Goal: Information Seeking & Learning: Compare options

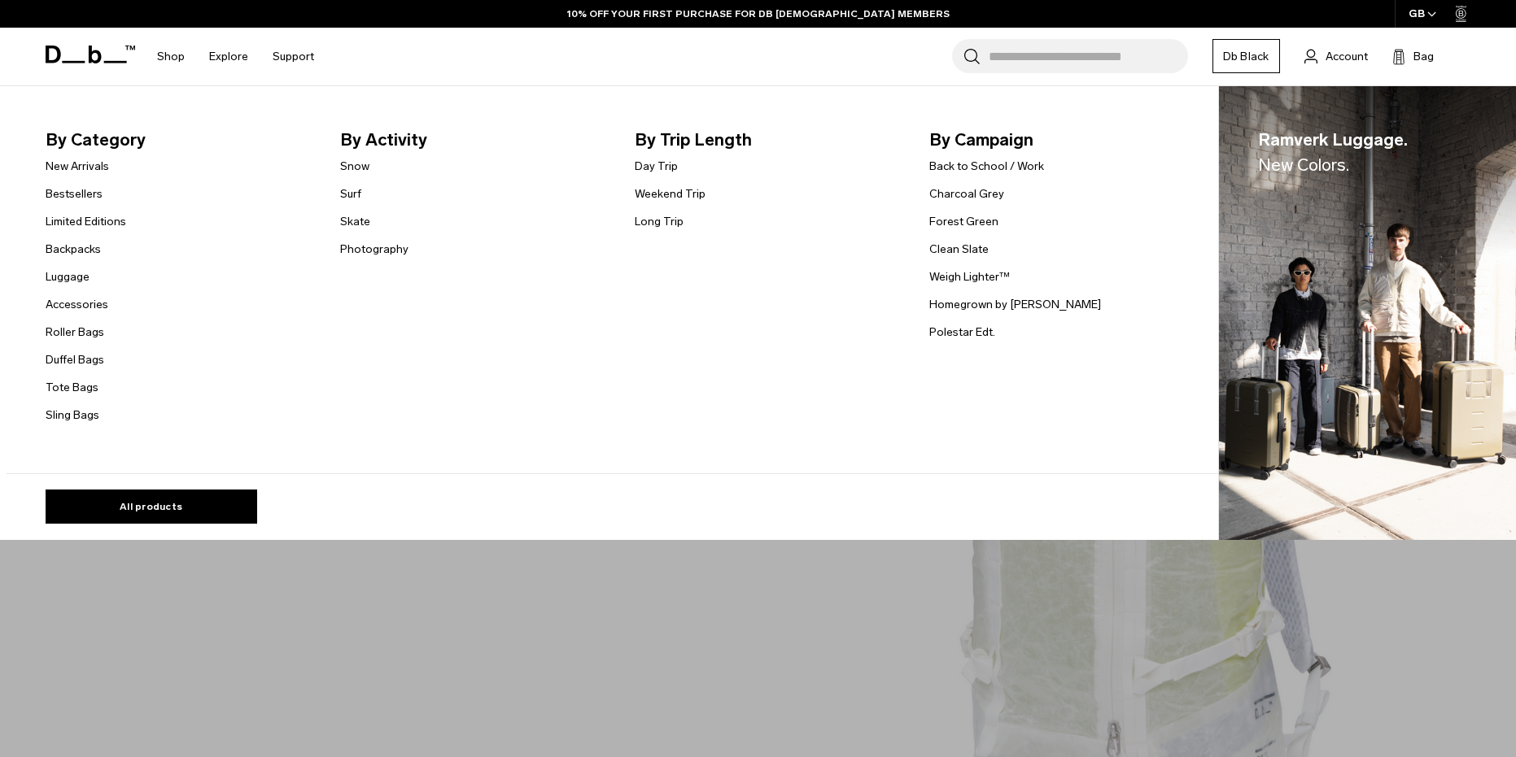
click at [82, 276] on link "Luggage" at bounding box center [68, 276] width 44 height 17
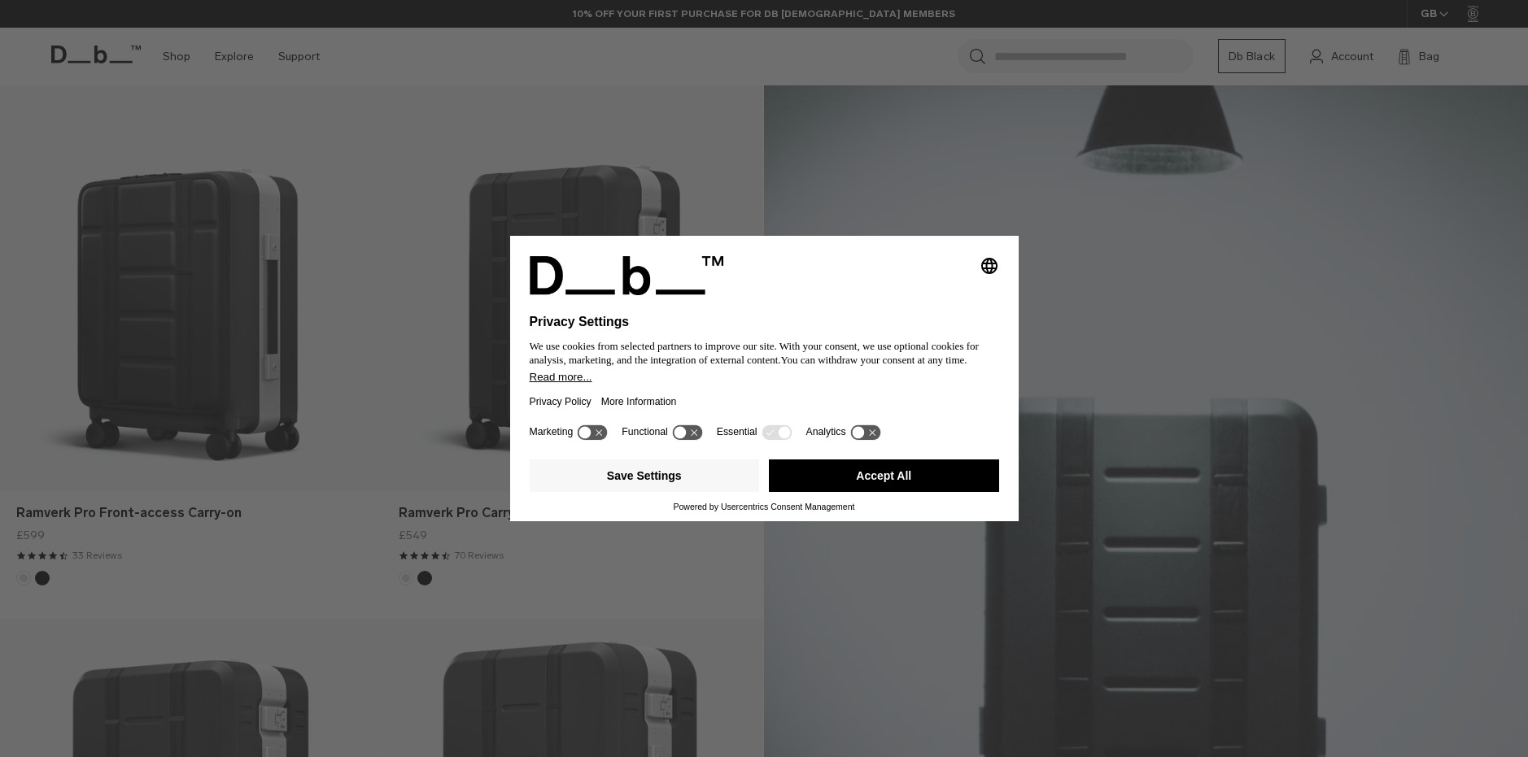
click at [858, 476] on button "Accept All" at bounding box center [884, 476] width 230 height 33
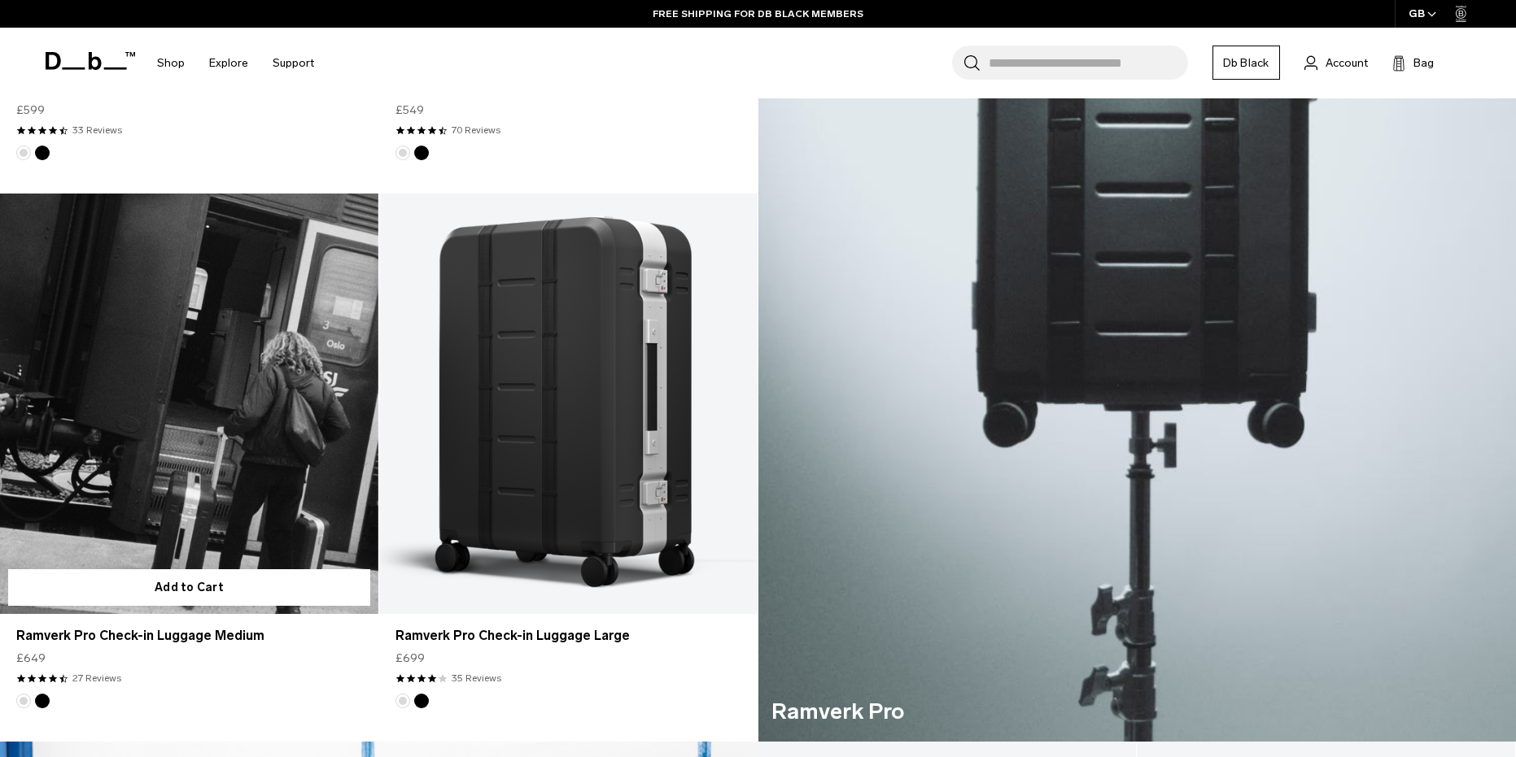
scroll to position [814, 0]
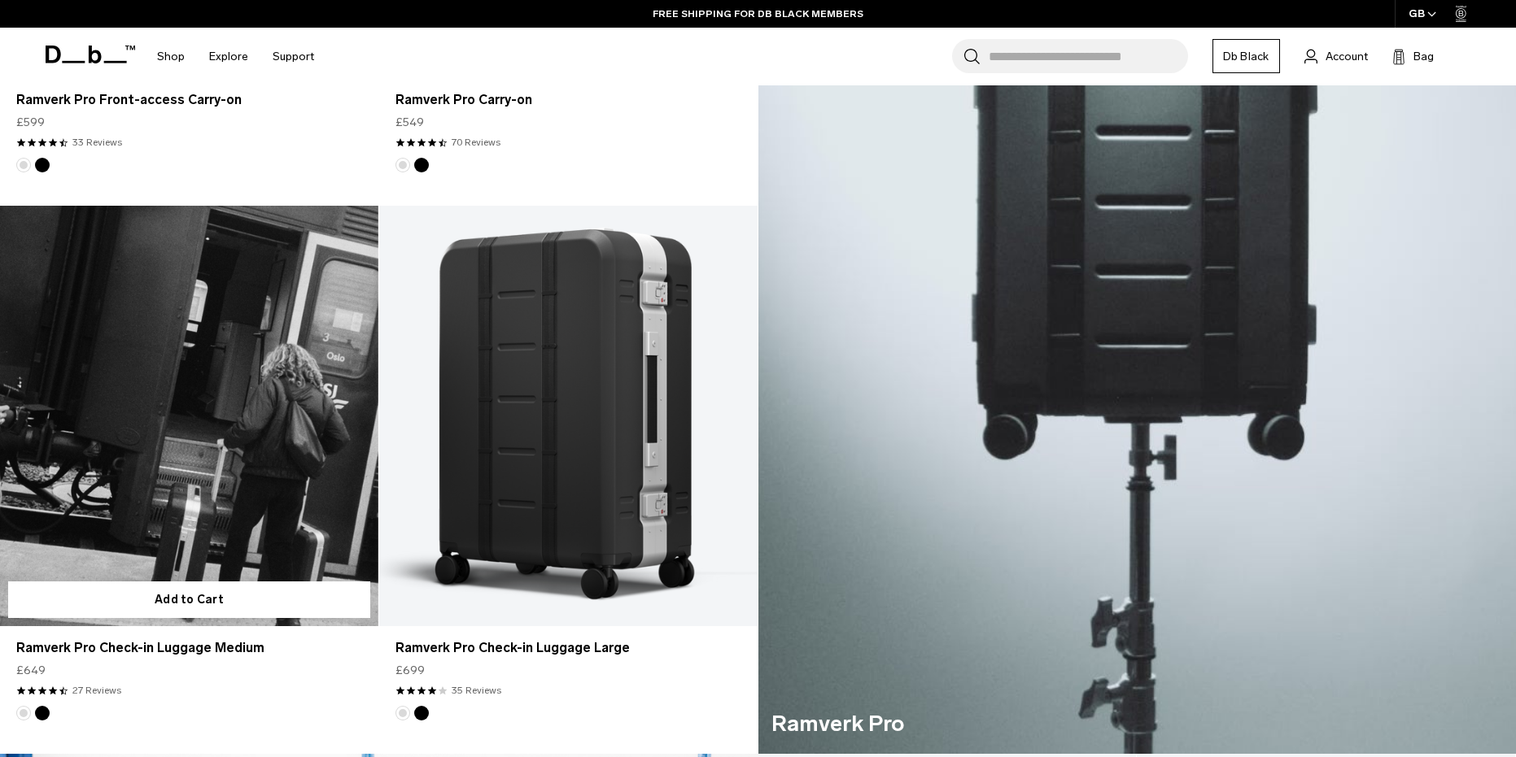
click at [257, 357] on link "Ramverk Pro Check-in Luggage Medium" at bounding box center [189, 416] width 378 height 420
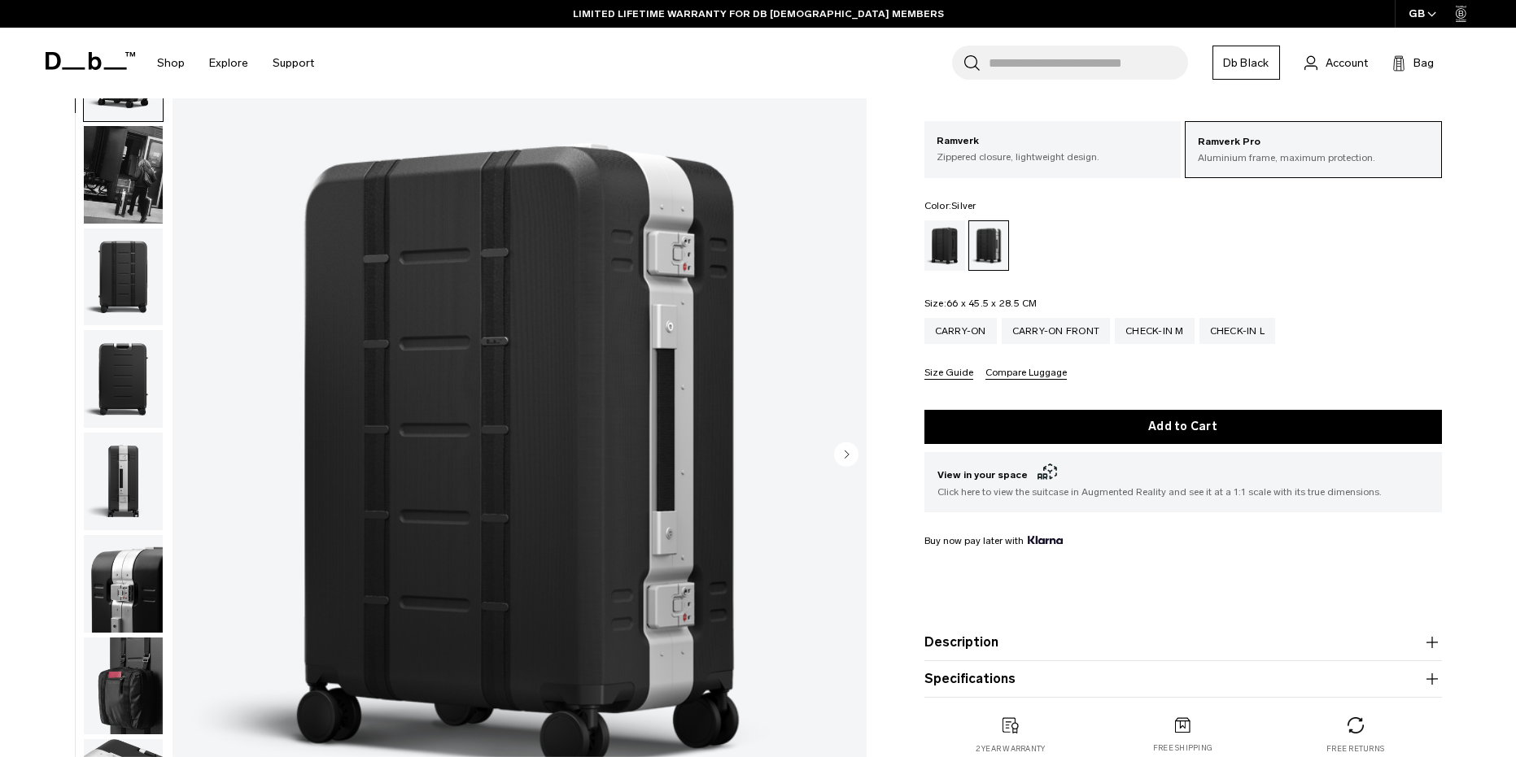
scroll to position [81, 0]
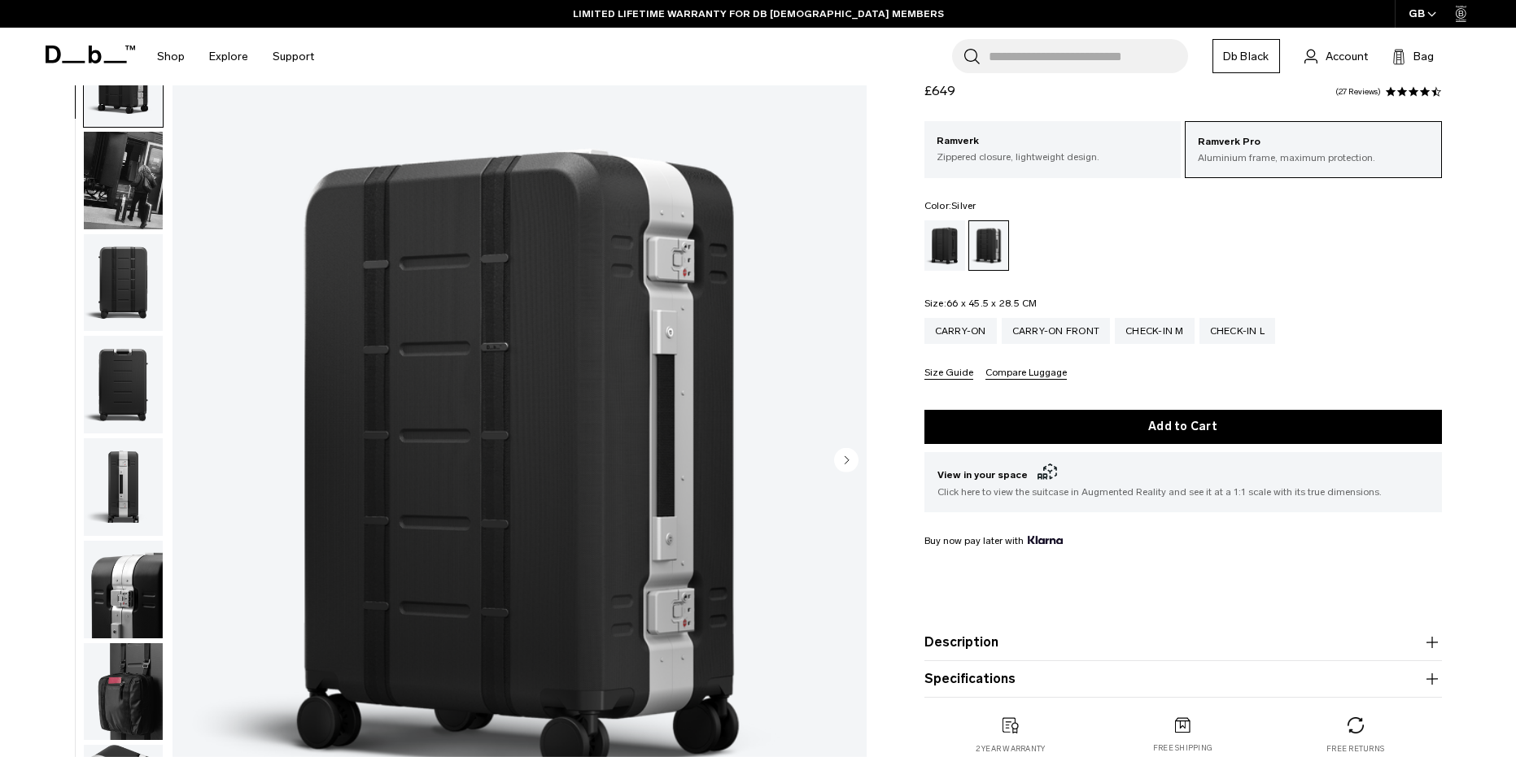
click at [113, 267] on img "button" at bounding box center [123, 283] width 79 height 98
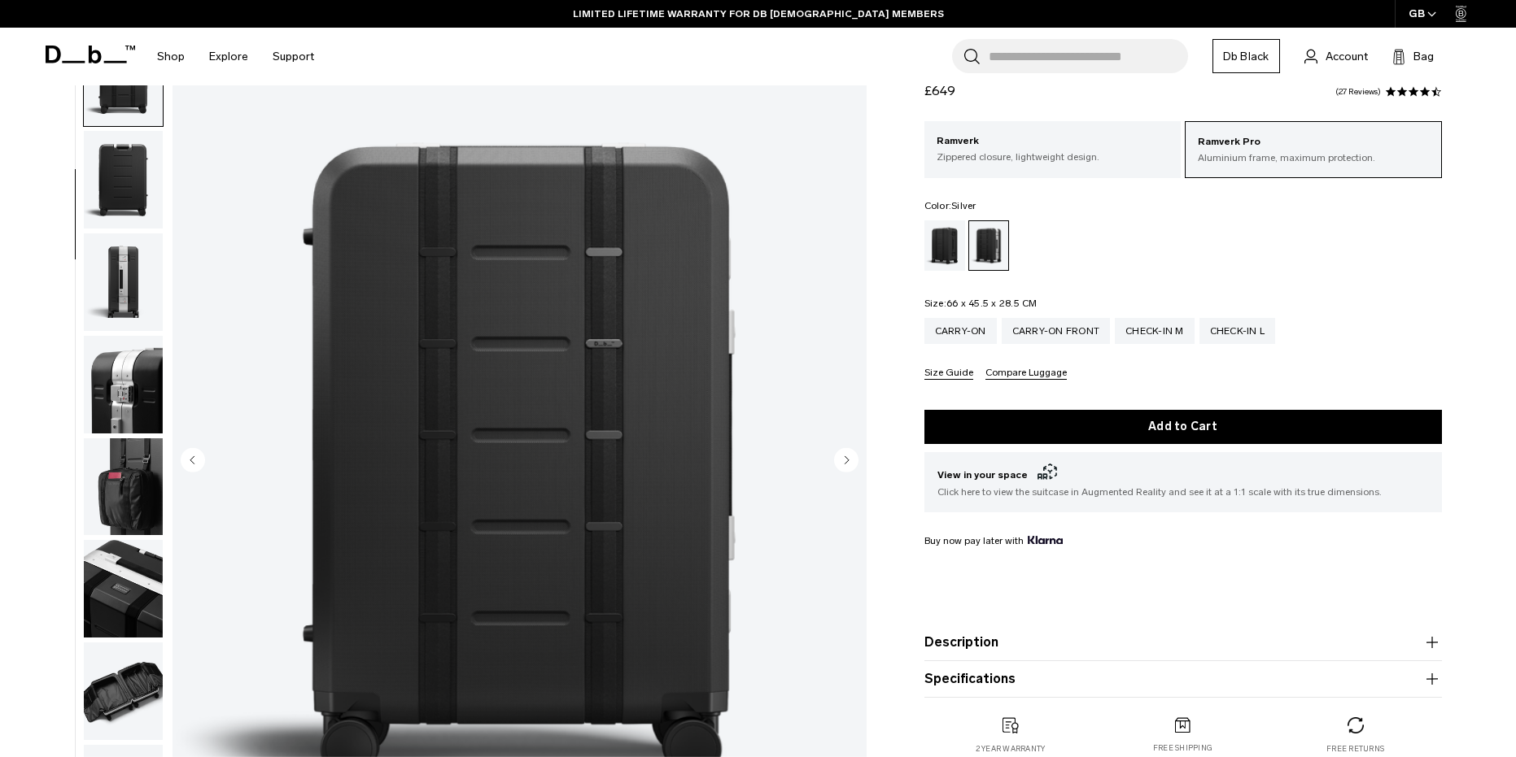
click at [142, 424] on img "button" at bounding box center [123, 385] width 79 height 98
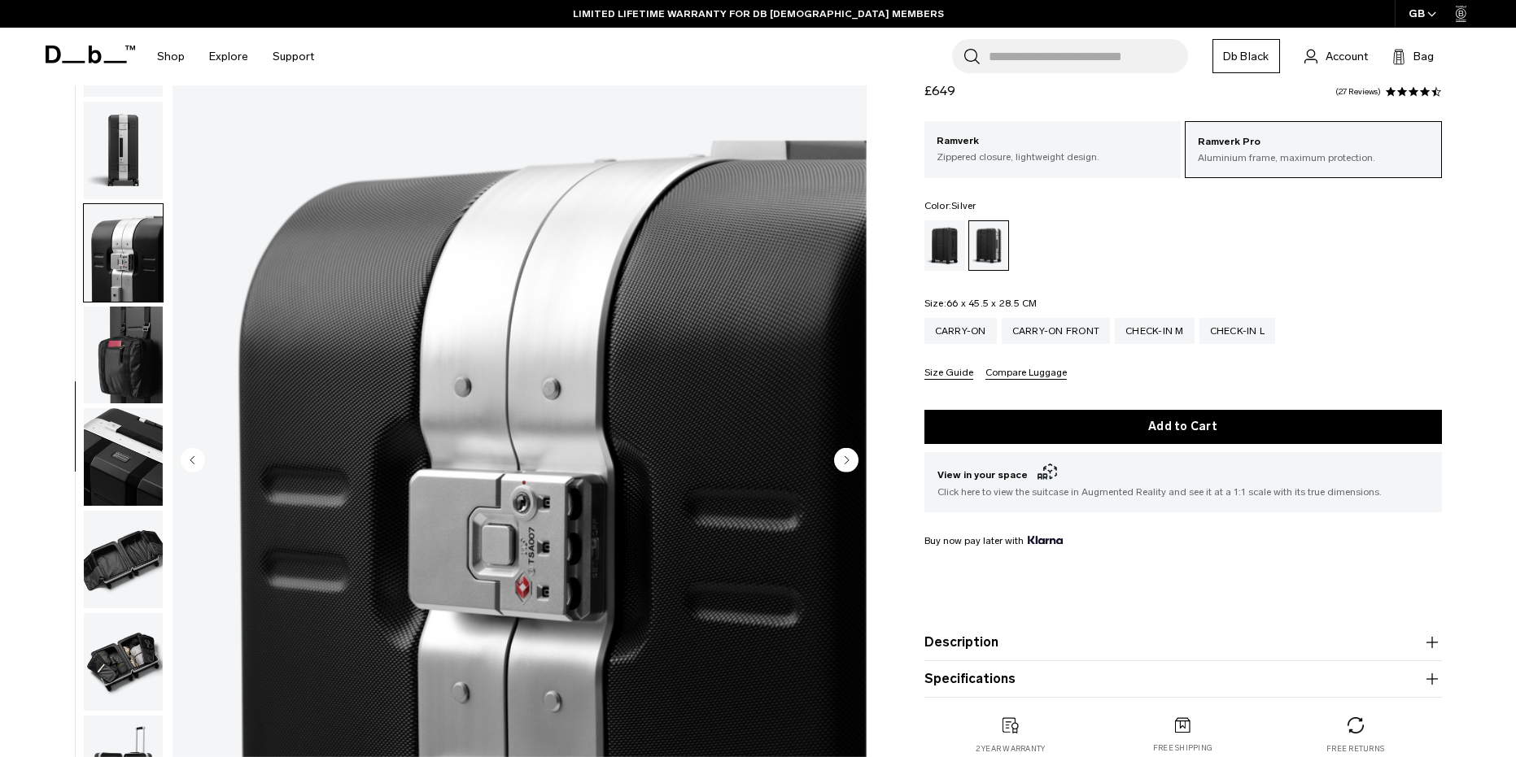
scroll to position [358, 0]
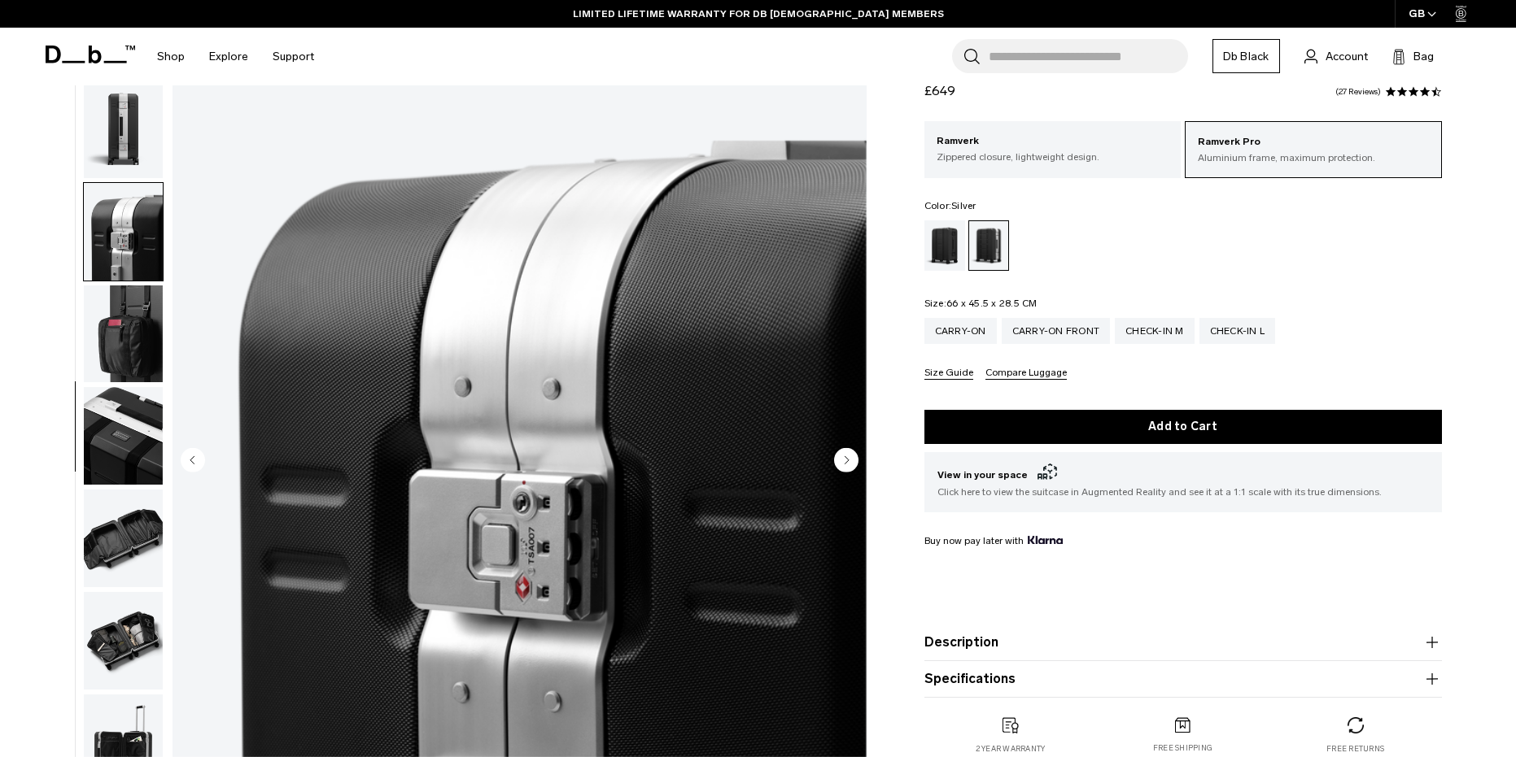
click at [133, 167] on img "button" at bounding box center [123, 130] width 79 height 98
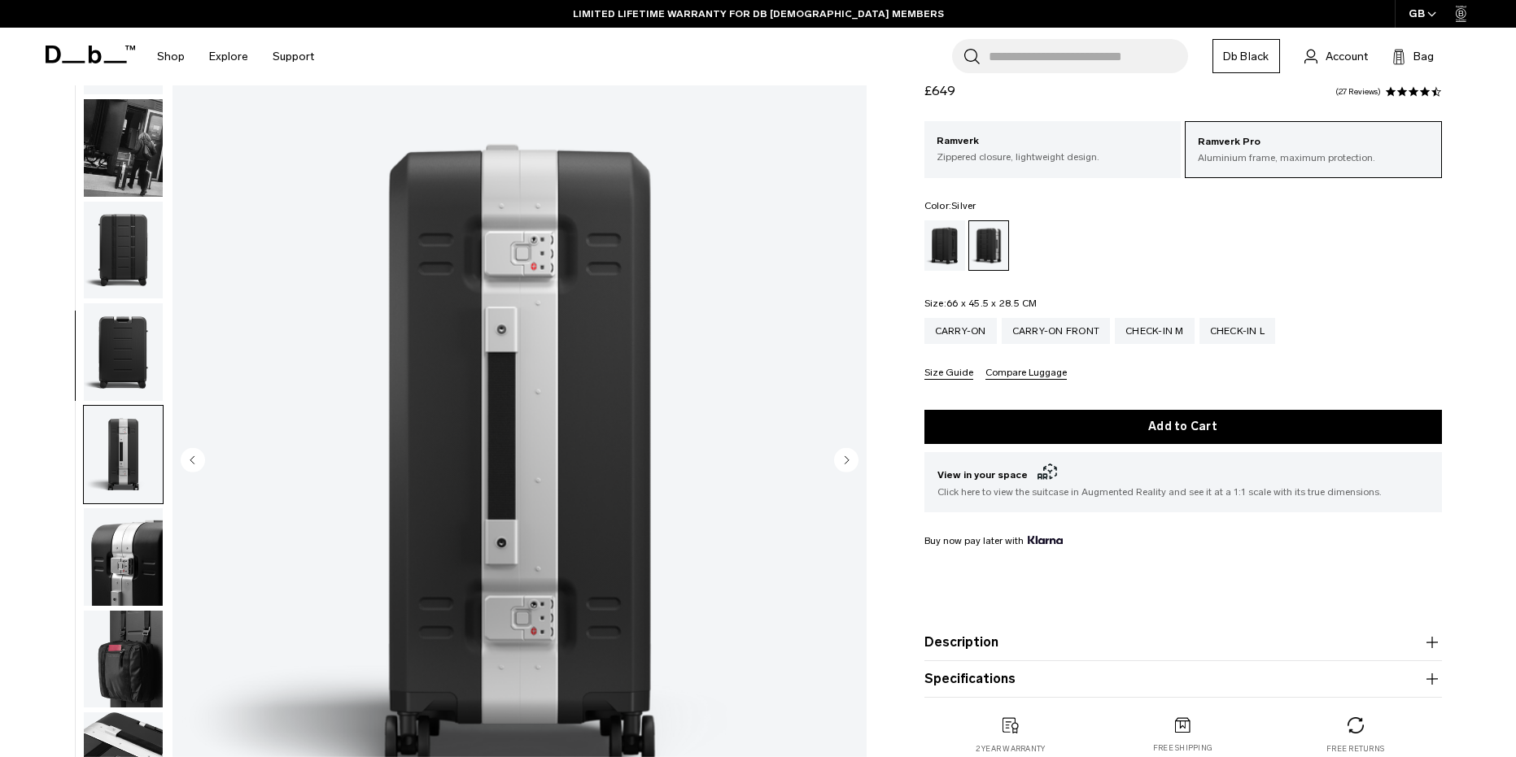
scroll to position [0, 0]
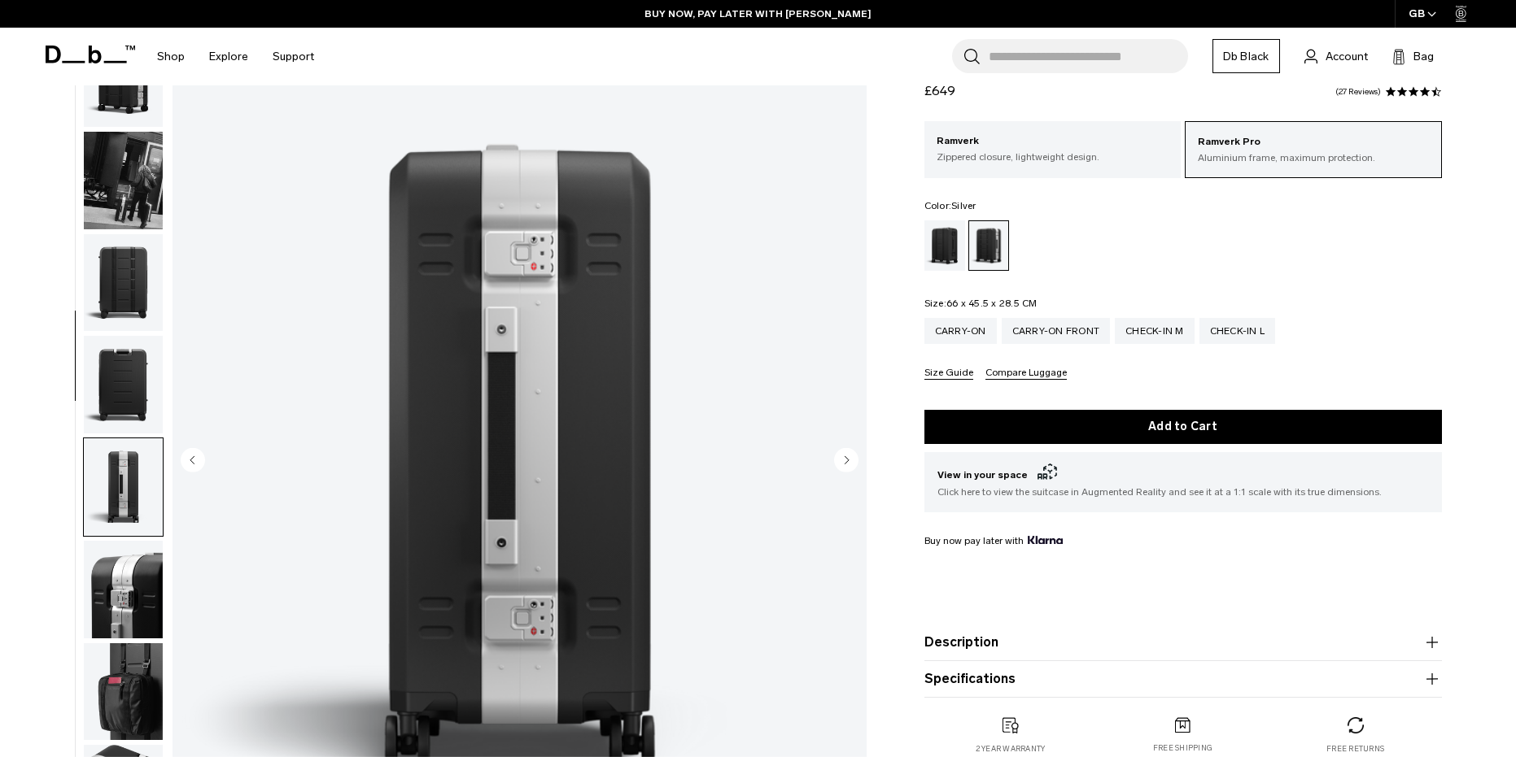
drag, startPoint x: 116, startPoint y: 574, endPoint x: 215, endPoint y: 535, distance: 106.7
click at [117, 576] on img "button" at bounding box center [123, 590] width 79 height 98
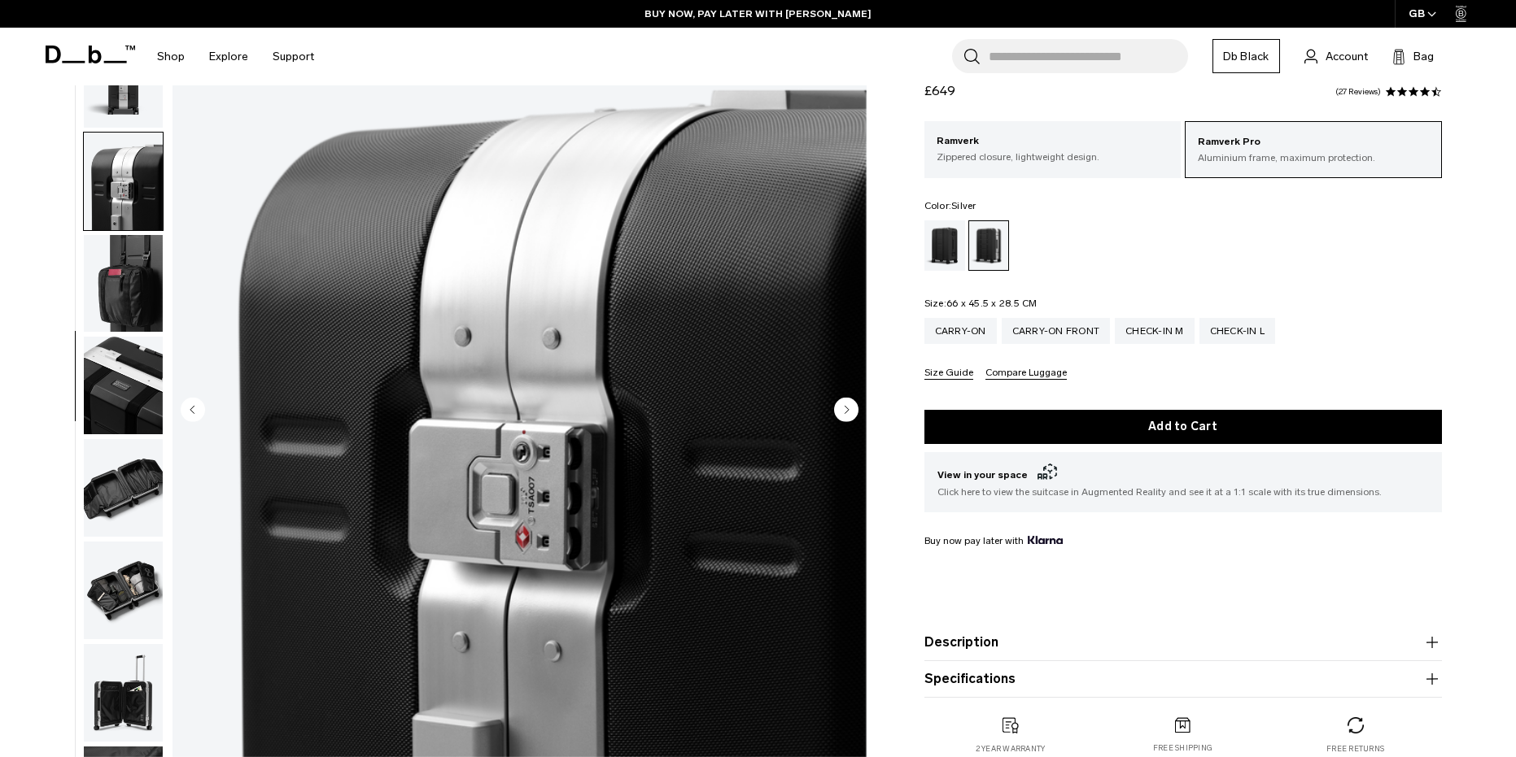
scroll to position [488, 0]
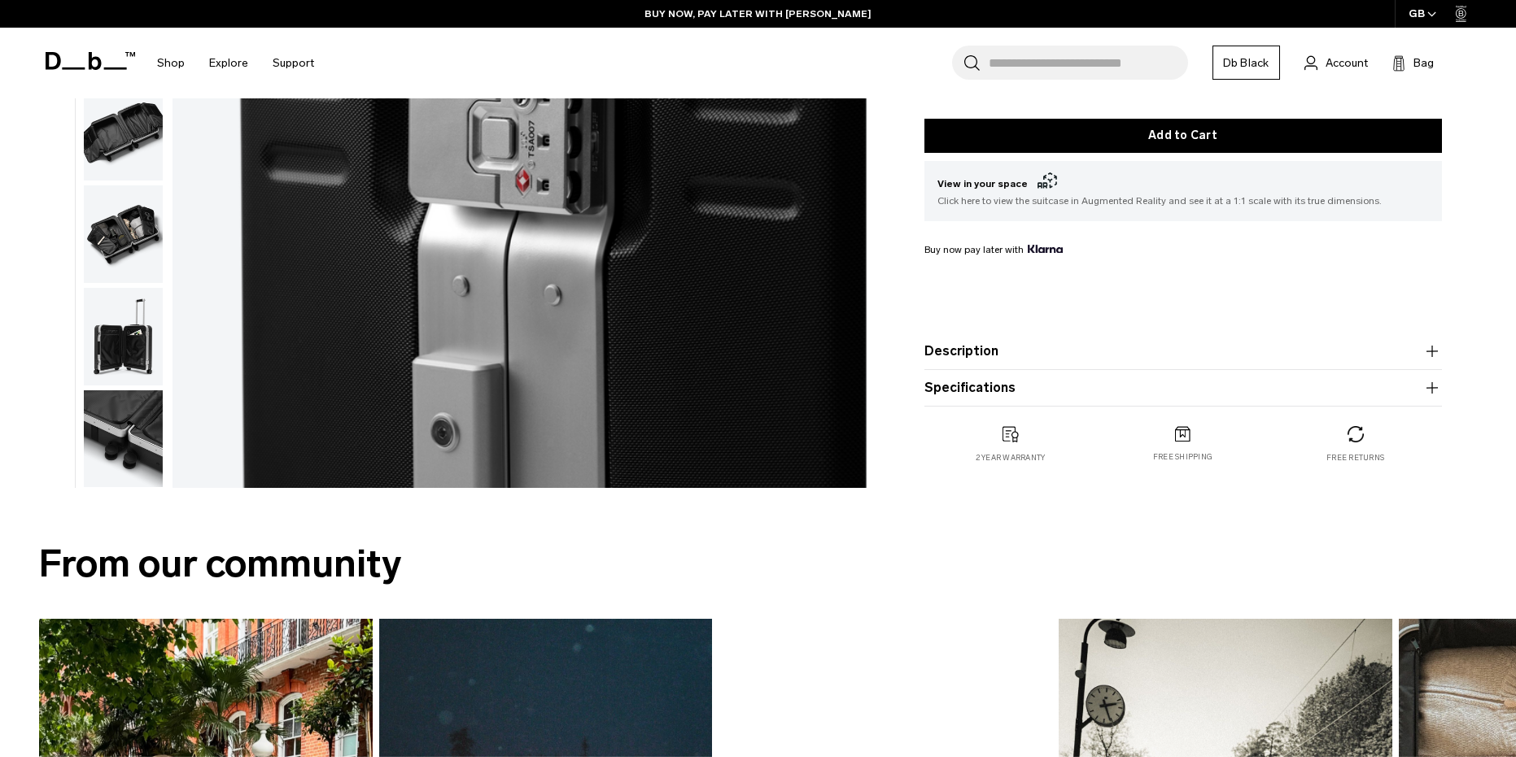
click at [116, 310] on img "button" at bounding box center [123, 337] width 79 height 98
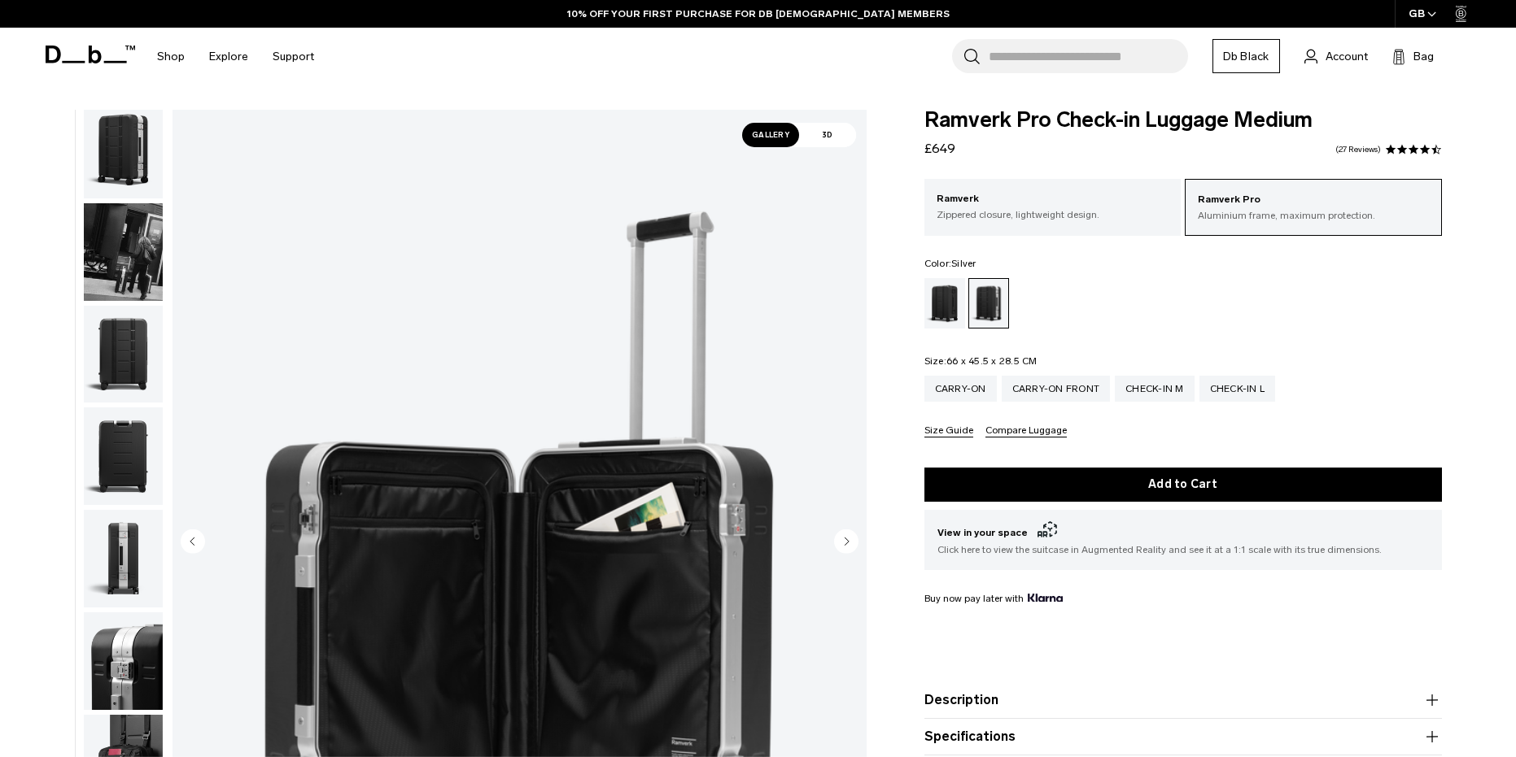
scroll to position [0, 0]
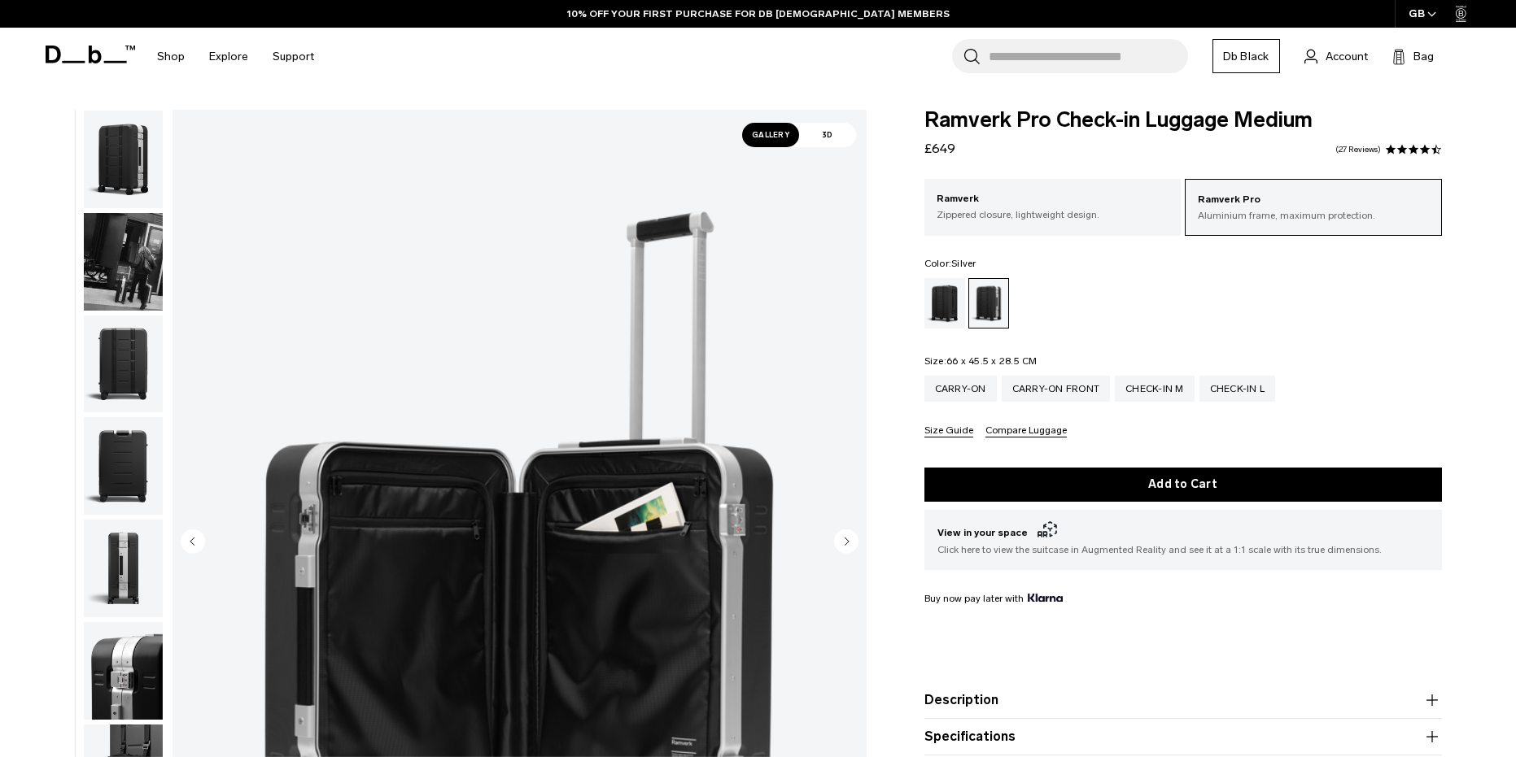
click at [106, 168] on img "button" at bounding box center [123, 160] width 79 height 98
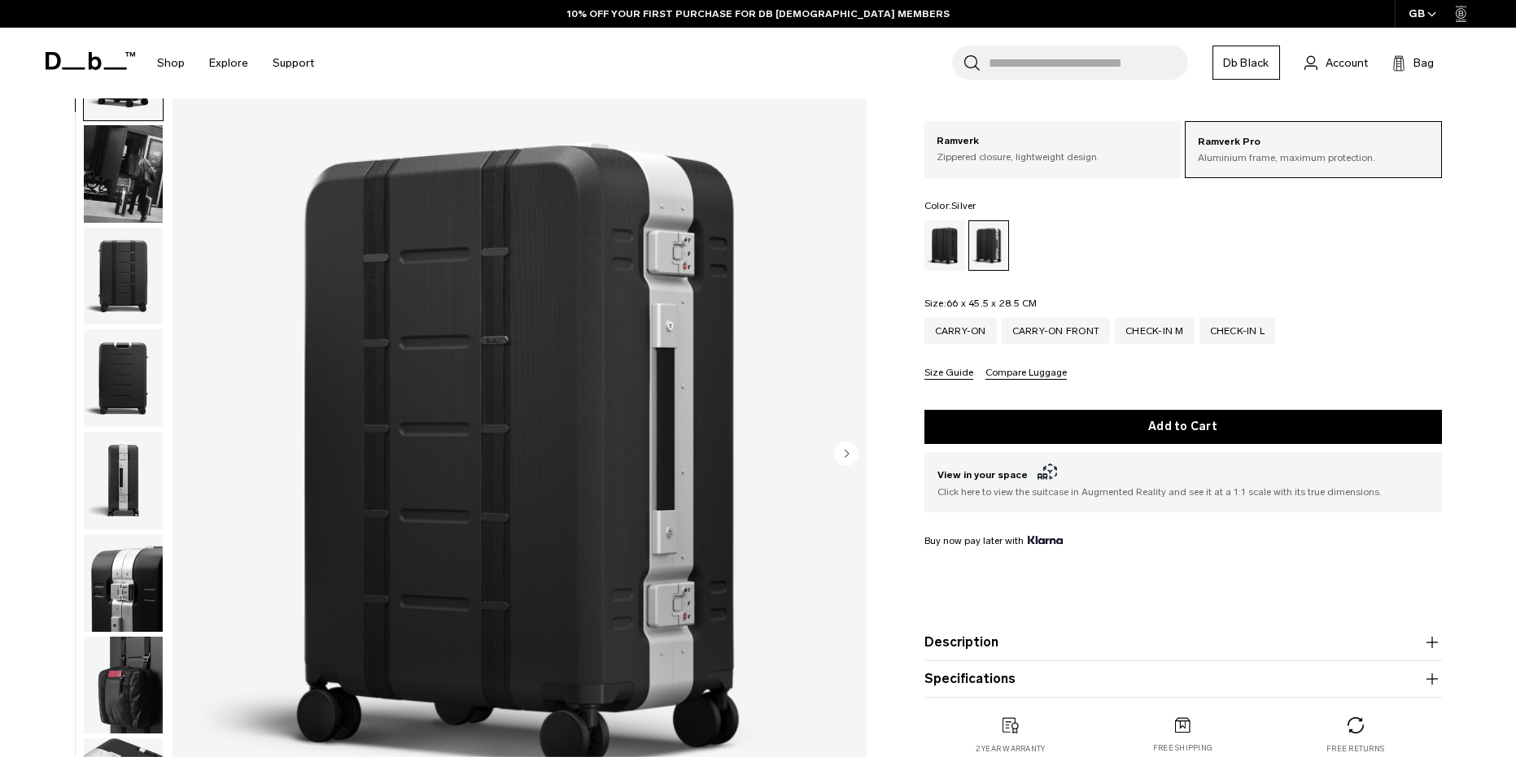
scroll to position [81, 0]
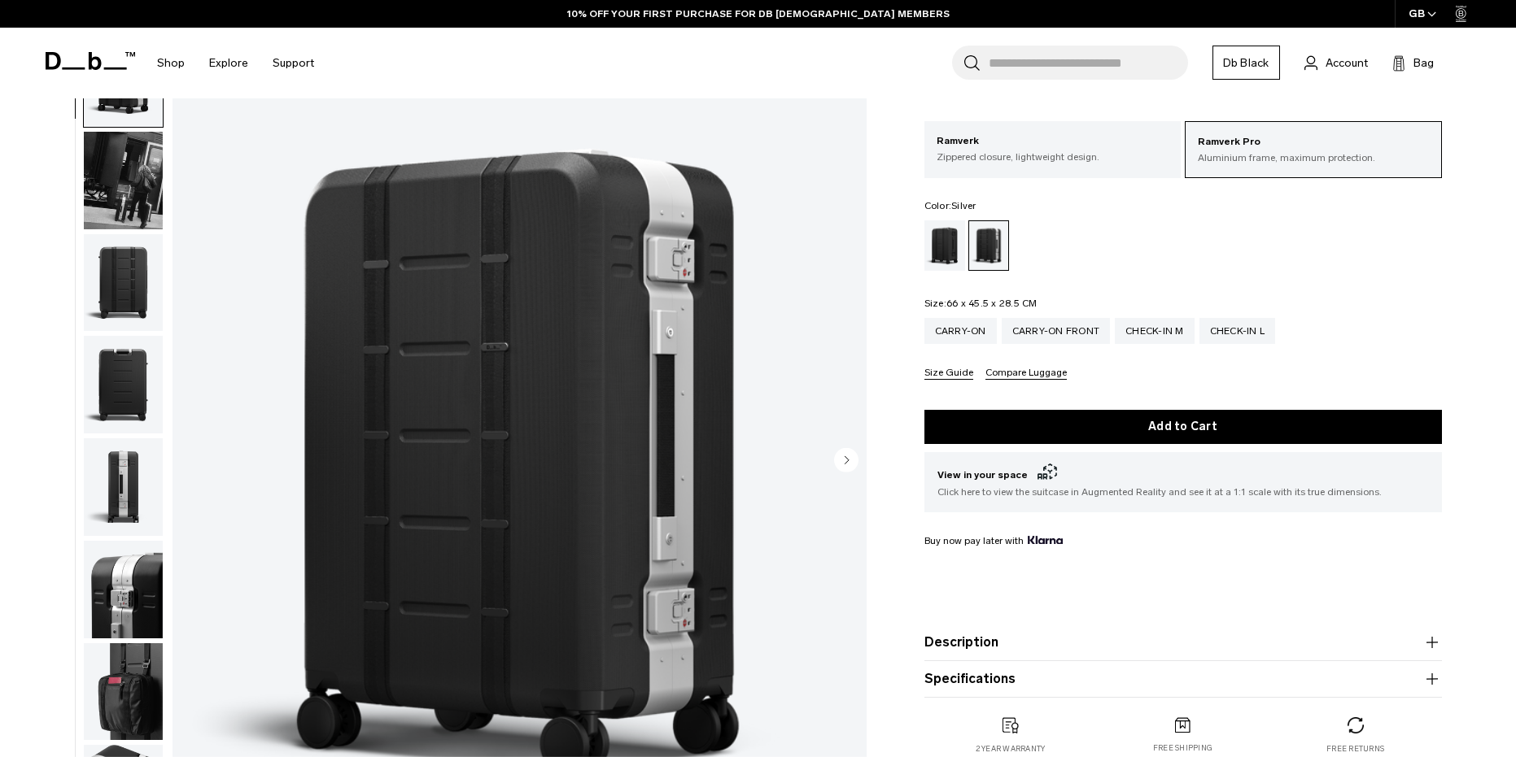
click at [847, 456] on circle "Next slide" at bounding box center [846, 459] width 24 height 24
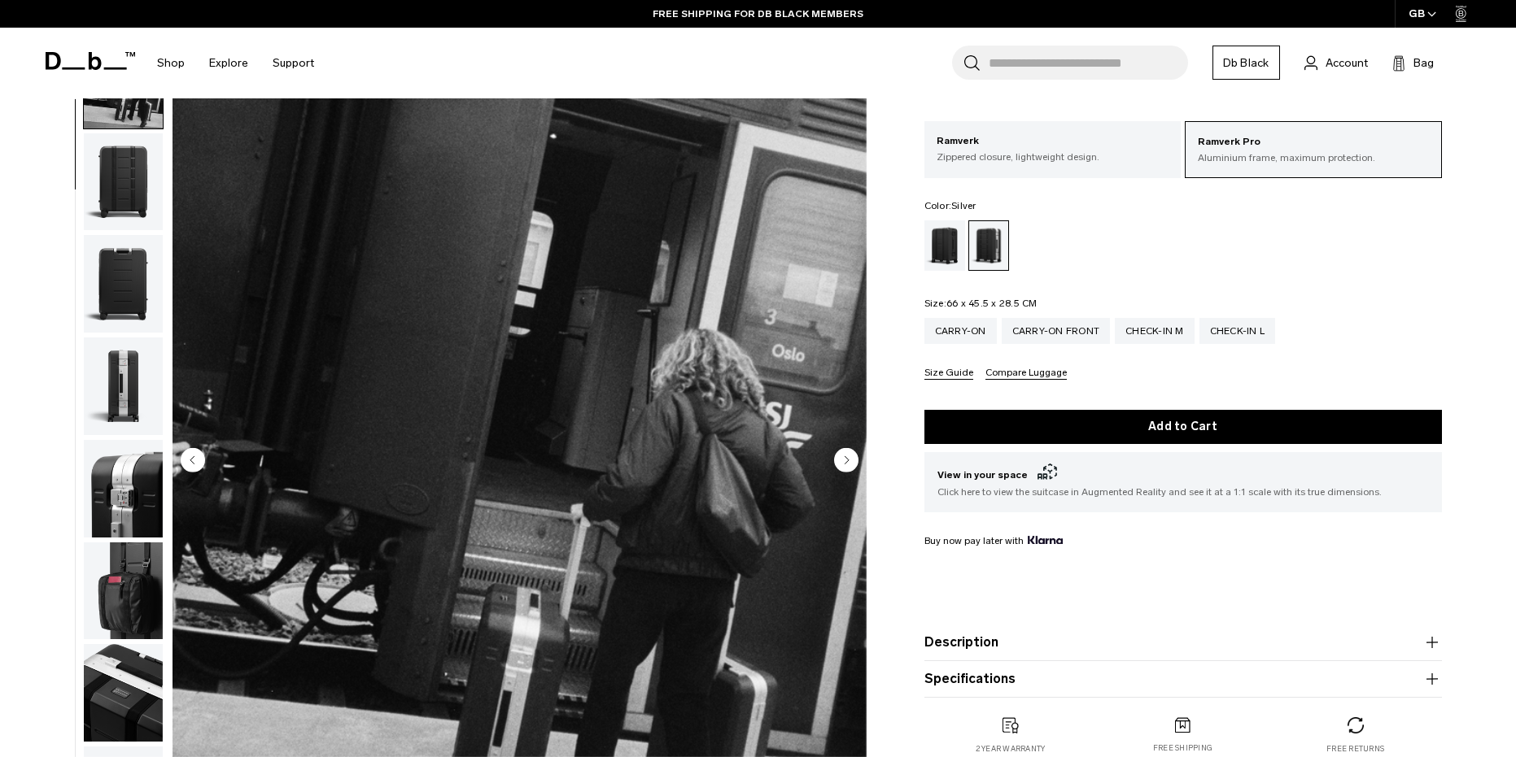
scroll to position [103, 0]
click at [199, 469] on circle "Previous slide" at bounding box center [193, 459] width 24 height 24
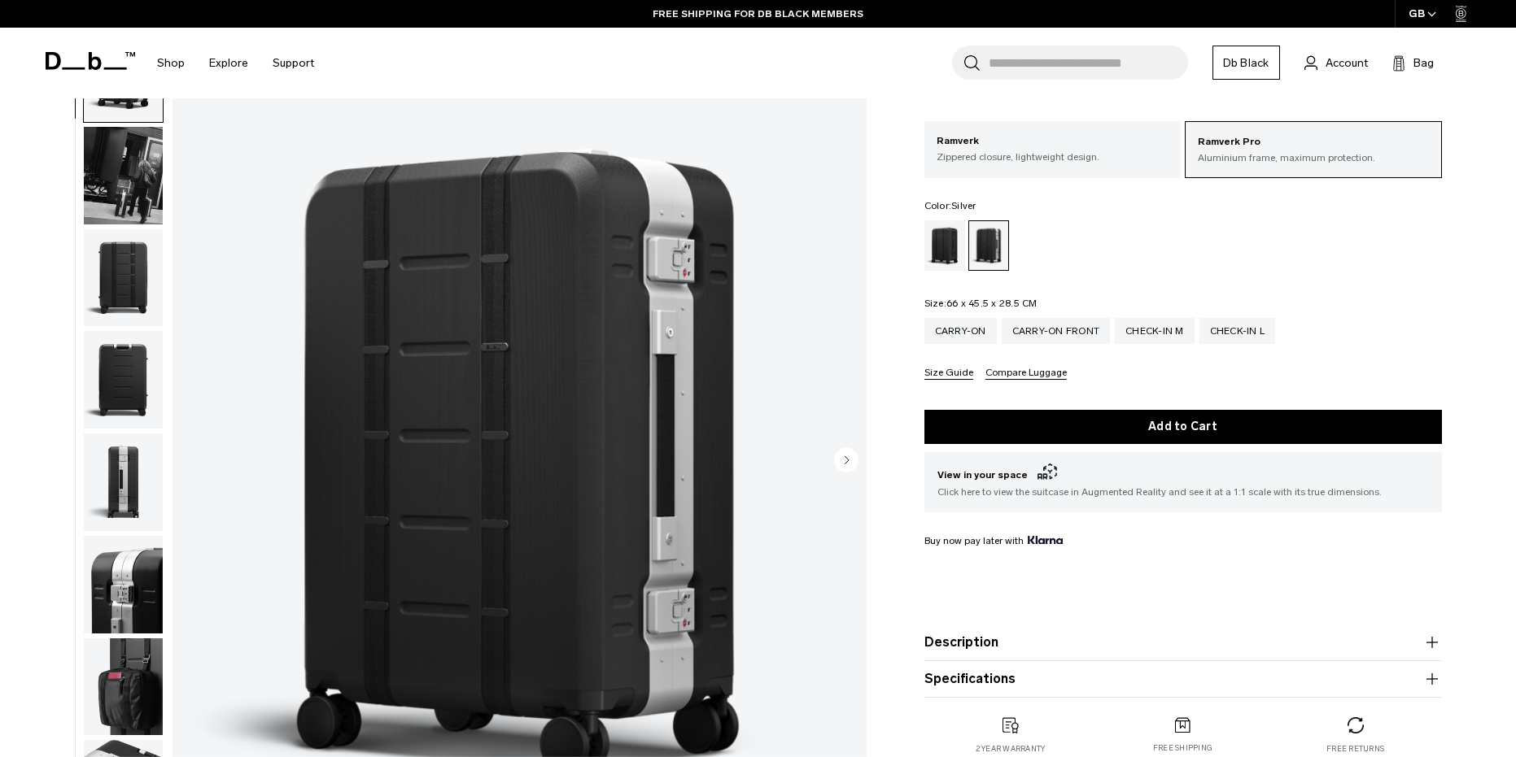
scroll to position [0, 0]
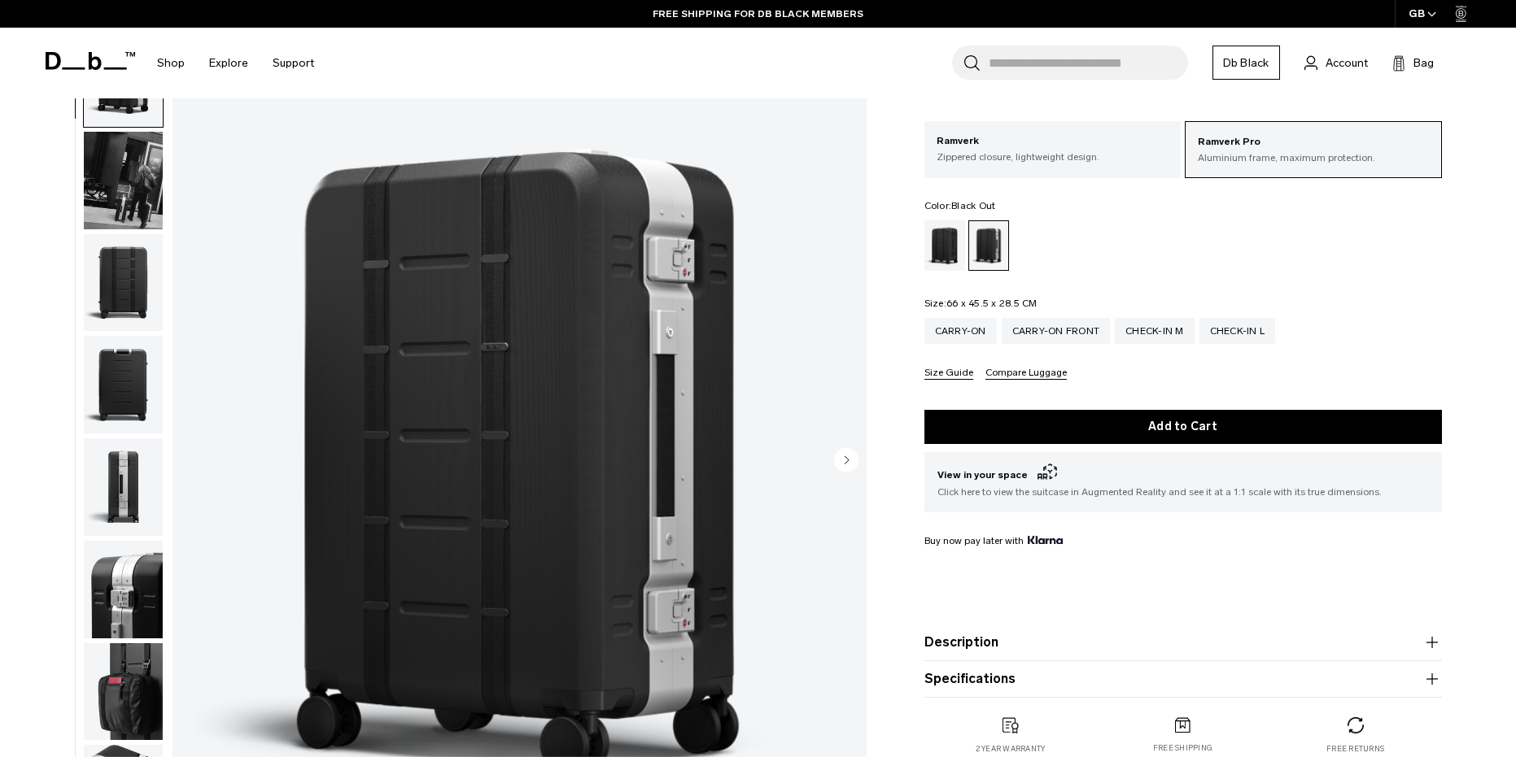
click at [942, 251] on div "Black Out" at bounding box center [944, 245] width 41 height 50
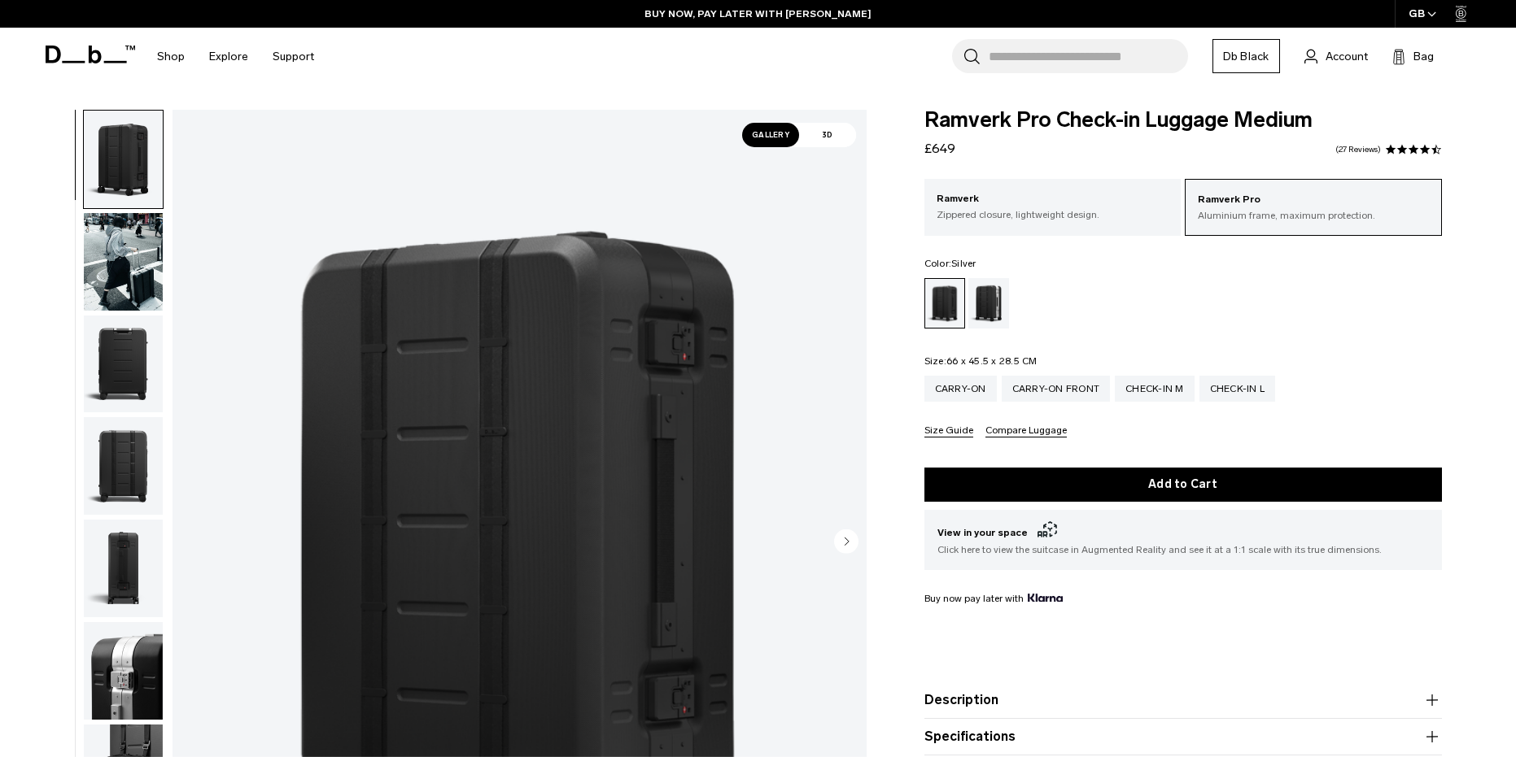
click at [981, 310] on div "Silver" at bounding box center [988, 303] width 41 height 50
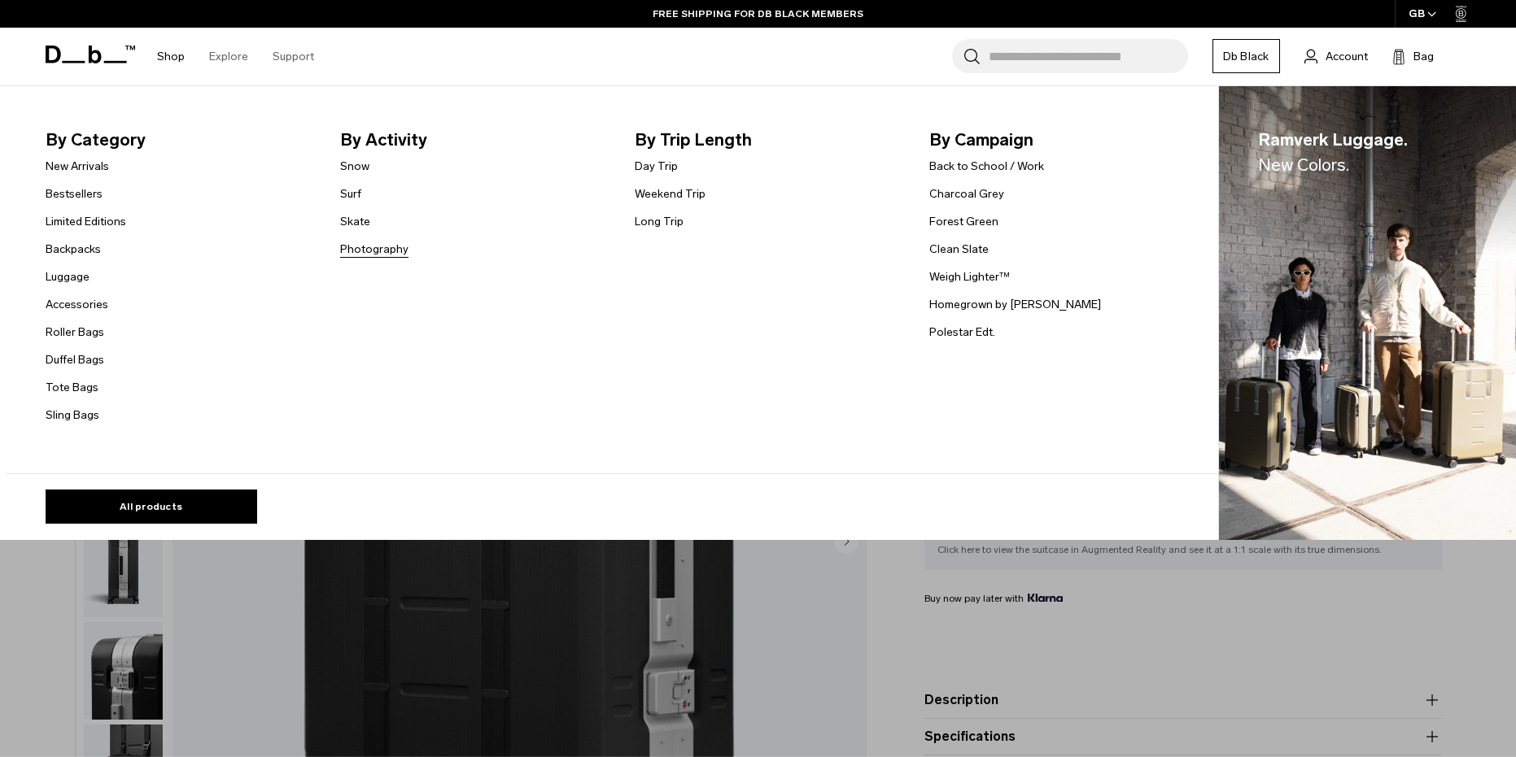
click at [363, 249] on link "Photography" at bounding box center [374, 249] width 68 height 17
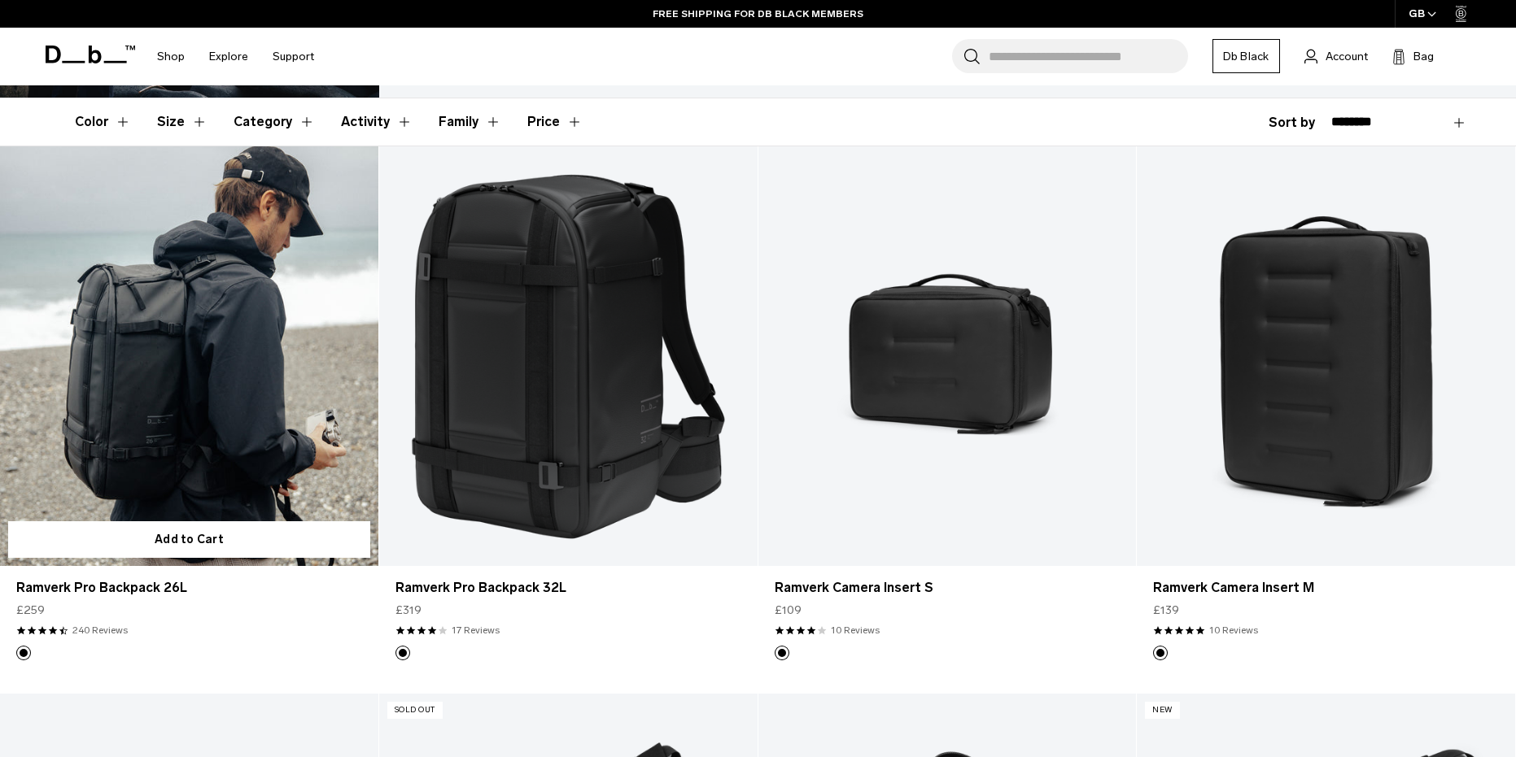
click at [184, 350] on link "Ramverk Pro Backpack 26L" at bounding box center [189, 356] width 378 height 420
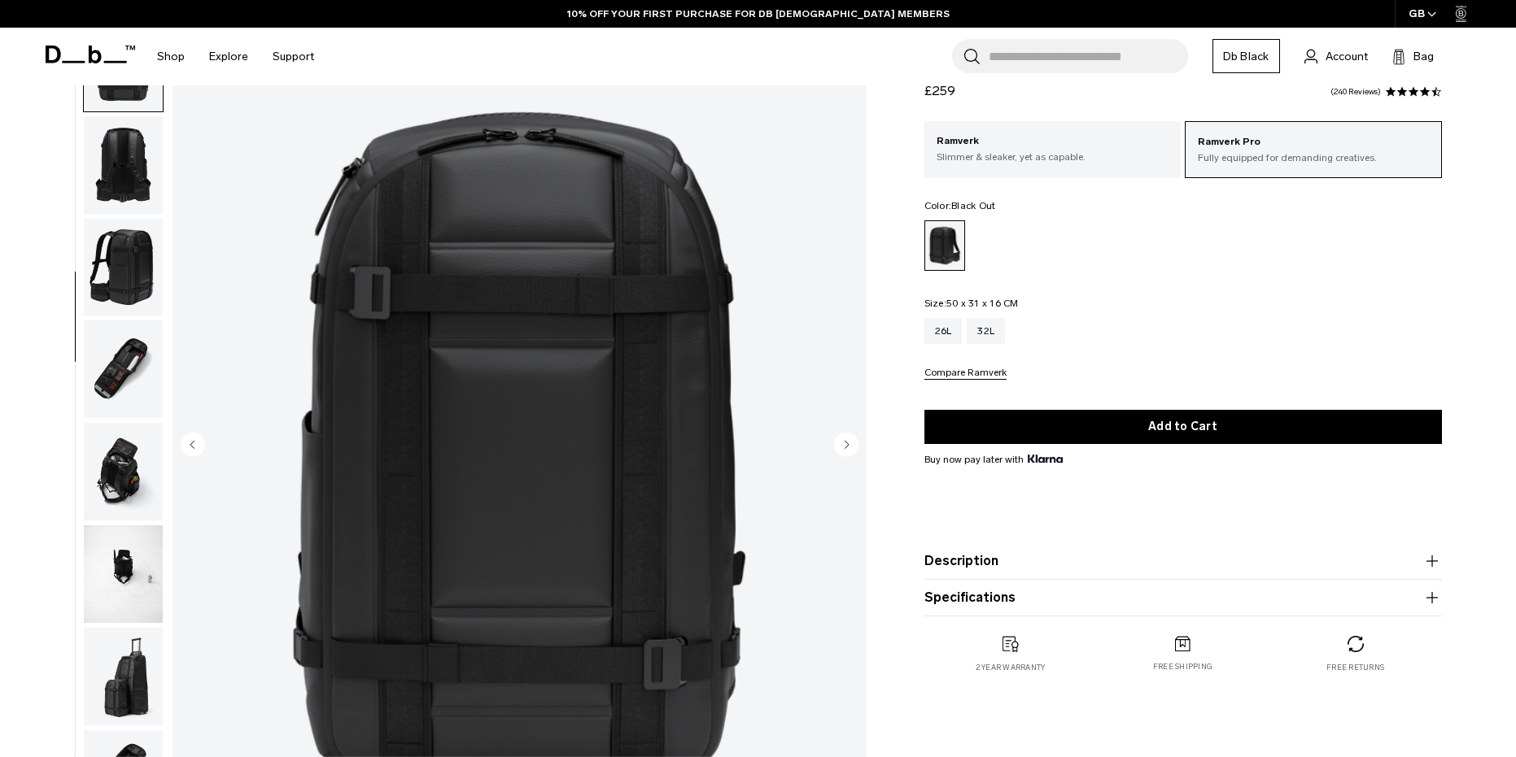
scroll to position [81, 0]
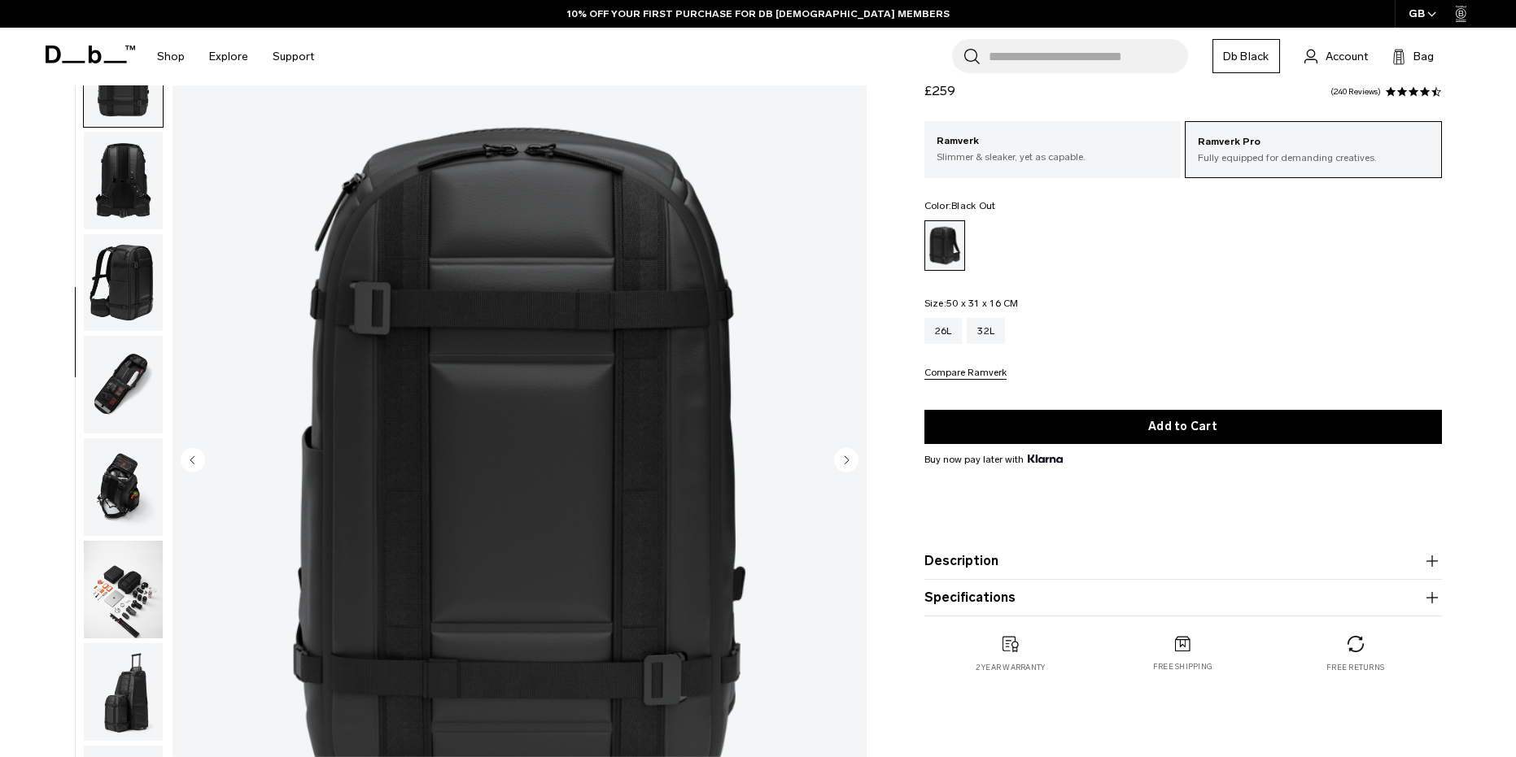
click at [126, 483] on img "button" at bounding box center [123, 487] width 79 height 98
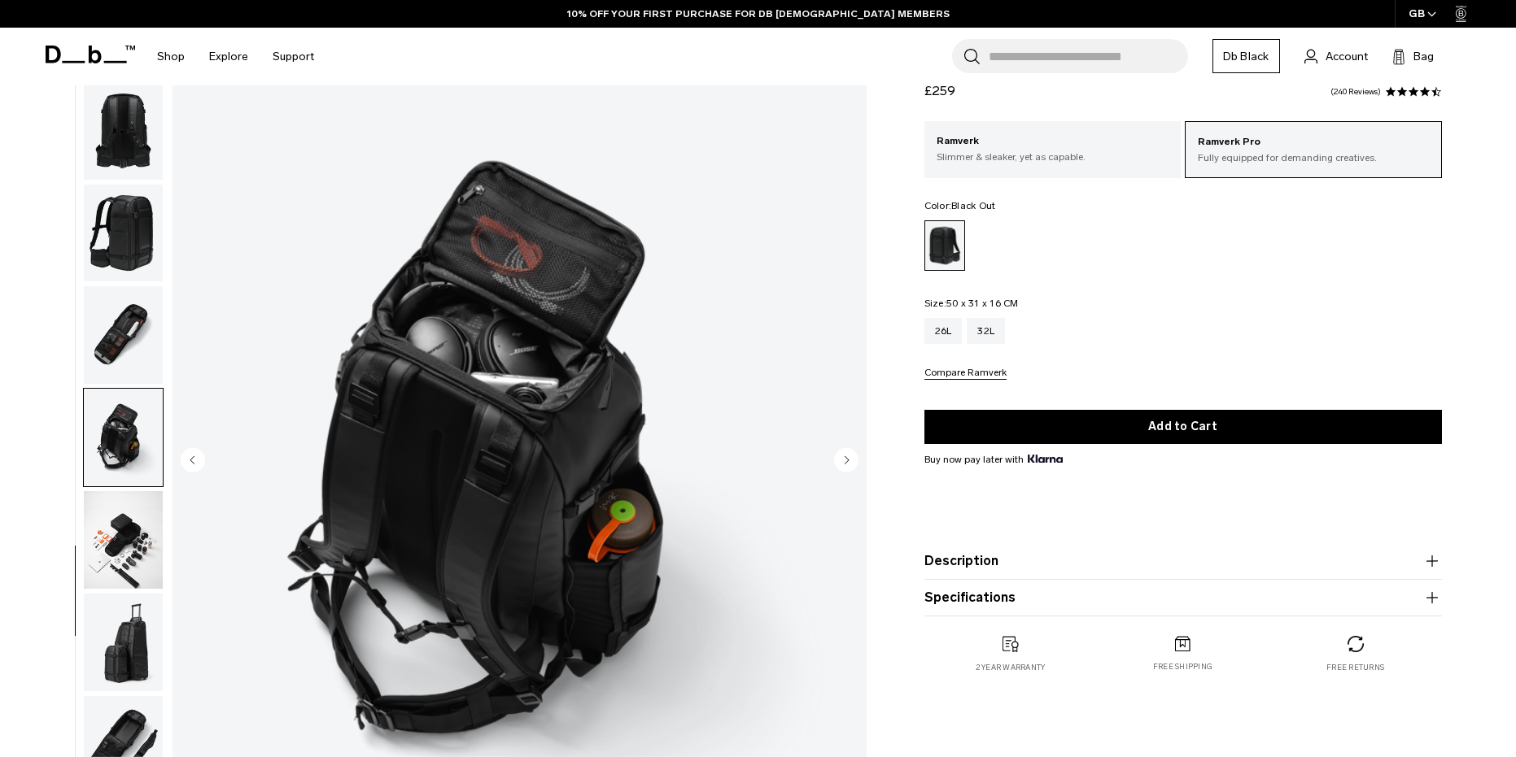
scroll to position [460, 0]
click at [119, 327] on img "button" at bounding box center [123, 334] width 79 height 98
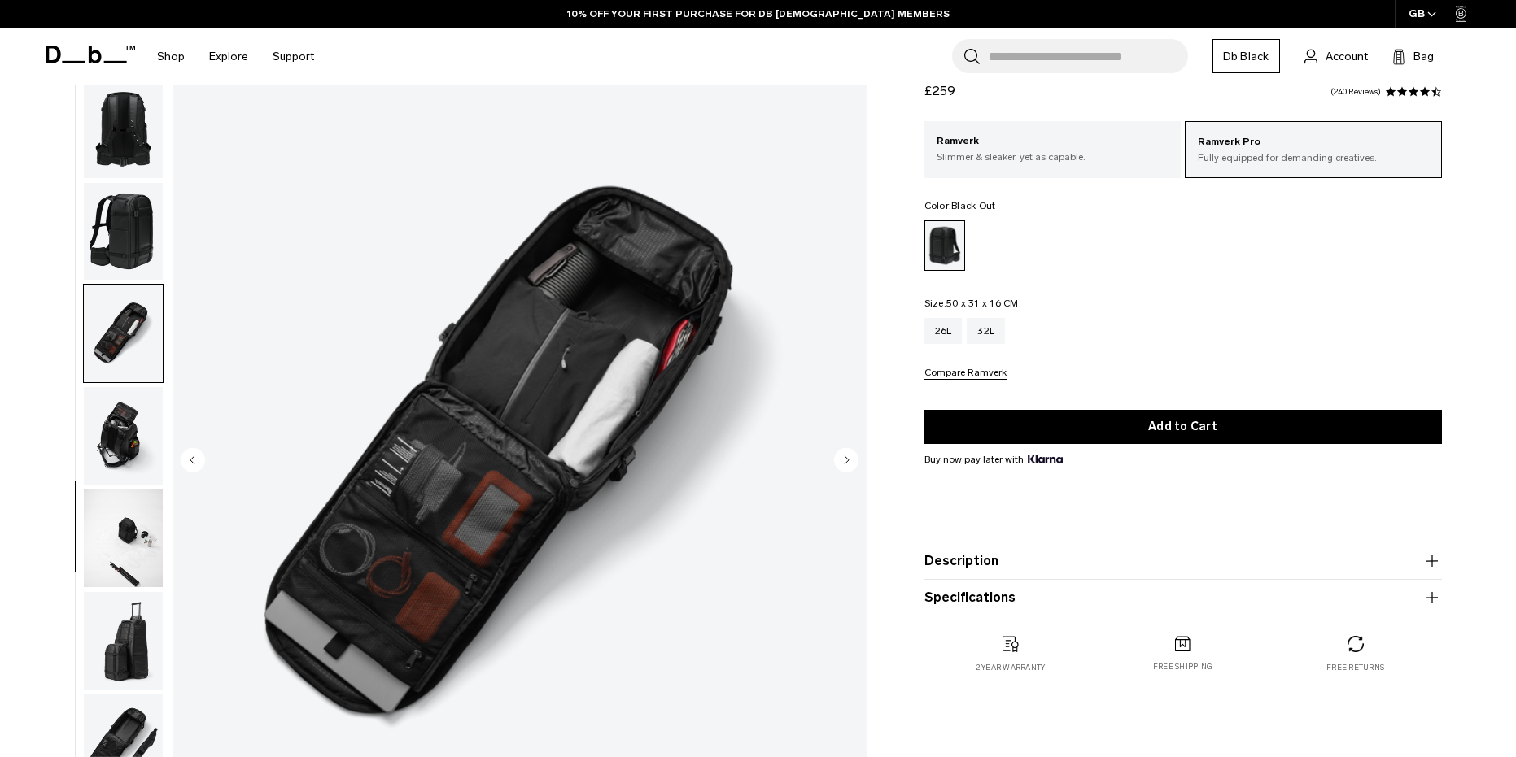
click at [133, 565] on img "button" at bounding box center [123, 539] width 79 height 98
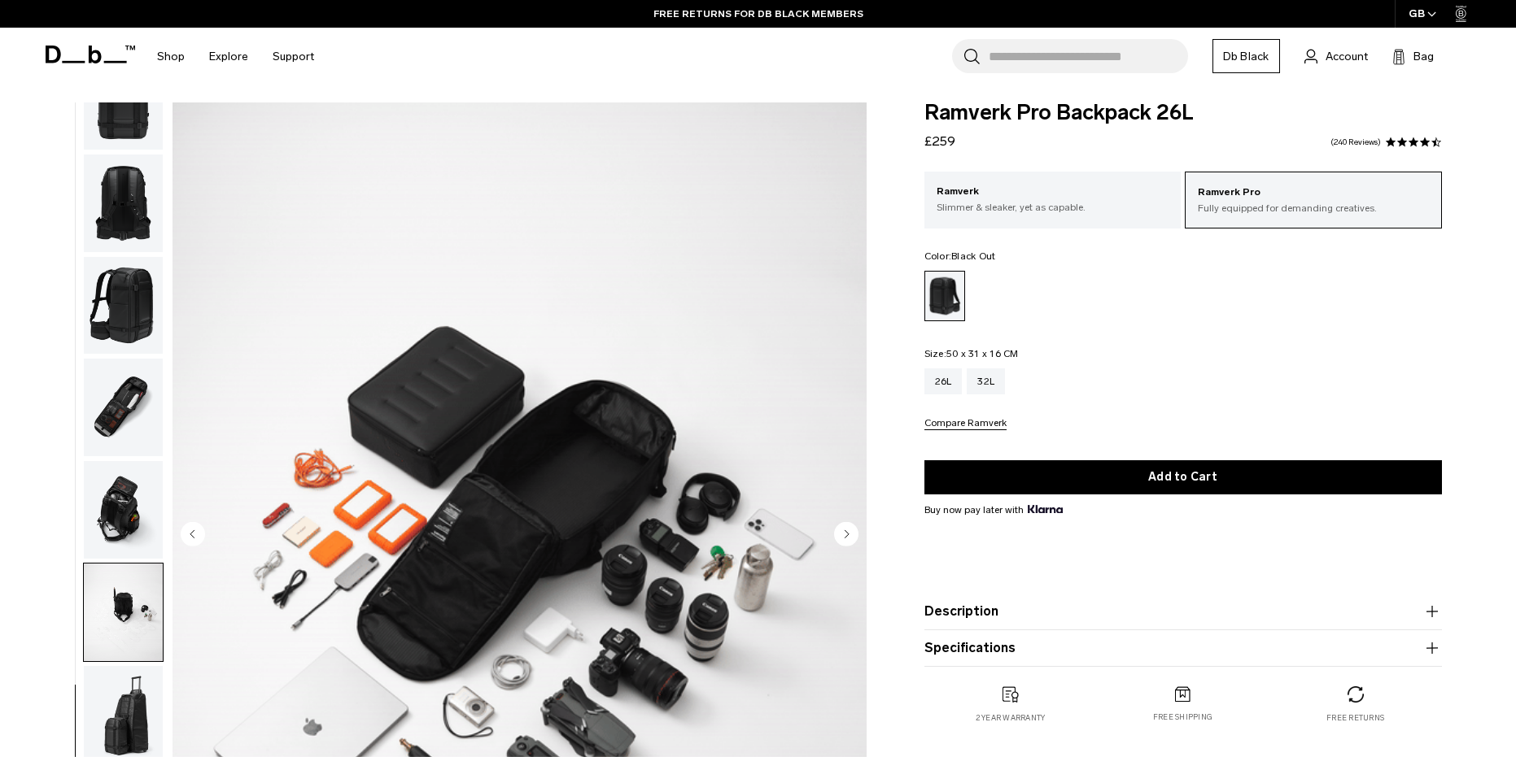
scroll to position [0, 0]
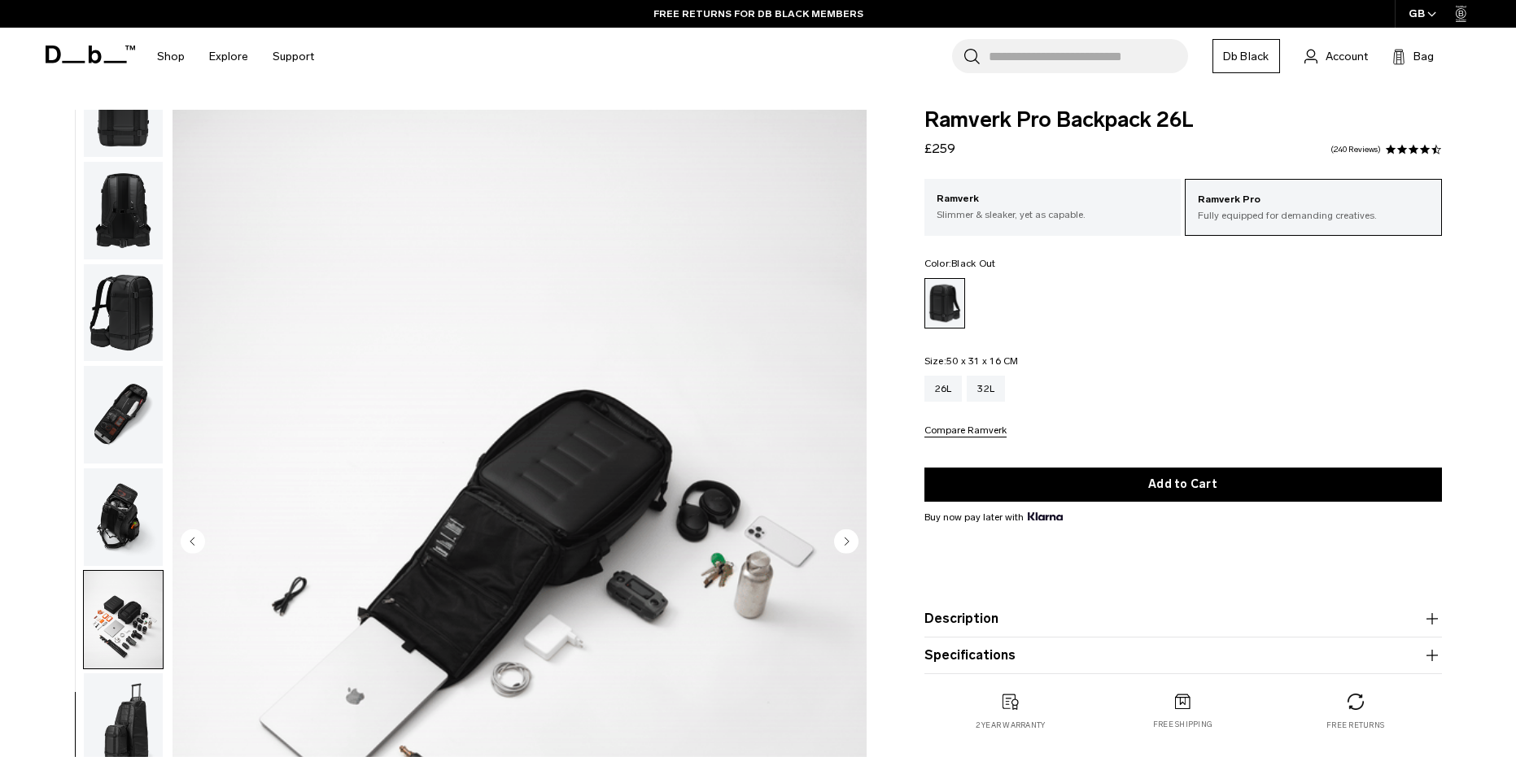
click at [932, 152] on span "£259" at bounding box center [939, 148] width 31 height 15
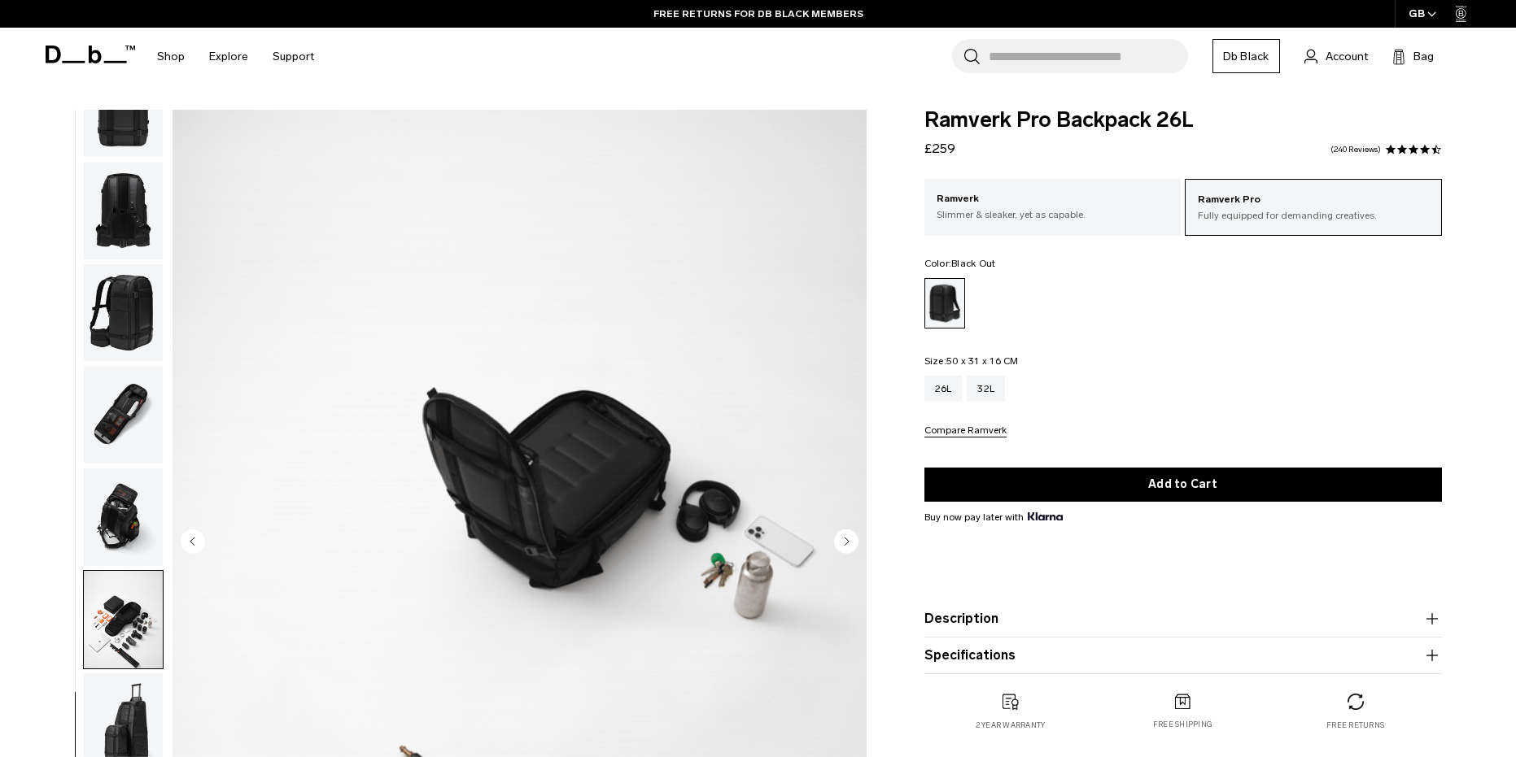
drag, startPoint x: 968, startPoint y: 149, endPoint x: 958, endPoint y: 164, distance: 18.3
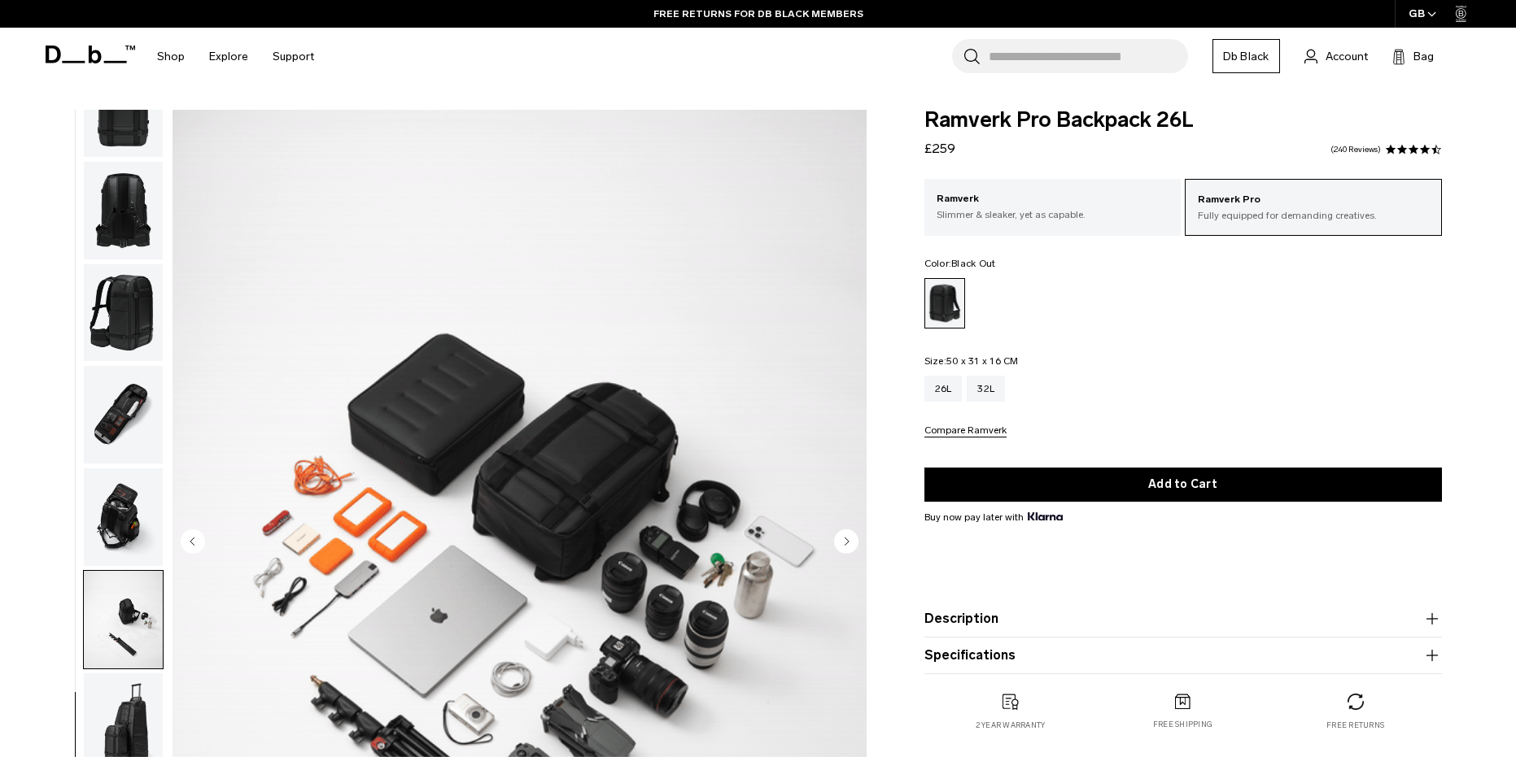
click at [969, 149] on div "Ramverk Pro Backpack 26L £259 4.5 star rating 240 Reviews" at bounding box center [1182, 134] width 517 height 49
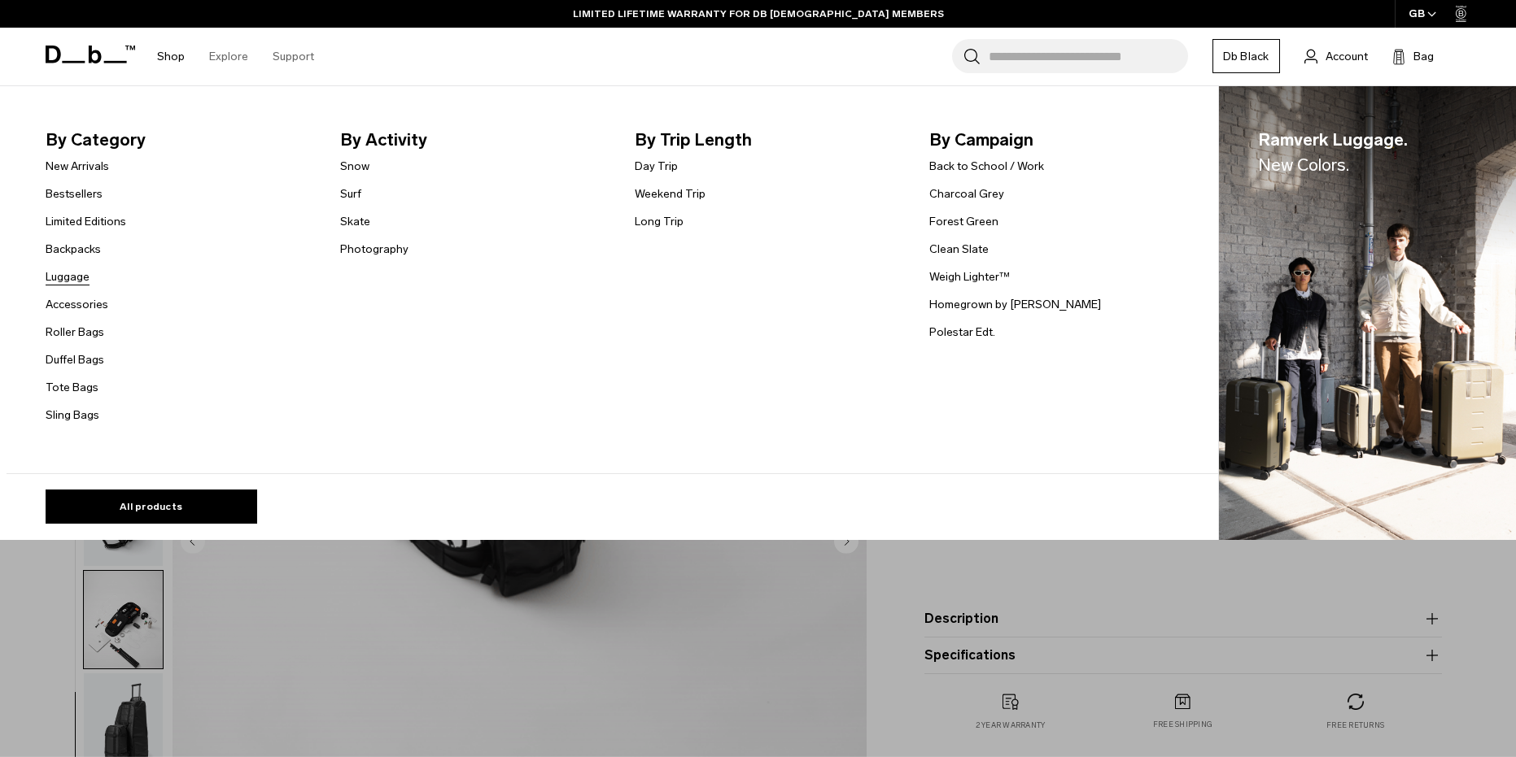
click at [75, 277] on link "Luggage" at bounding box center [68, 276] width 44 height 17
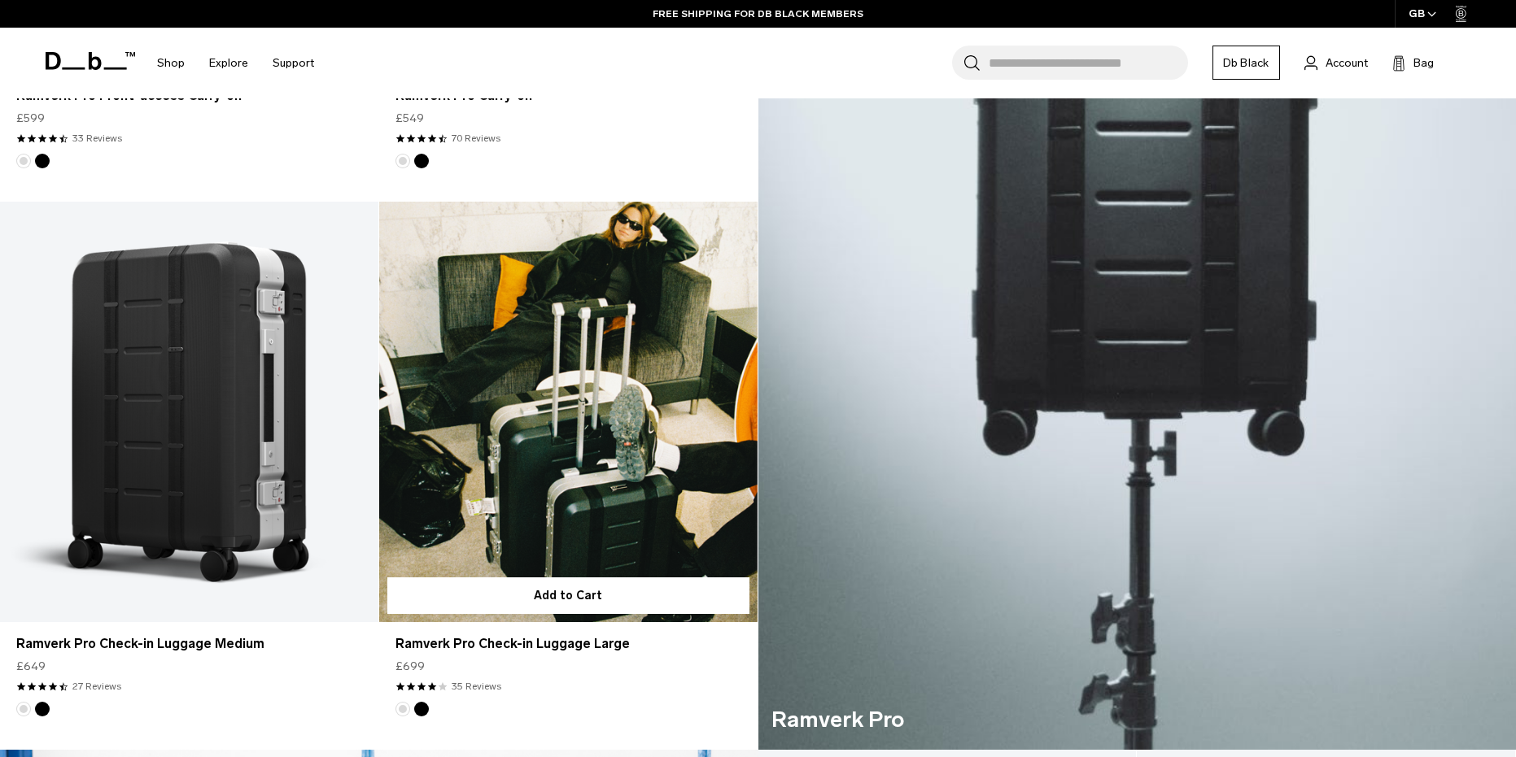
scroll to position [932, 0]
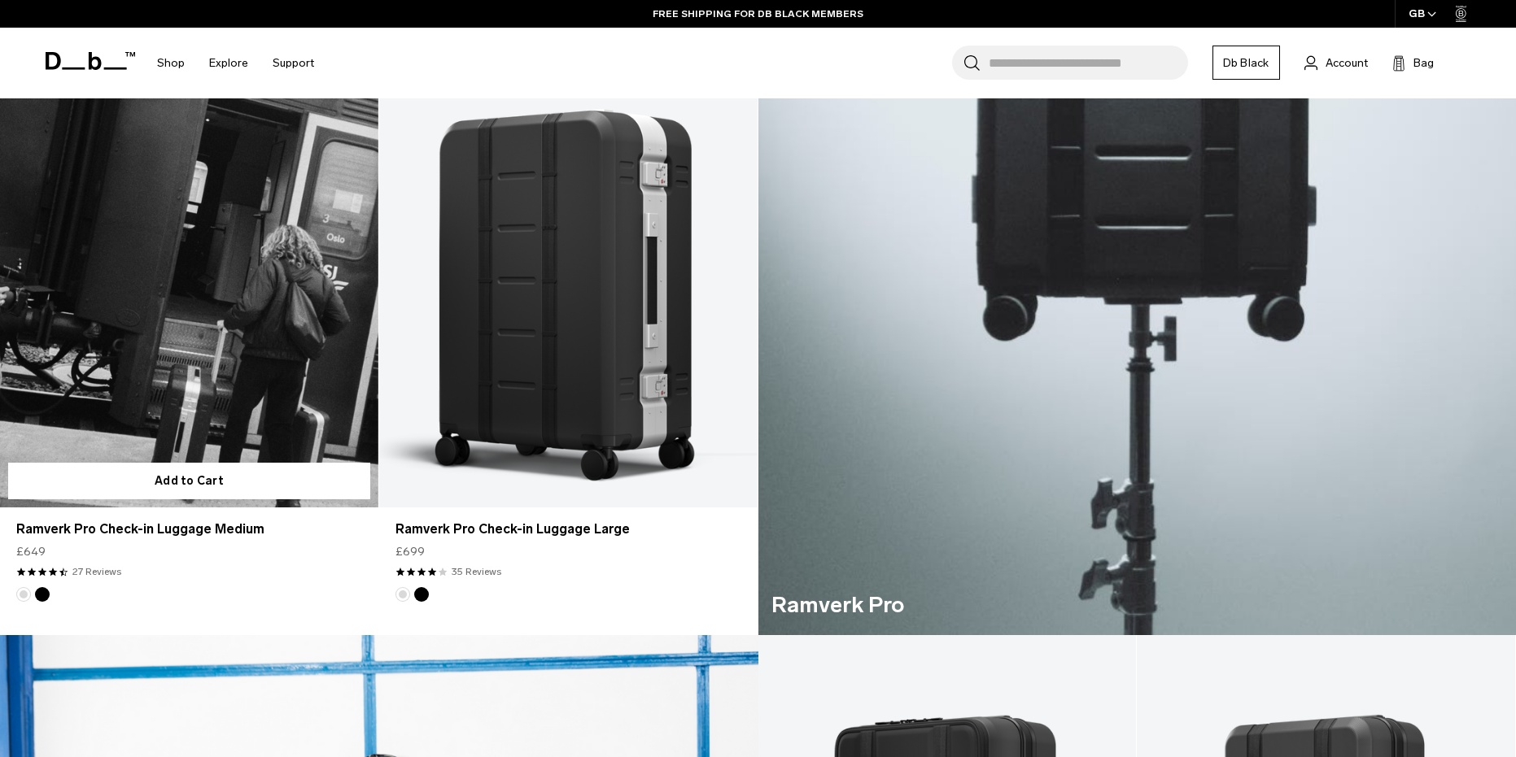
click at [199, 279] on link "Ramverk Pro Check-in Luggage Medium" at bounding box center [189, 297] width 378 height 420
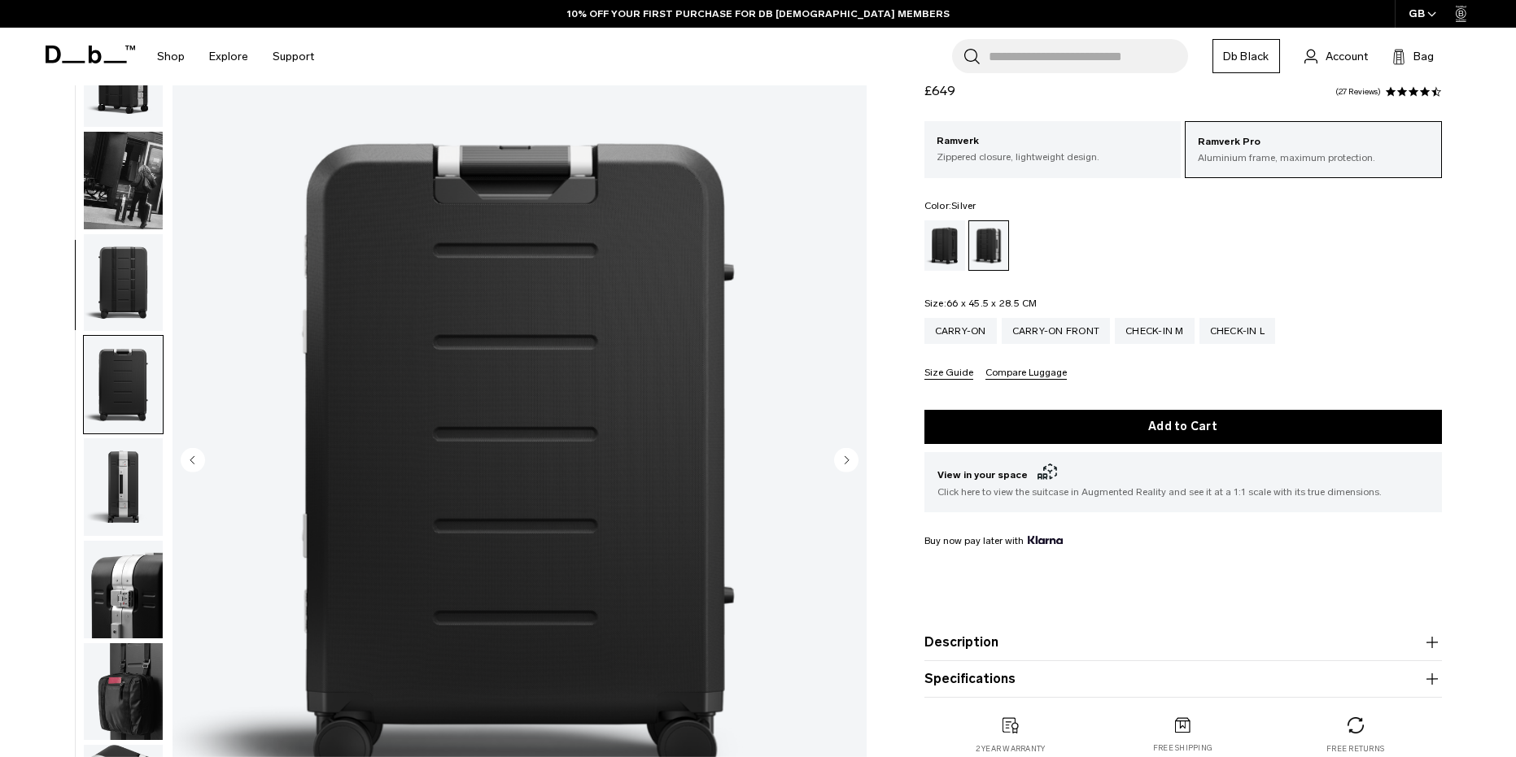
click at [116, 278] on img "button" at bounding box center [123, 283] width 79 height 98
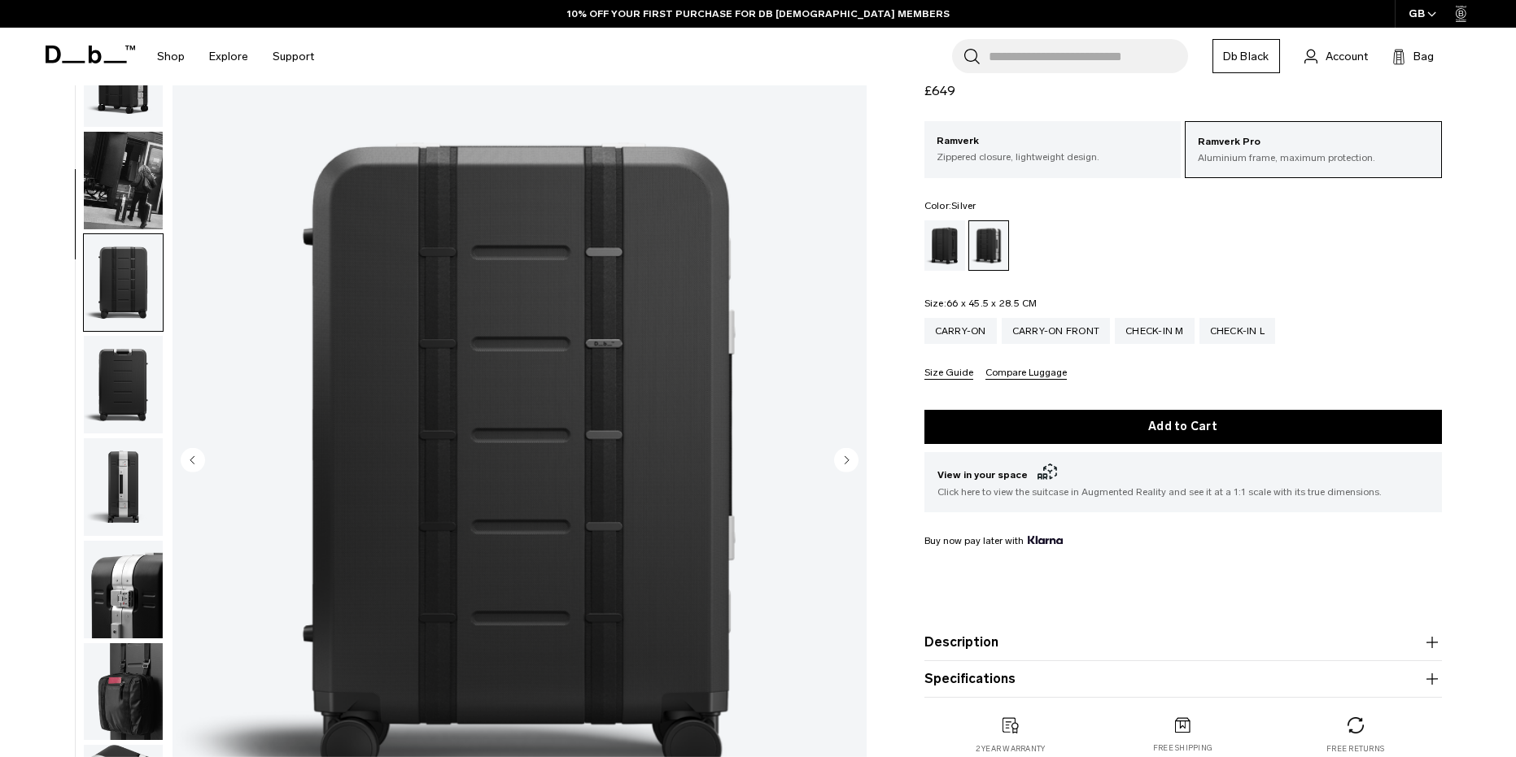
click at [116, 237] on img "button" at bounding box center [123, 283] width 79 height 98
click at [132, 195] on img "button" at bounding box center [123, 181] width 79 height 98
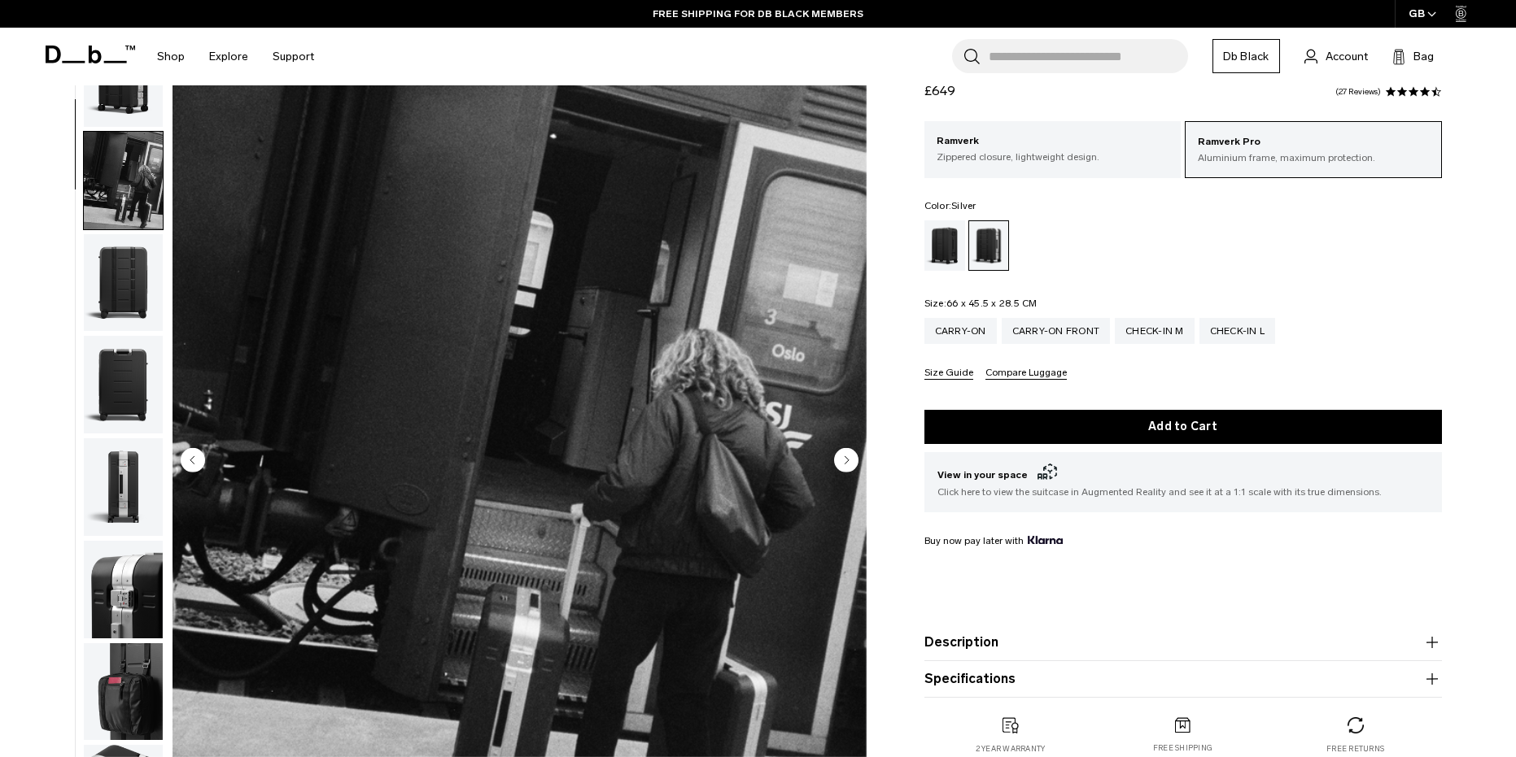
click at [132, 120] on img "button" at bounding box center [123, 78] width 79 height 98
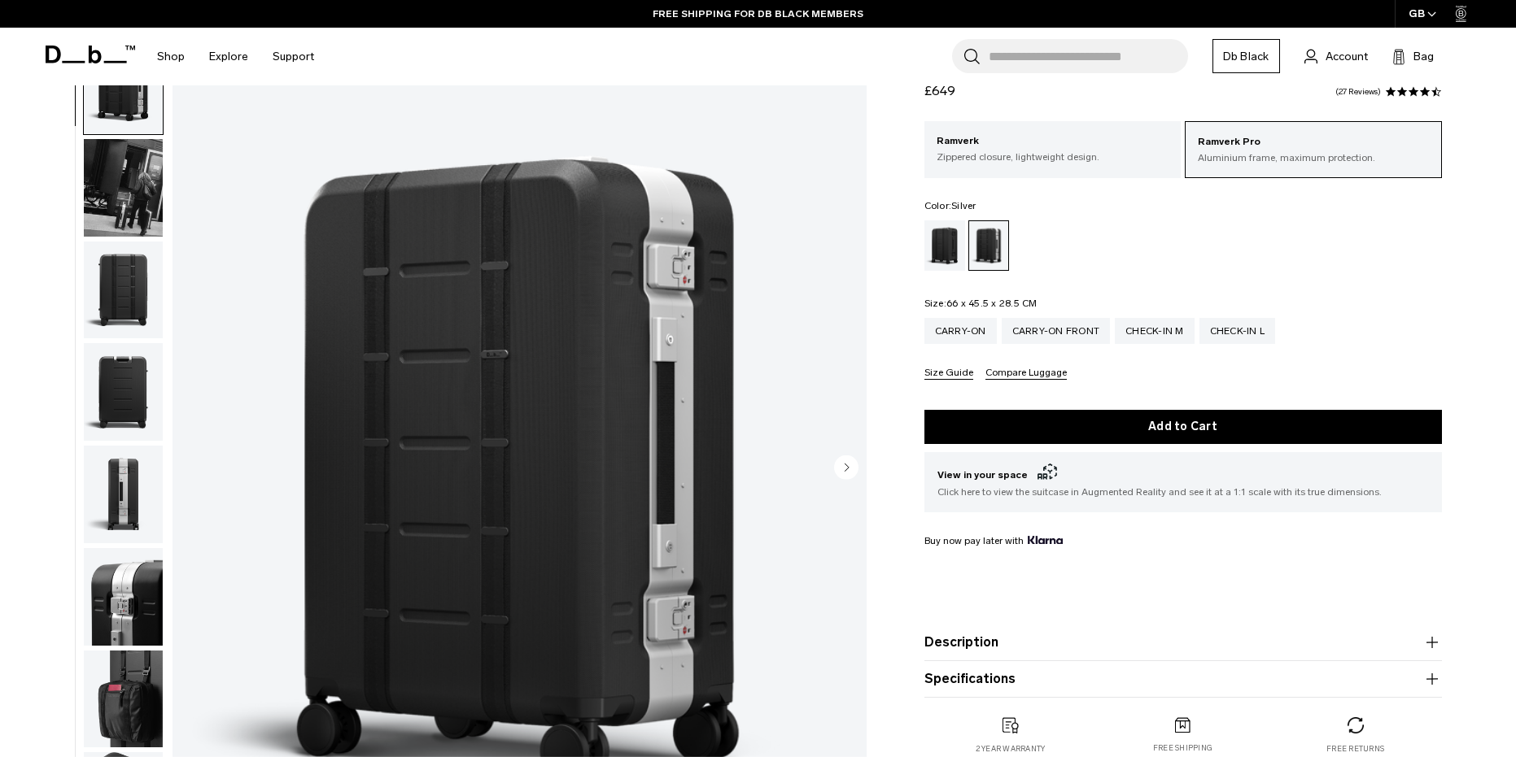
scroll to position [81, 0]
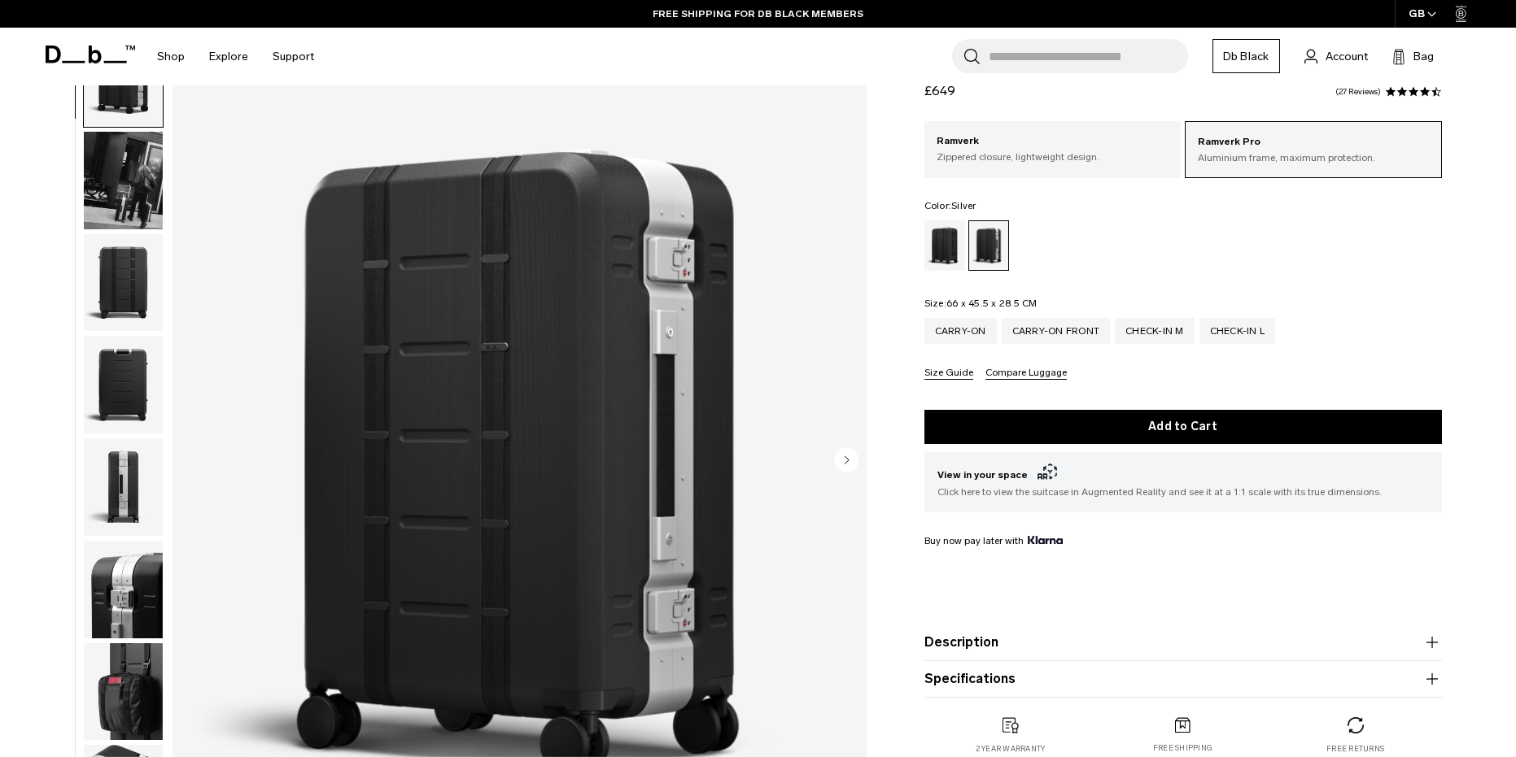
click at [121, 248] on img "button" at bounding box center [123, 283] width 79 height 98
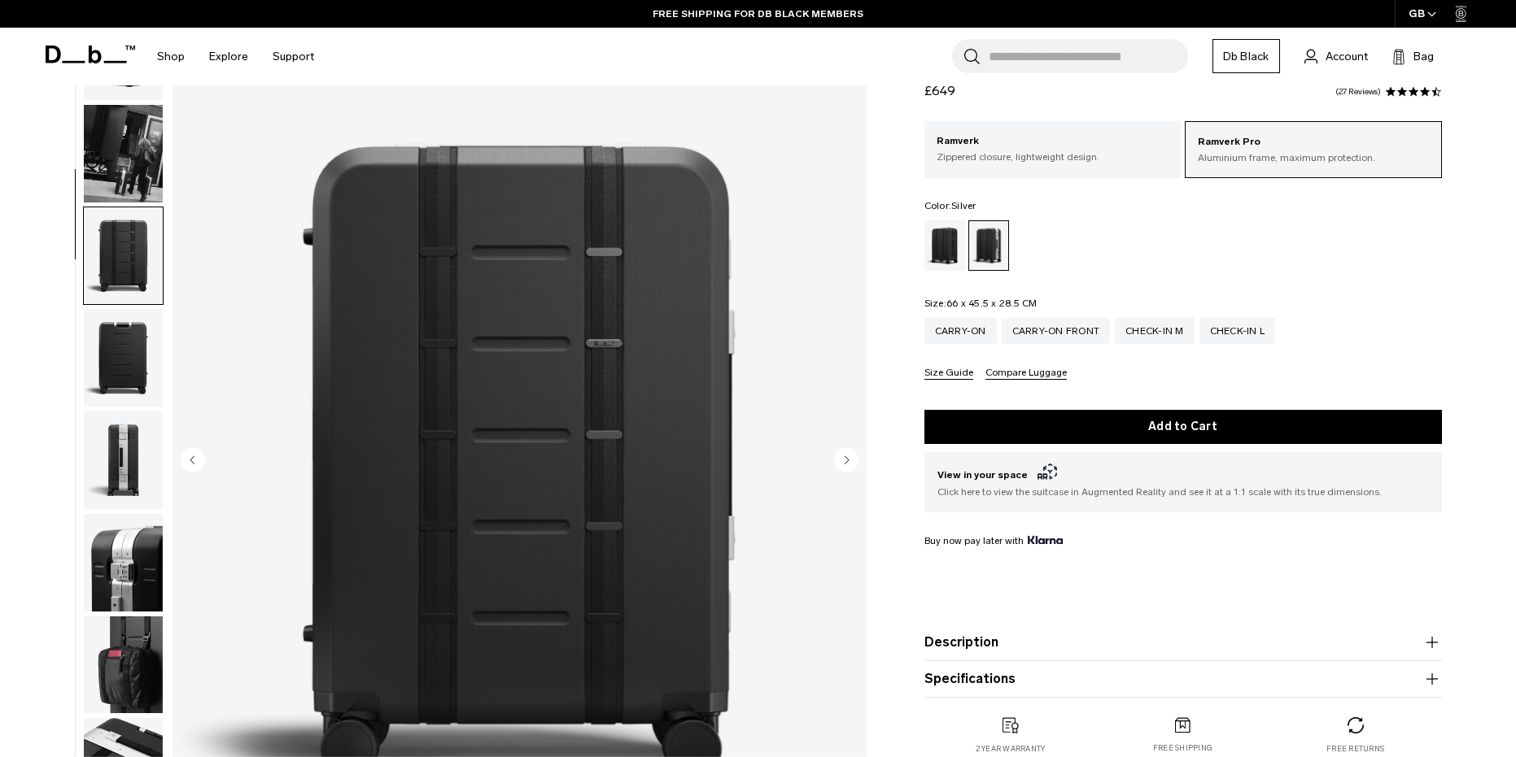
scroll to position [0, 0]
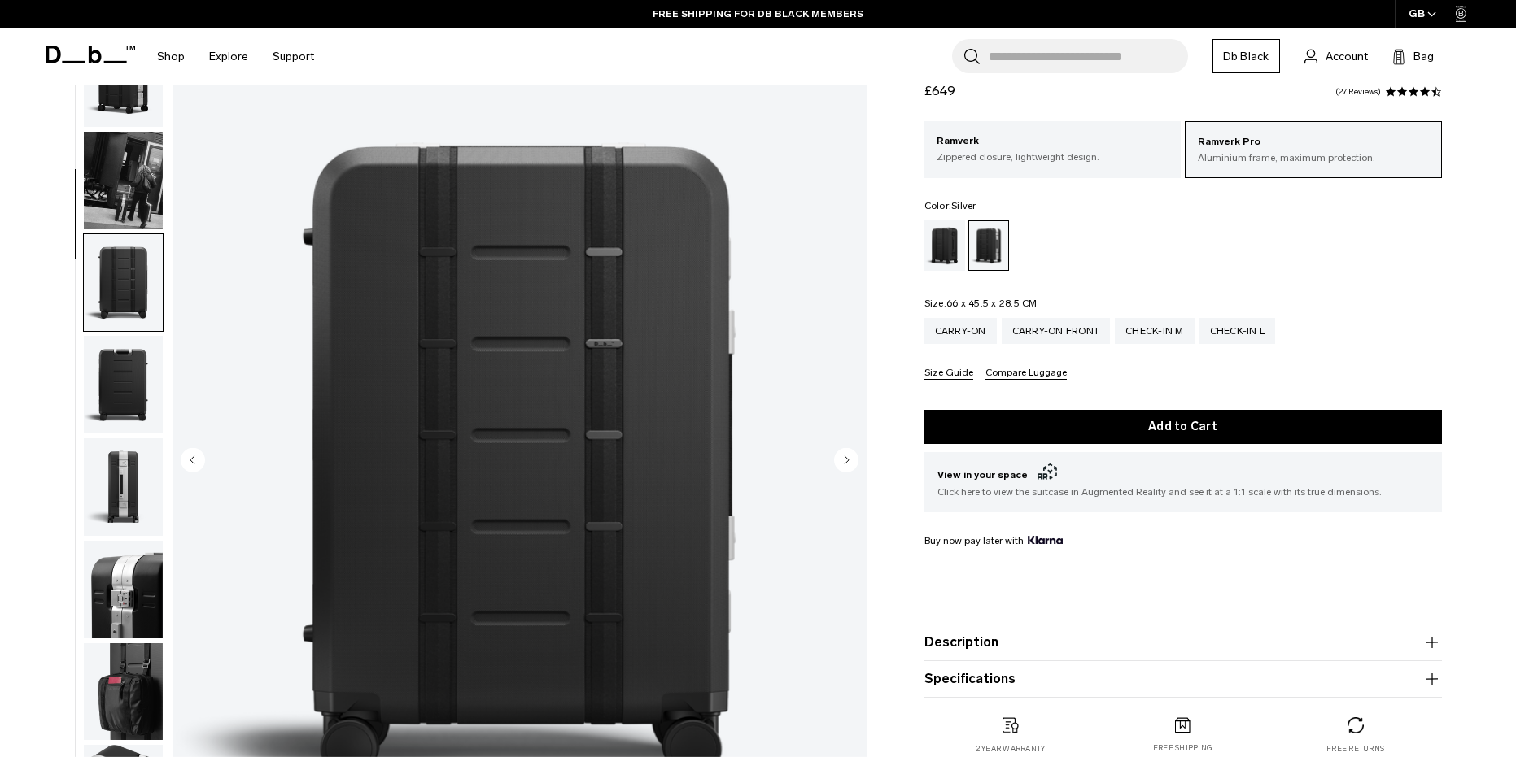
click at [113, 103] on img "button" at bounding box center [123, 78] width 79 height 98
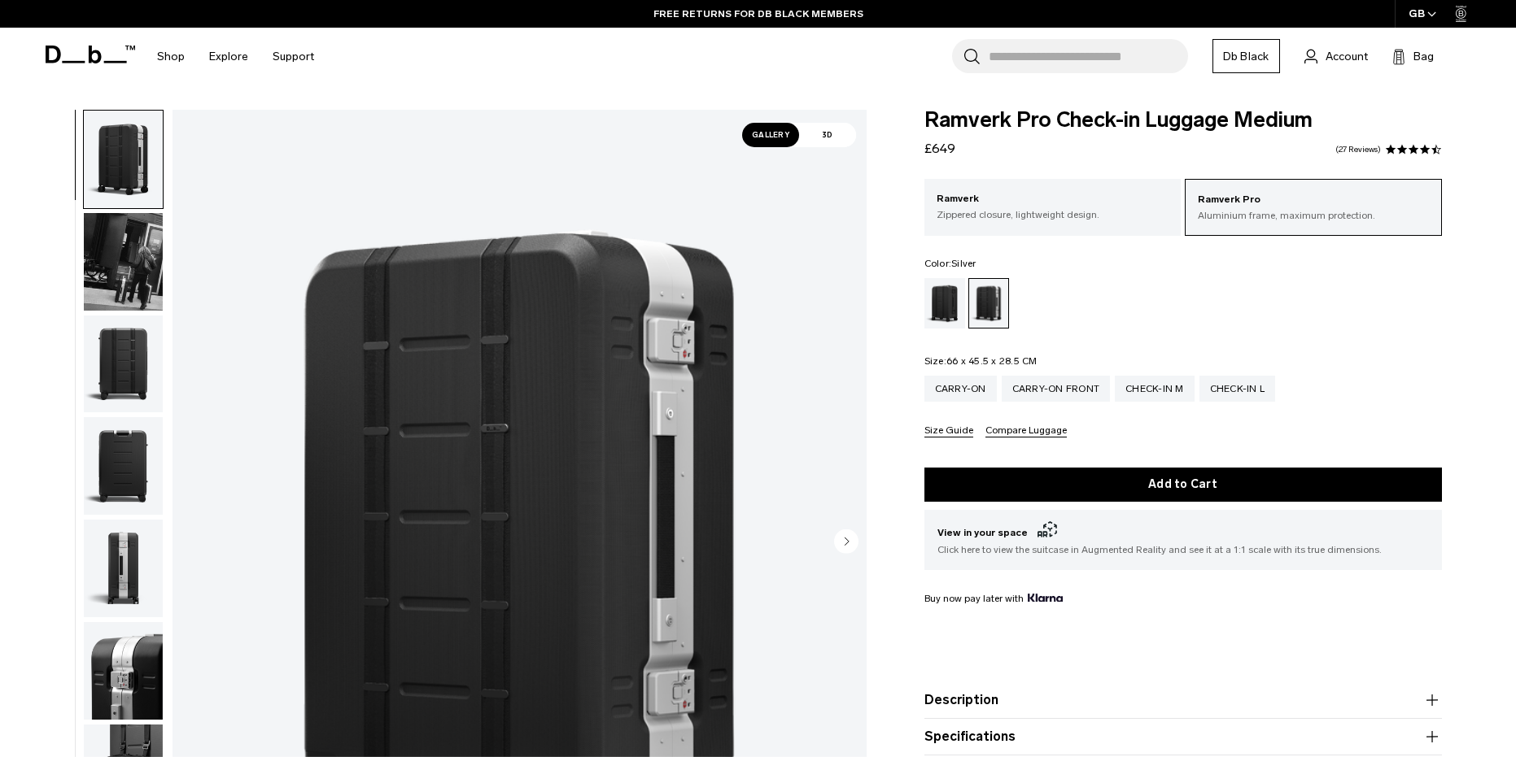
click at [116, 366] on img "button" at bounding box center [123, 365] width 79 height 98
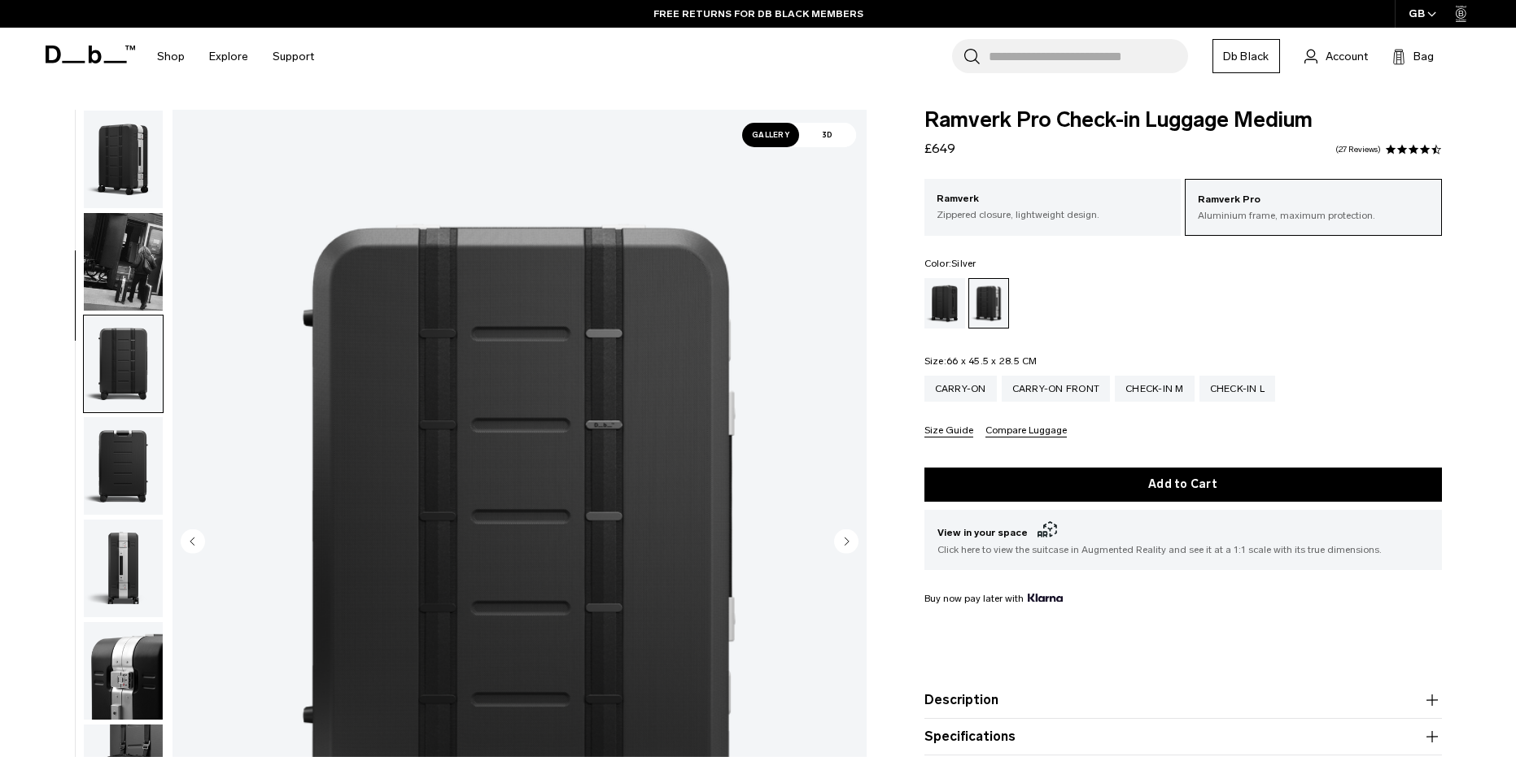
click at [126, 172] on img "button" at bounding box center [123, 160] width 79 height 98
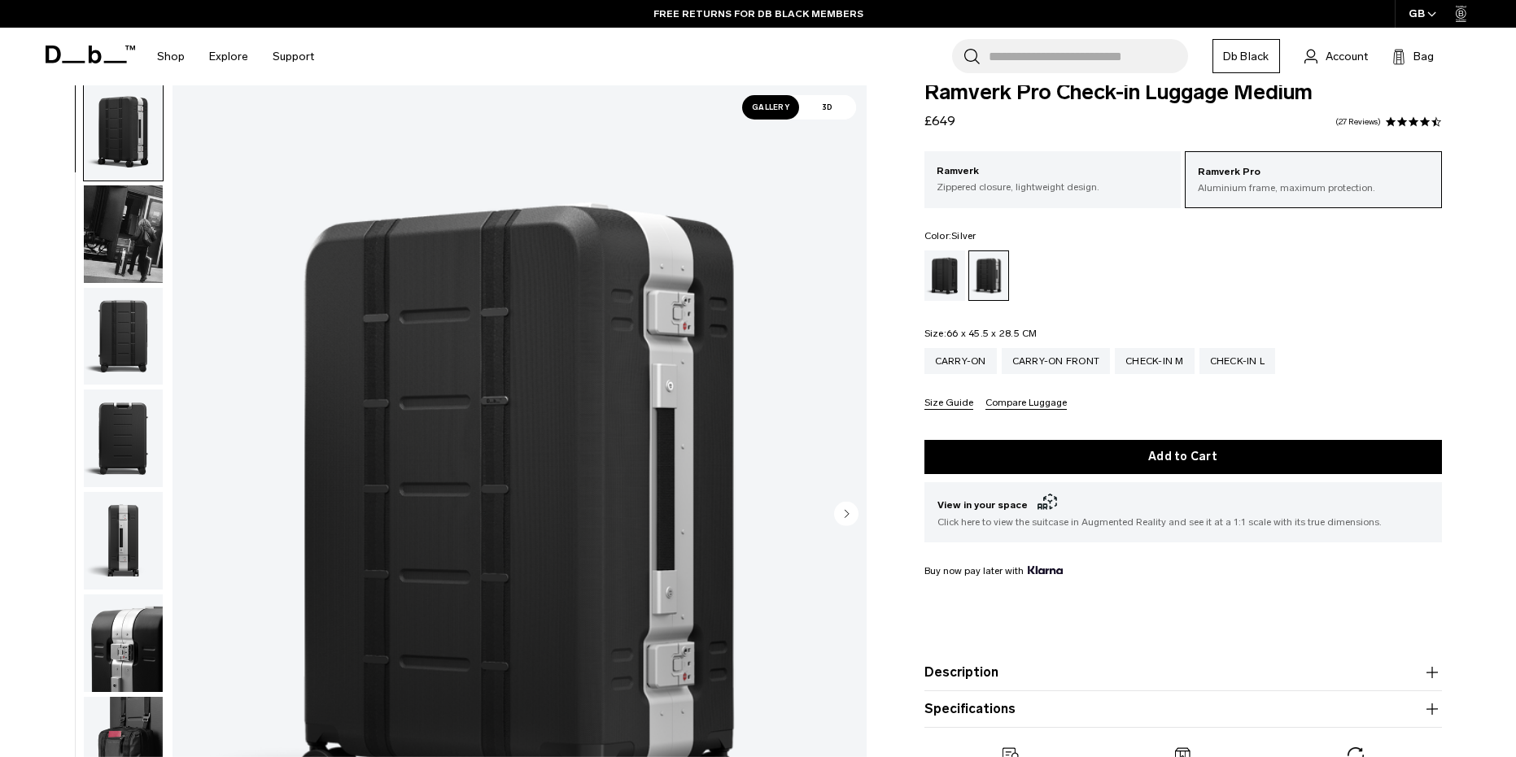
scroll to position [163, 0]
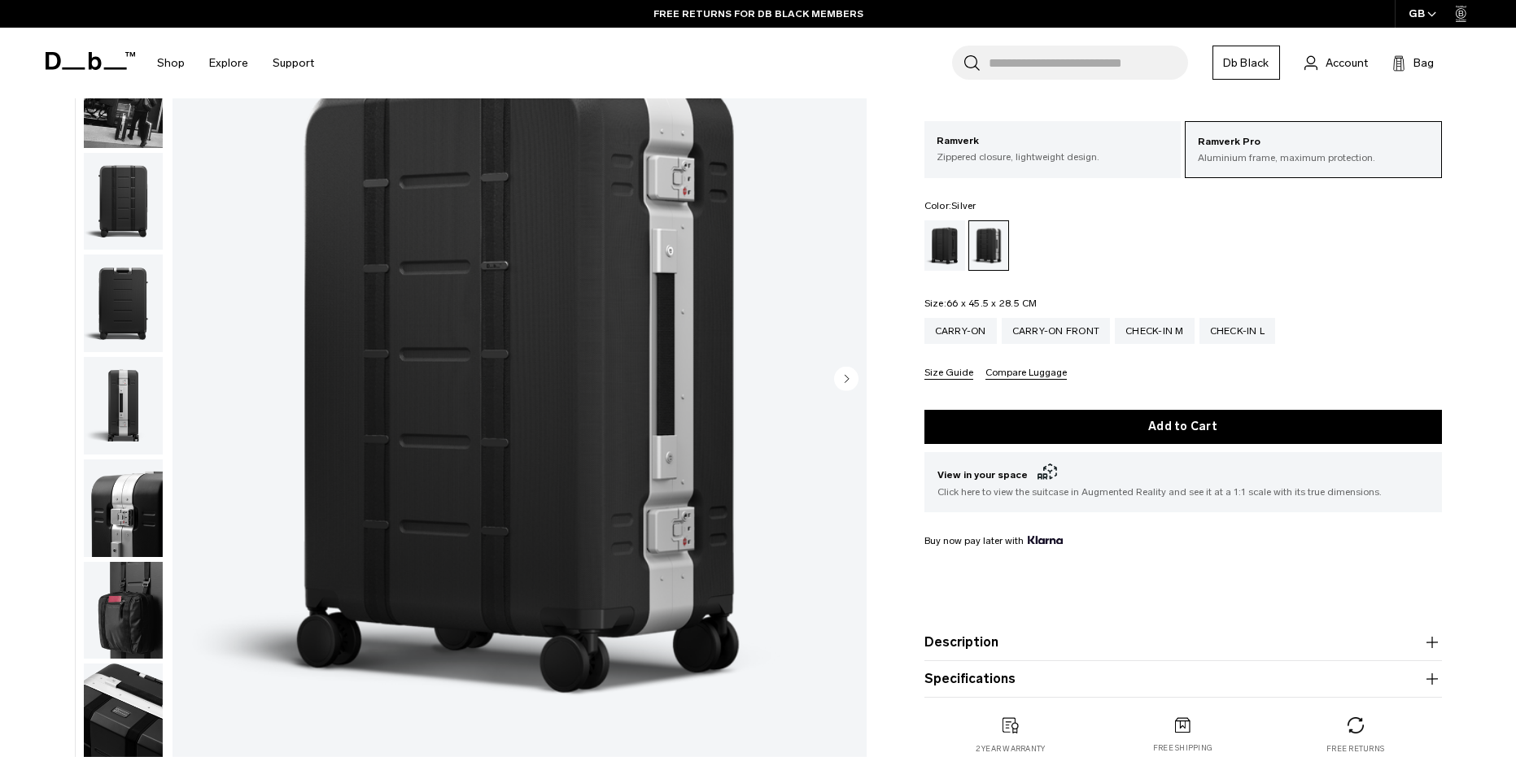
click at [844, 382] on circle "Next slide" at bounding box center [846, 378] width 24 height 24
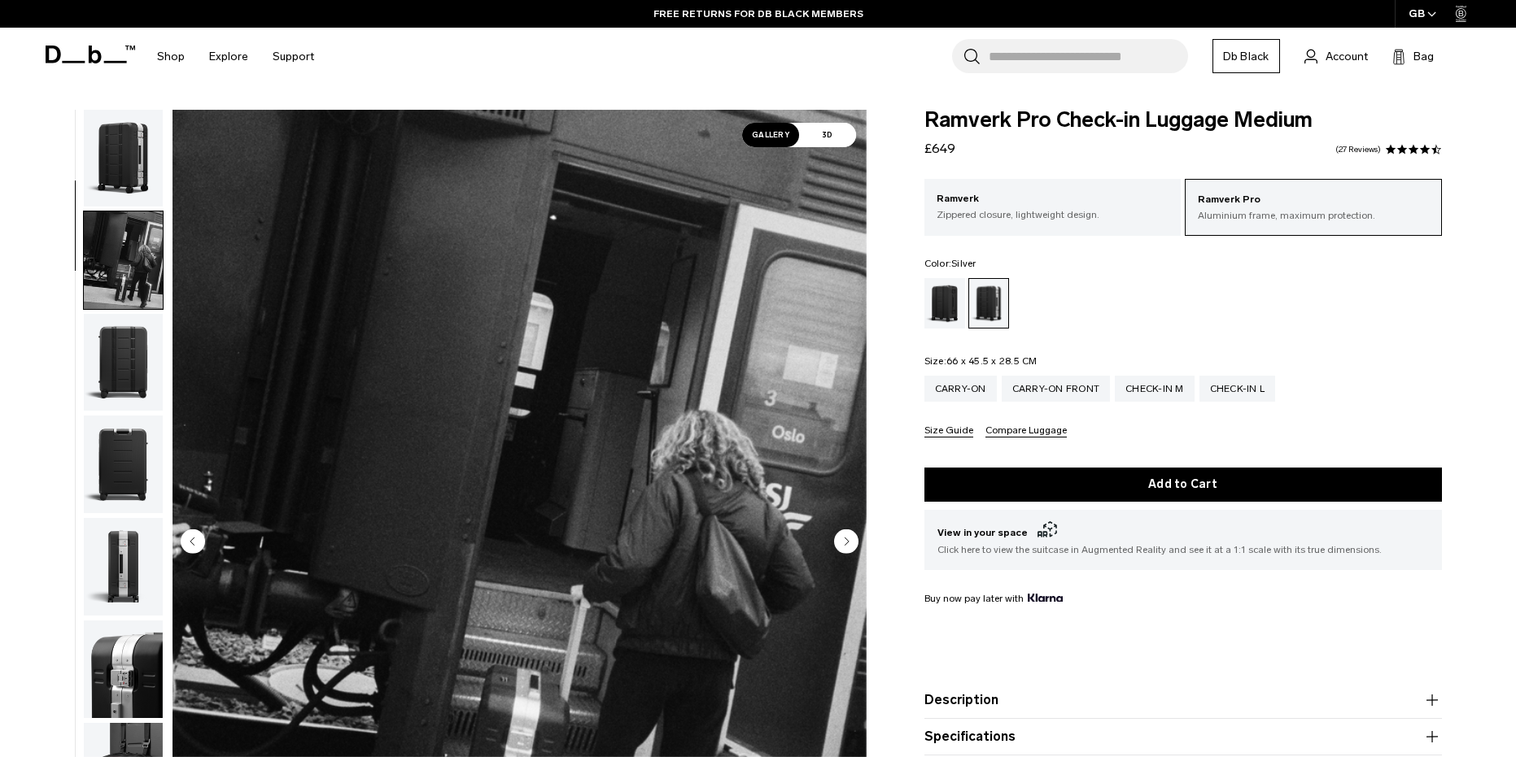
scroll to position [0, 0]
click at [115, 169] on img "button" at bounding box center [123, 160] width 79 height 98
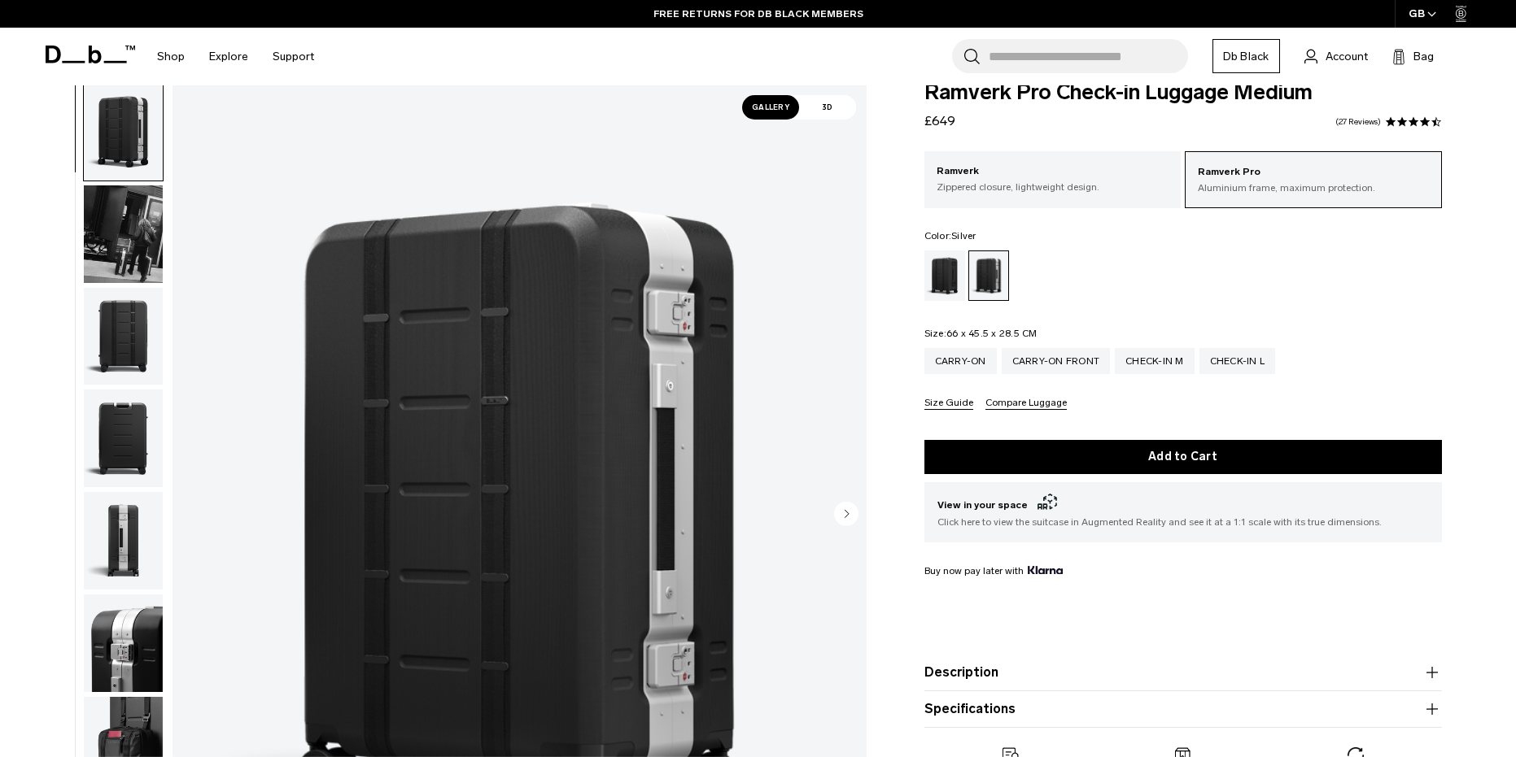
scroll to position [163, 0]
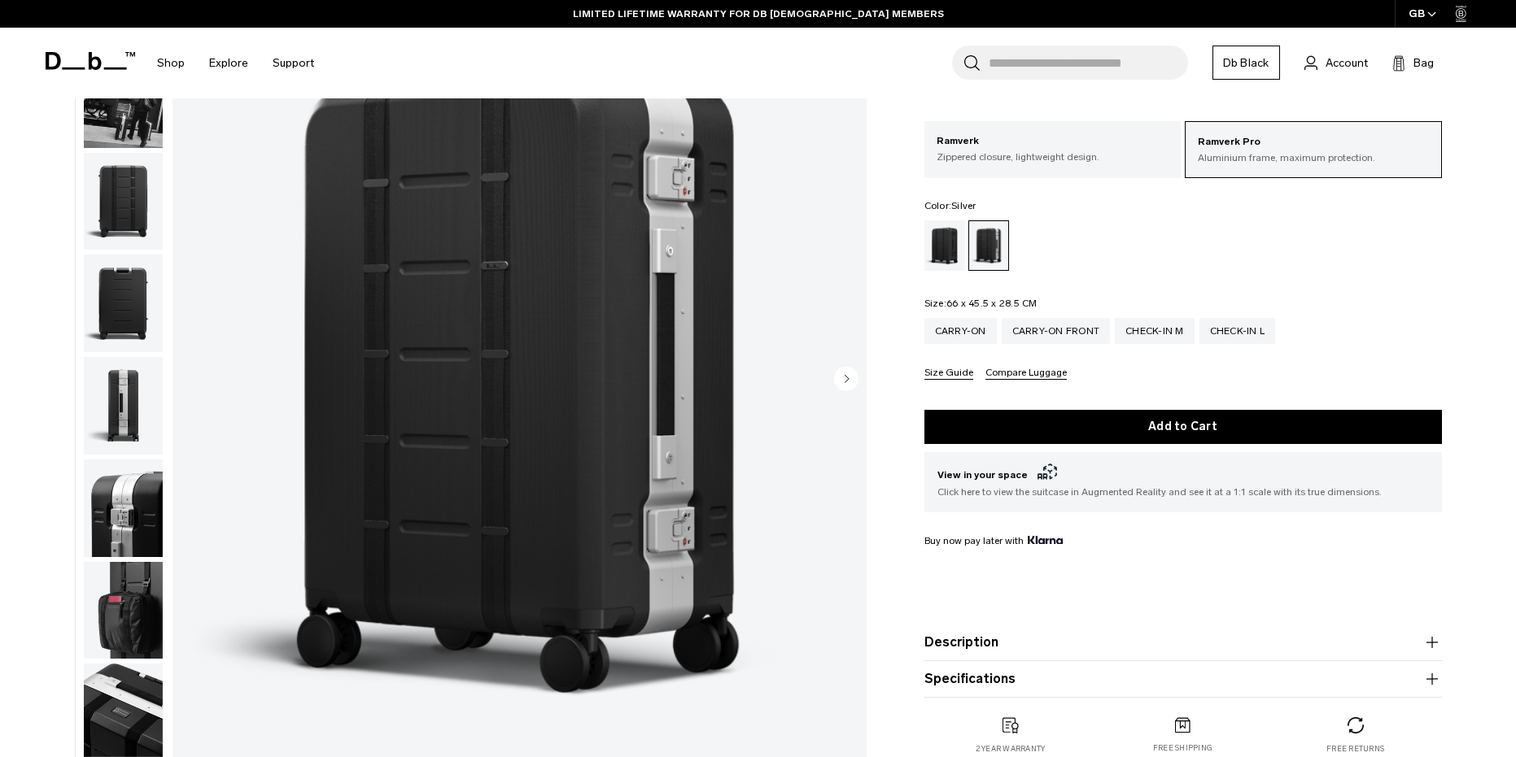
click at [100, 399] on img "button" at bounding box center [123, 406] width 79 height 98
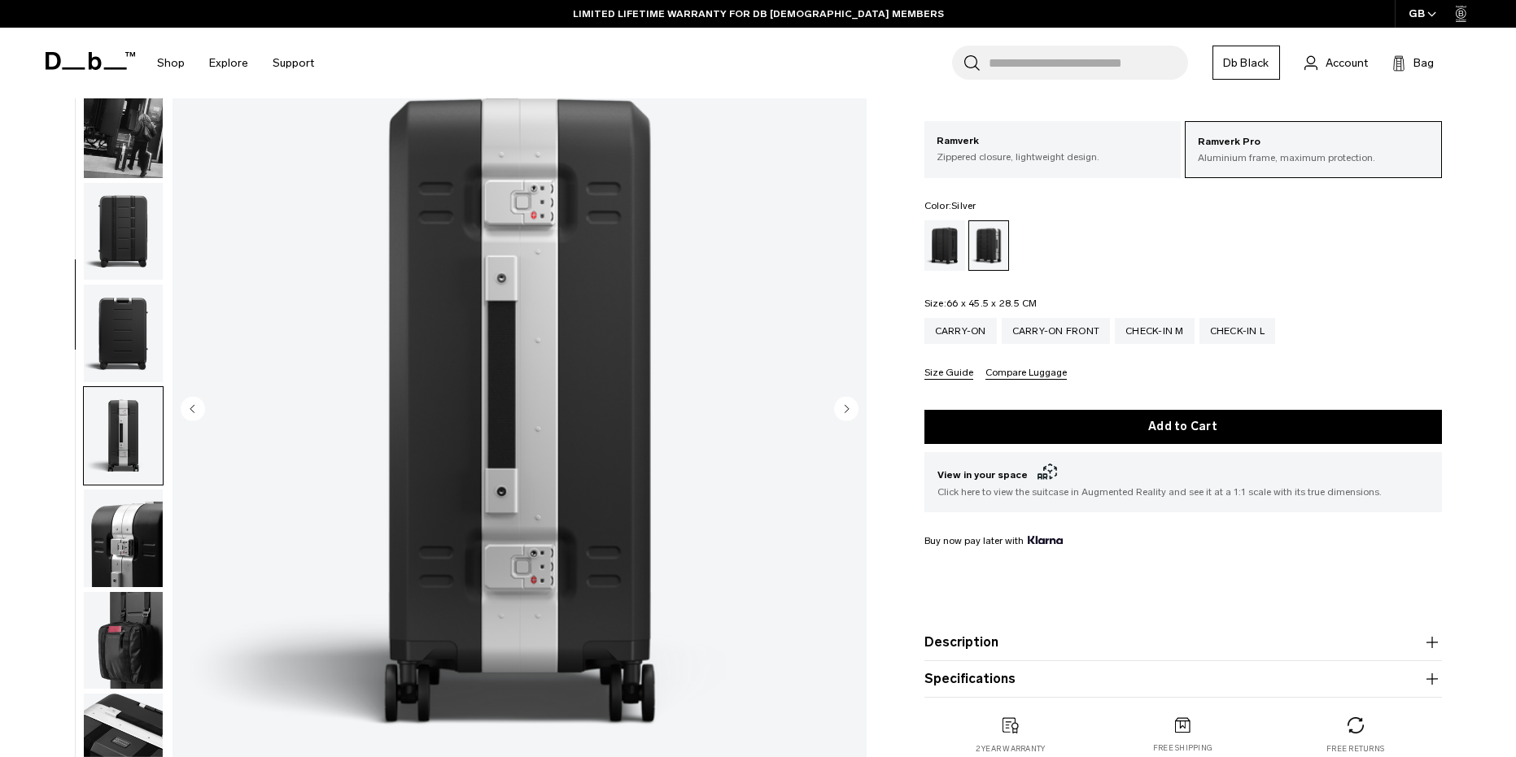
scroll to position [81, 0]
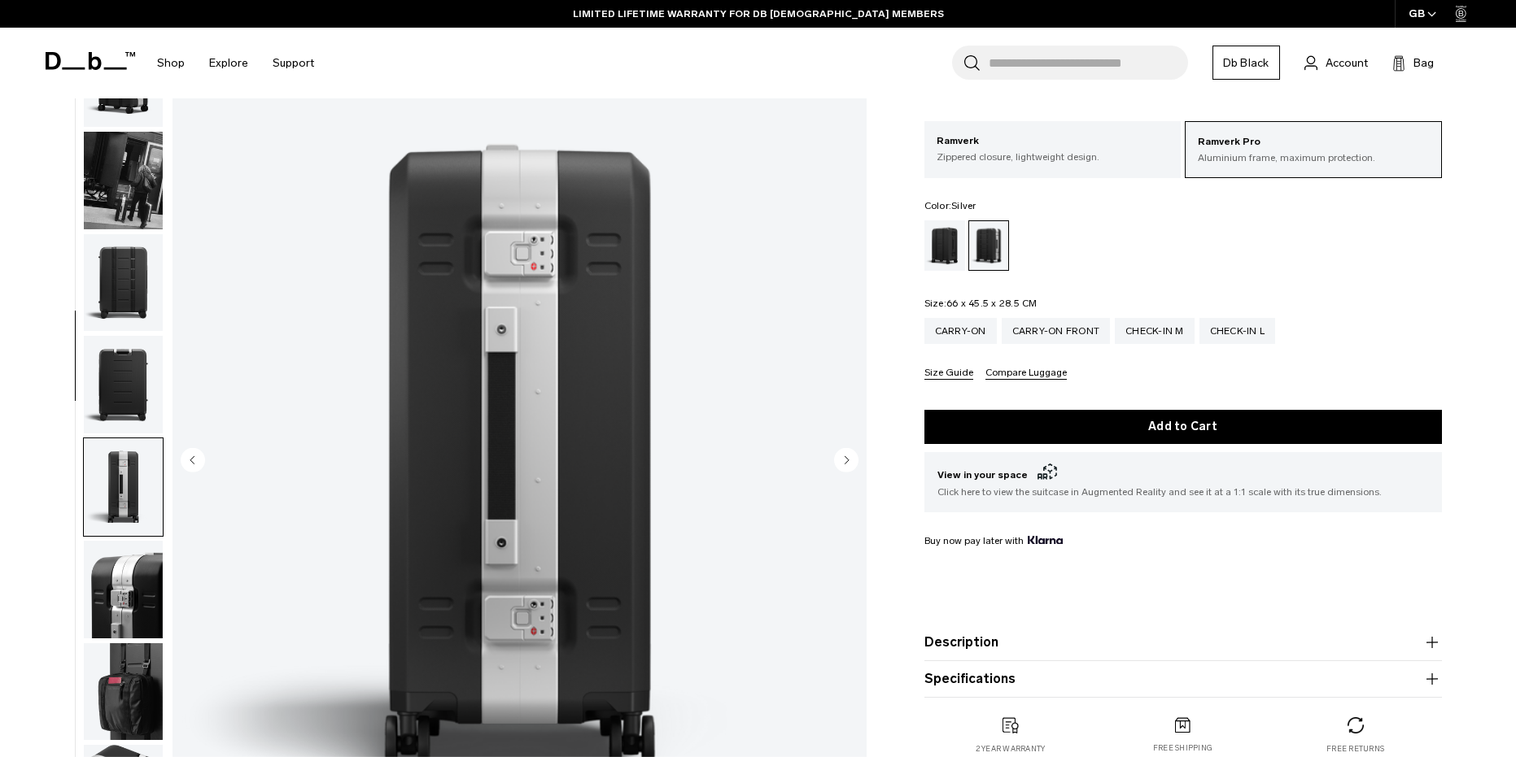
click at [107, 277] on img "button" at bounding box center [123, 283] width 79 height 98
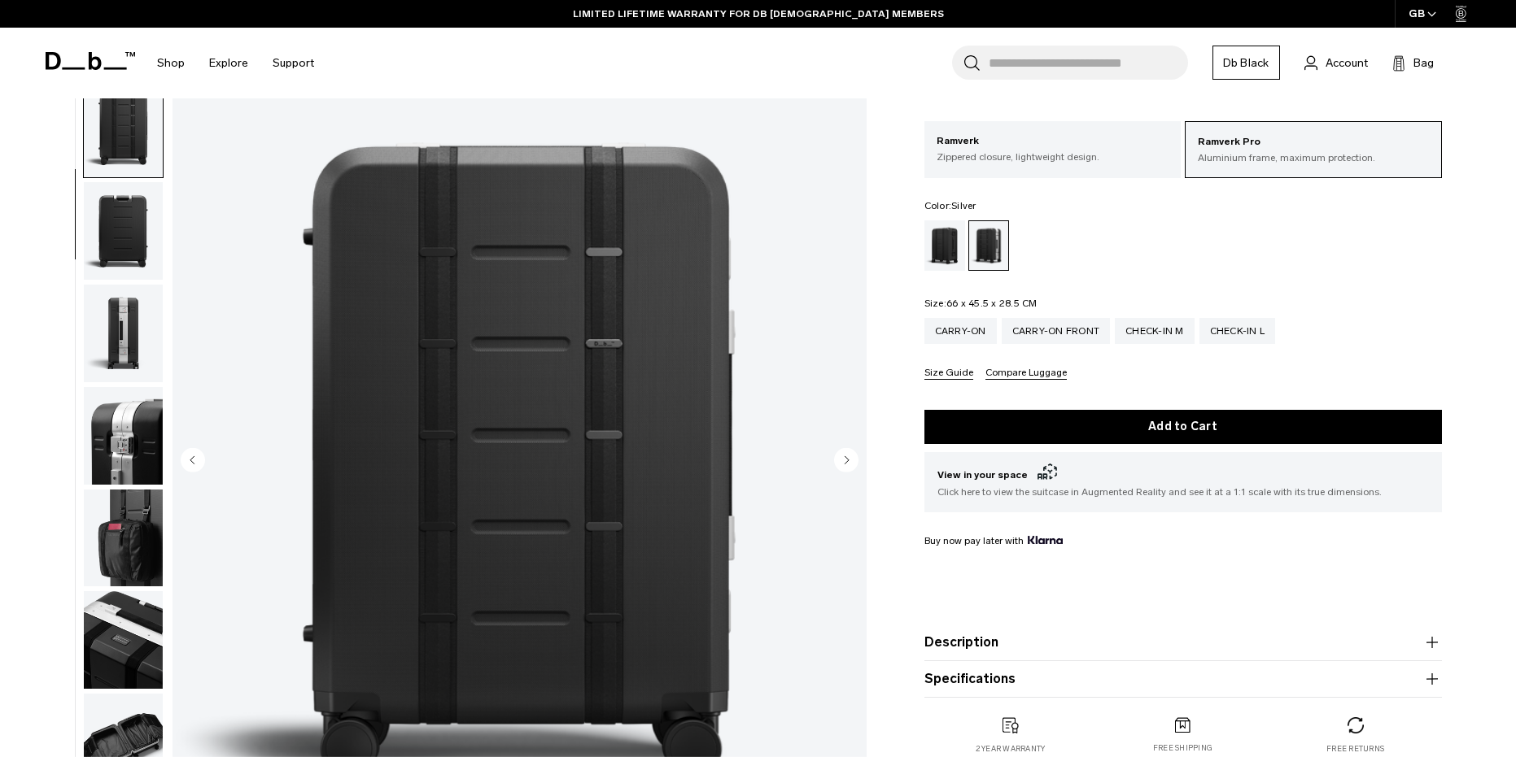
scroll to position [0, 0]
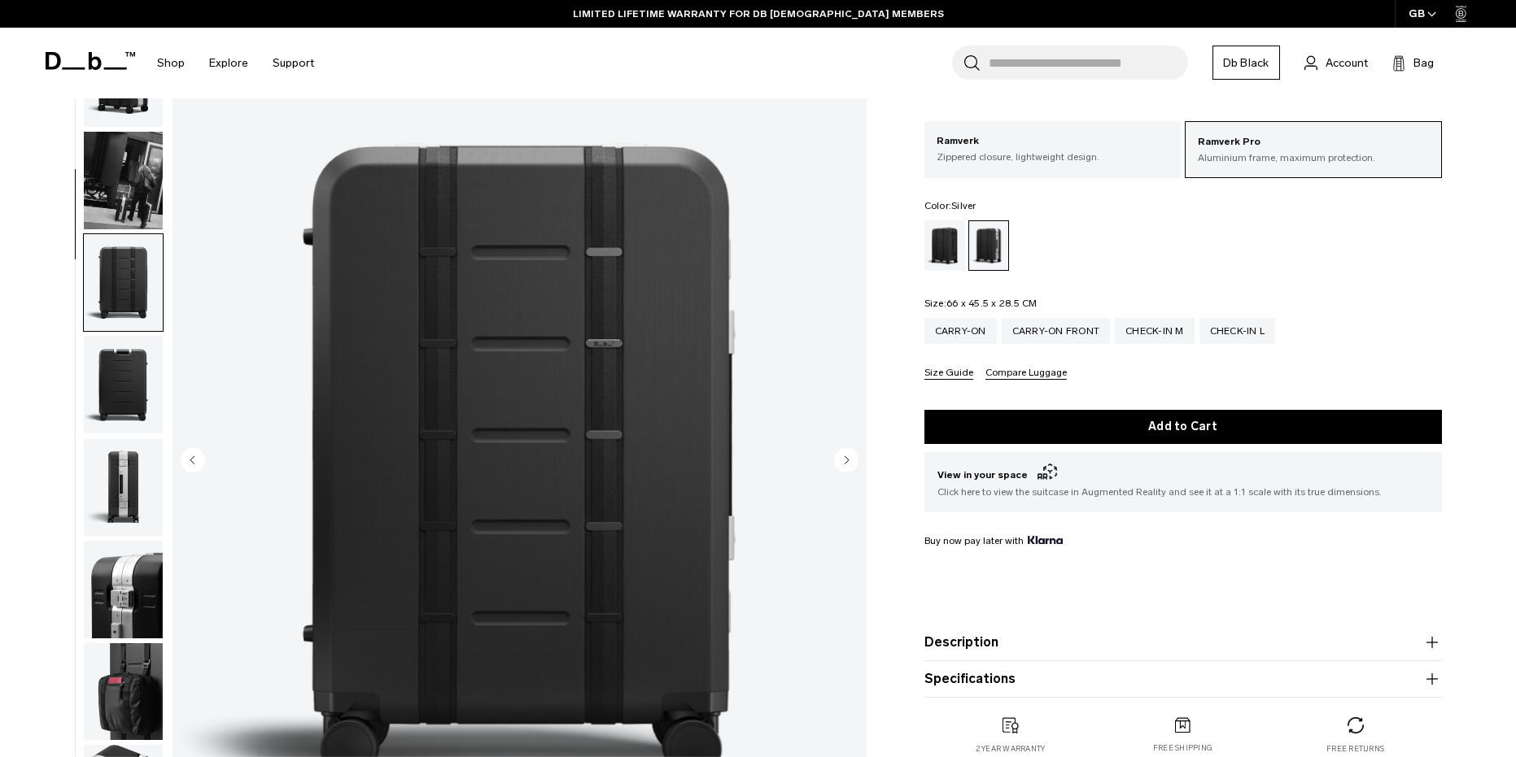
click at [154, 616] on img "button" at bounding box center [123, 590] width 79 height 98
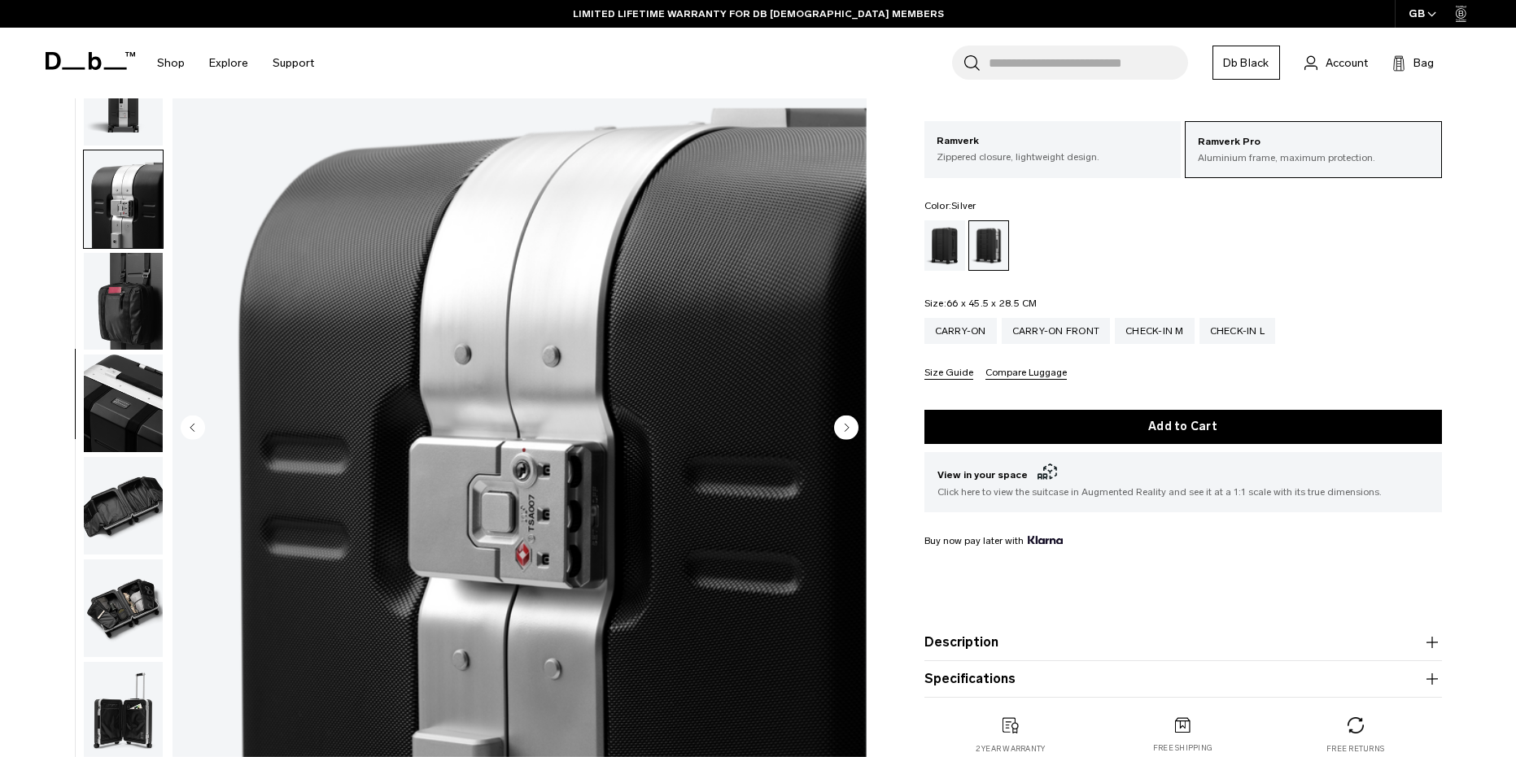
scroll to position [81, 0]
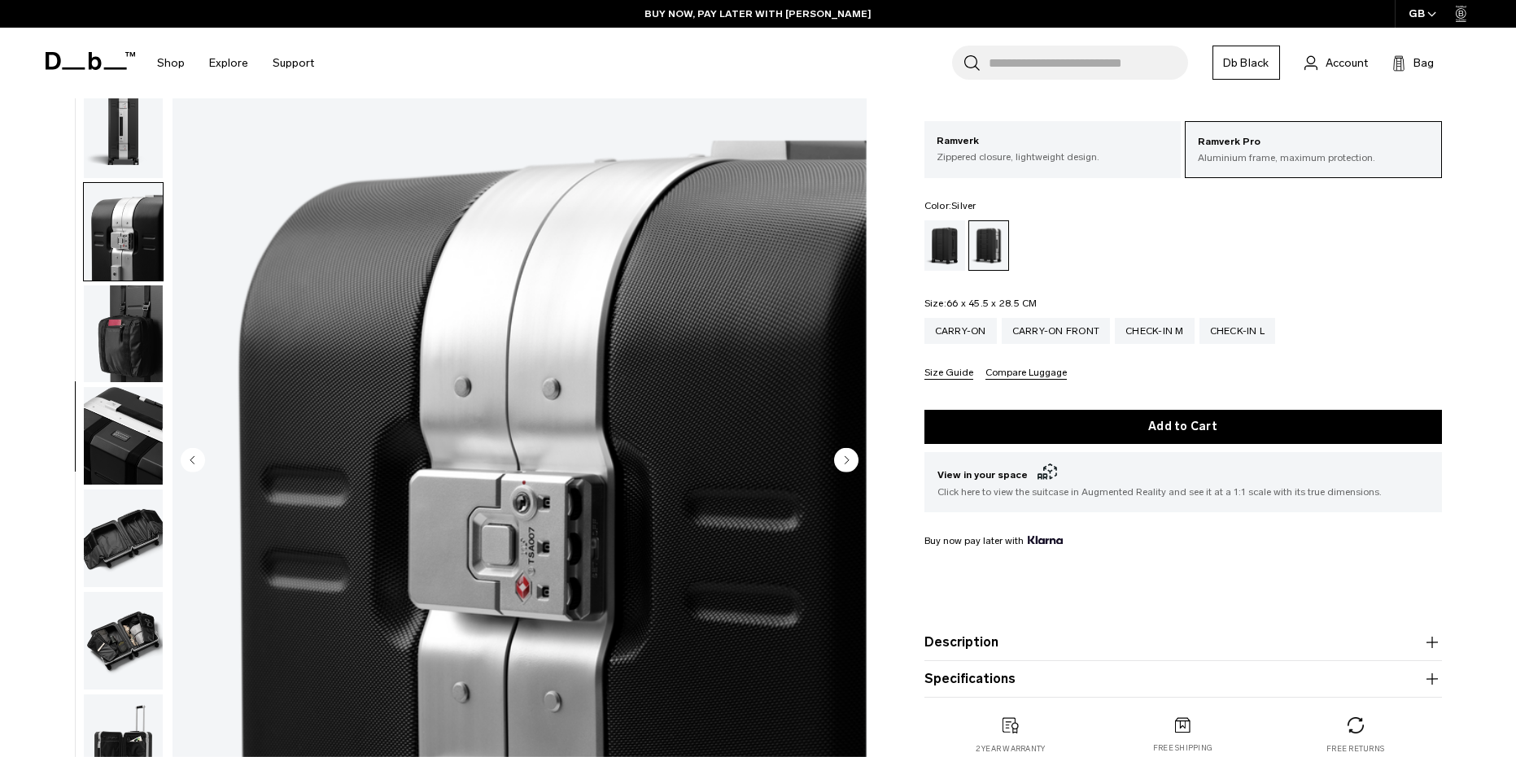
click at [126, 622] on img "button" at bounding box center [123, 641] width 79 height 98
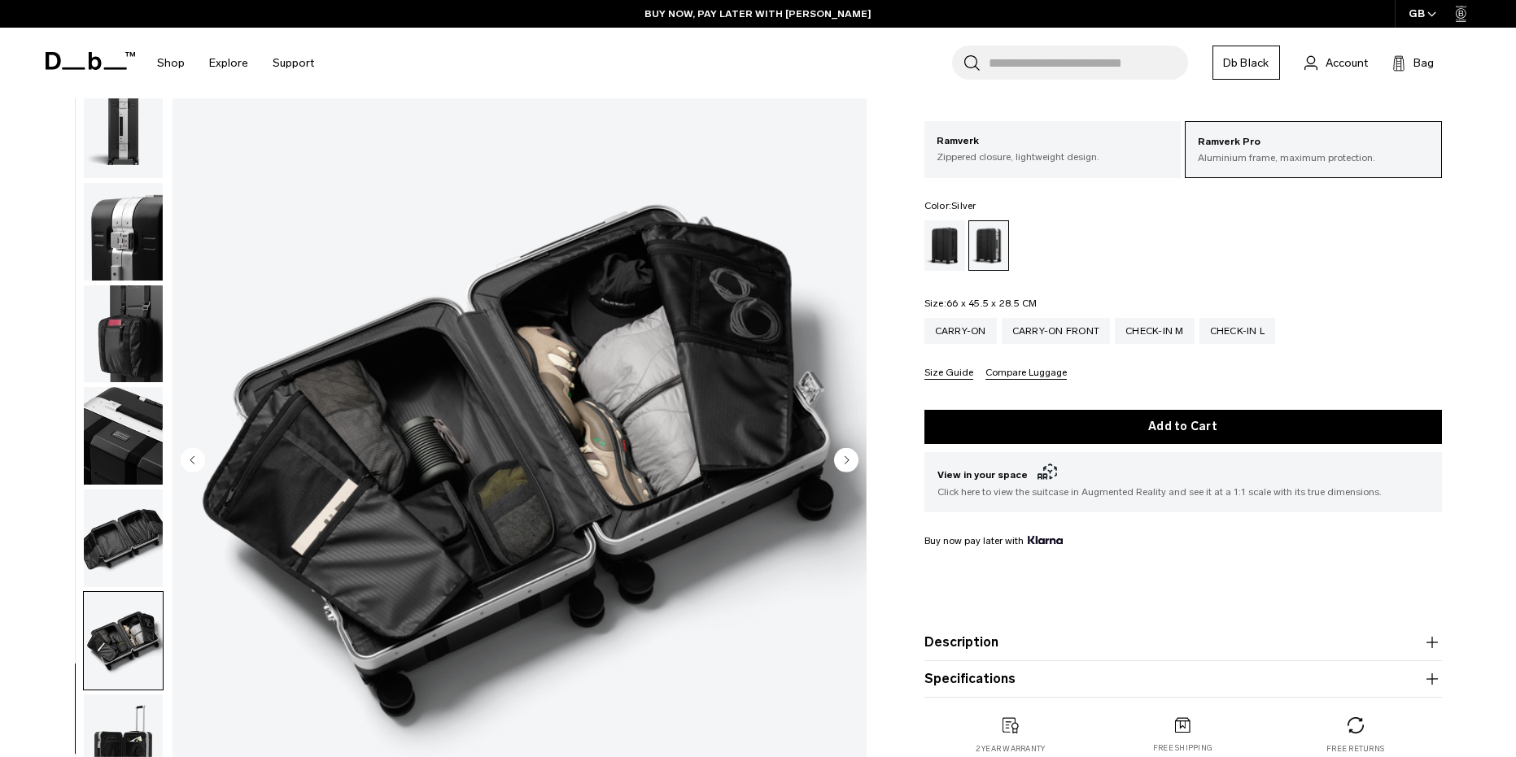
click at [116, 562] on img "button" at bounding box center [123, 539] width 79 height 98
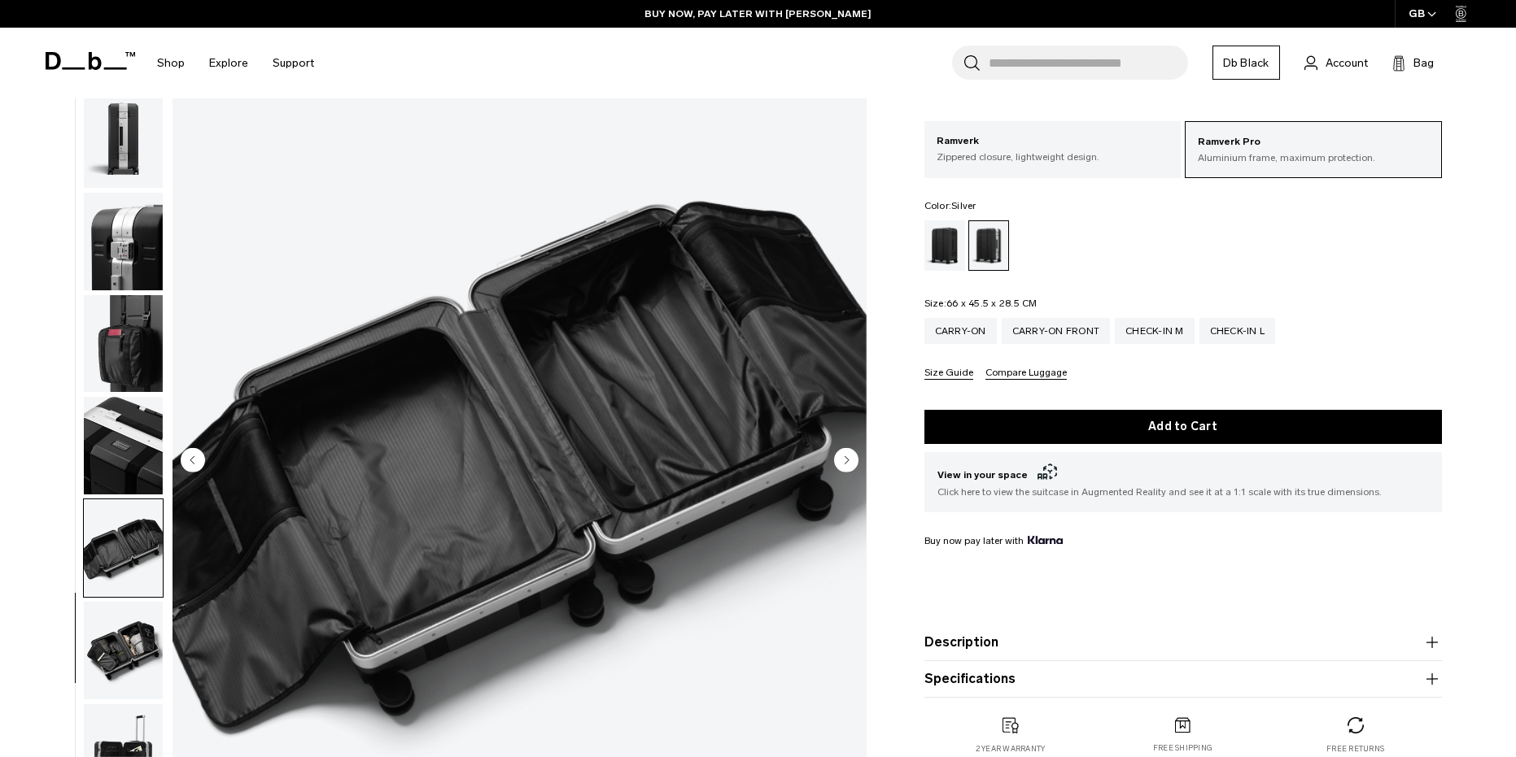
scroll to position [358, 0]
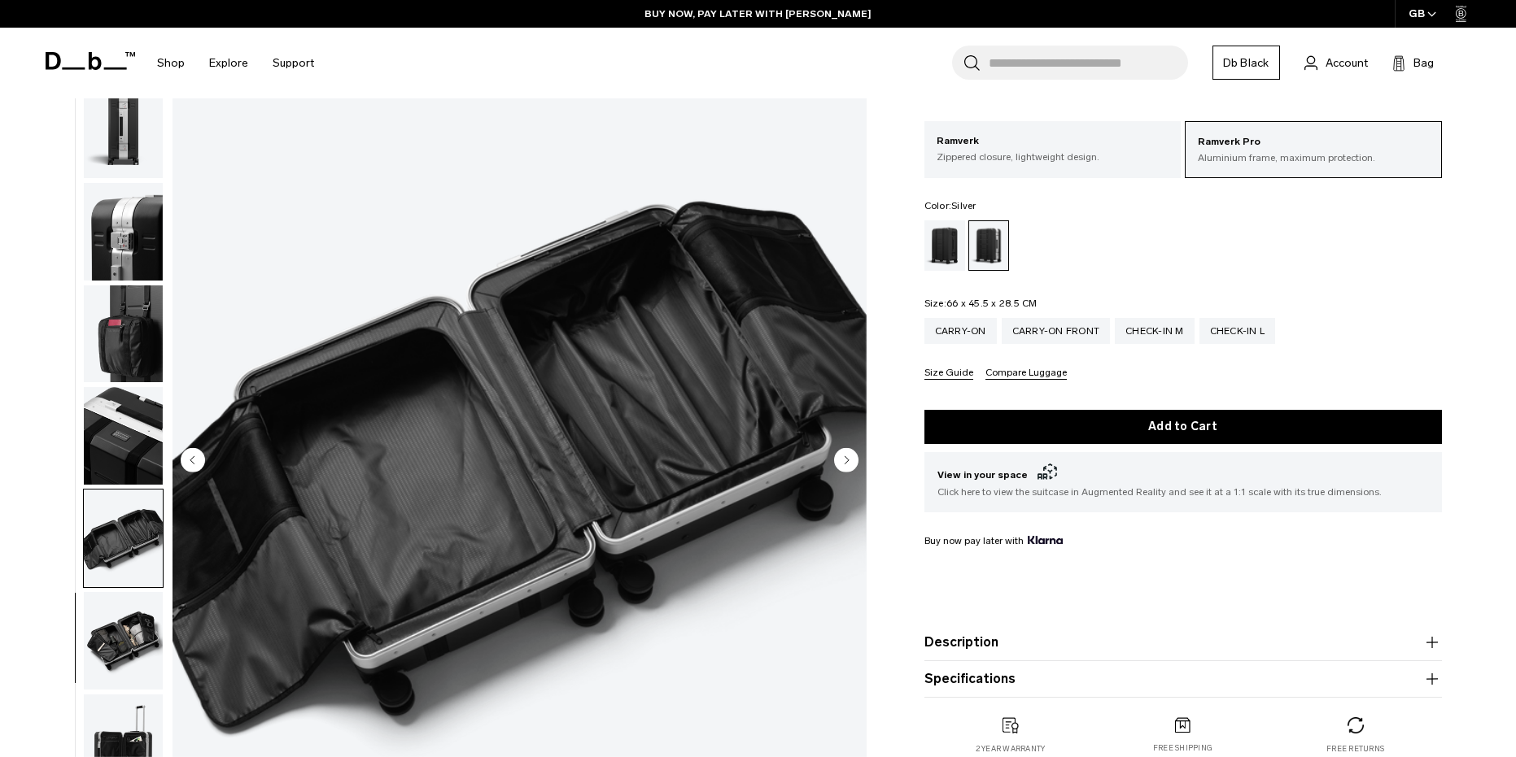
click at [135, 626] on img "button" at bounding box center [123, 641] width 79 height 98
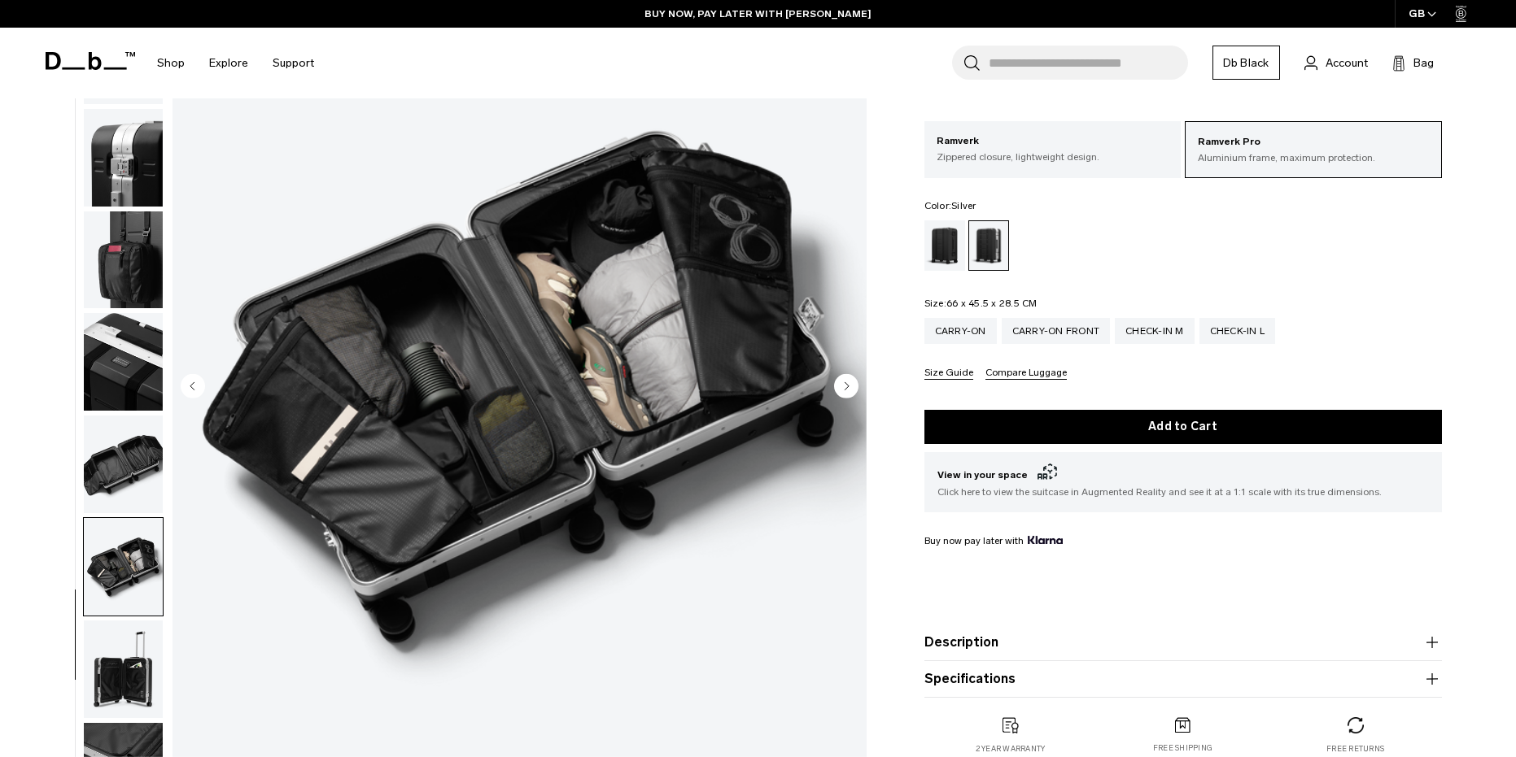
scroll to position [163, 0]
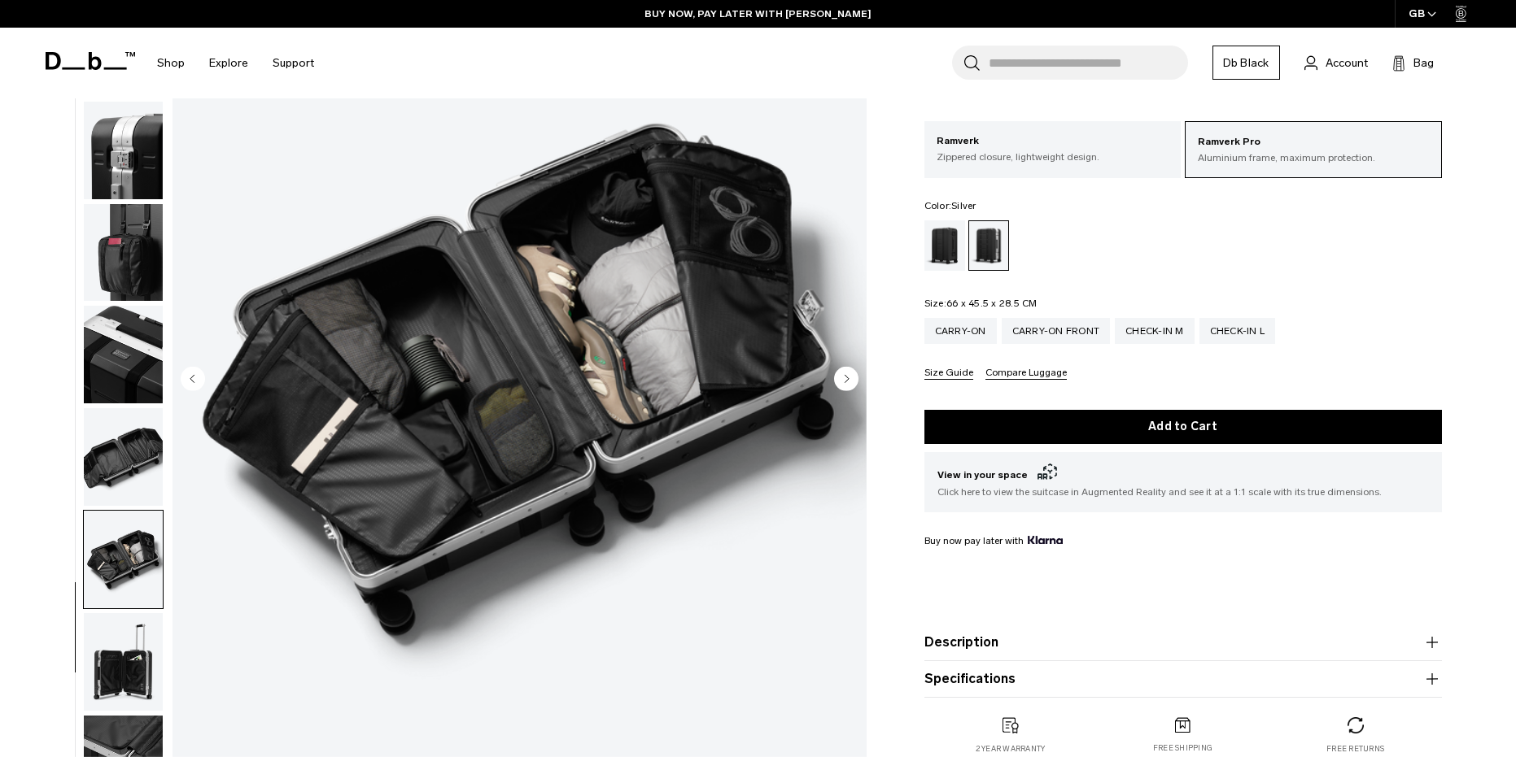
click at [121, 635] on img "button" at bounding box center [123, 662] width 79 height 98
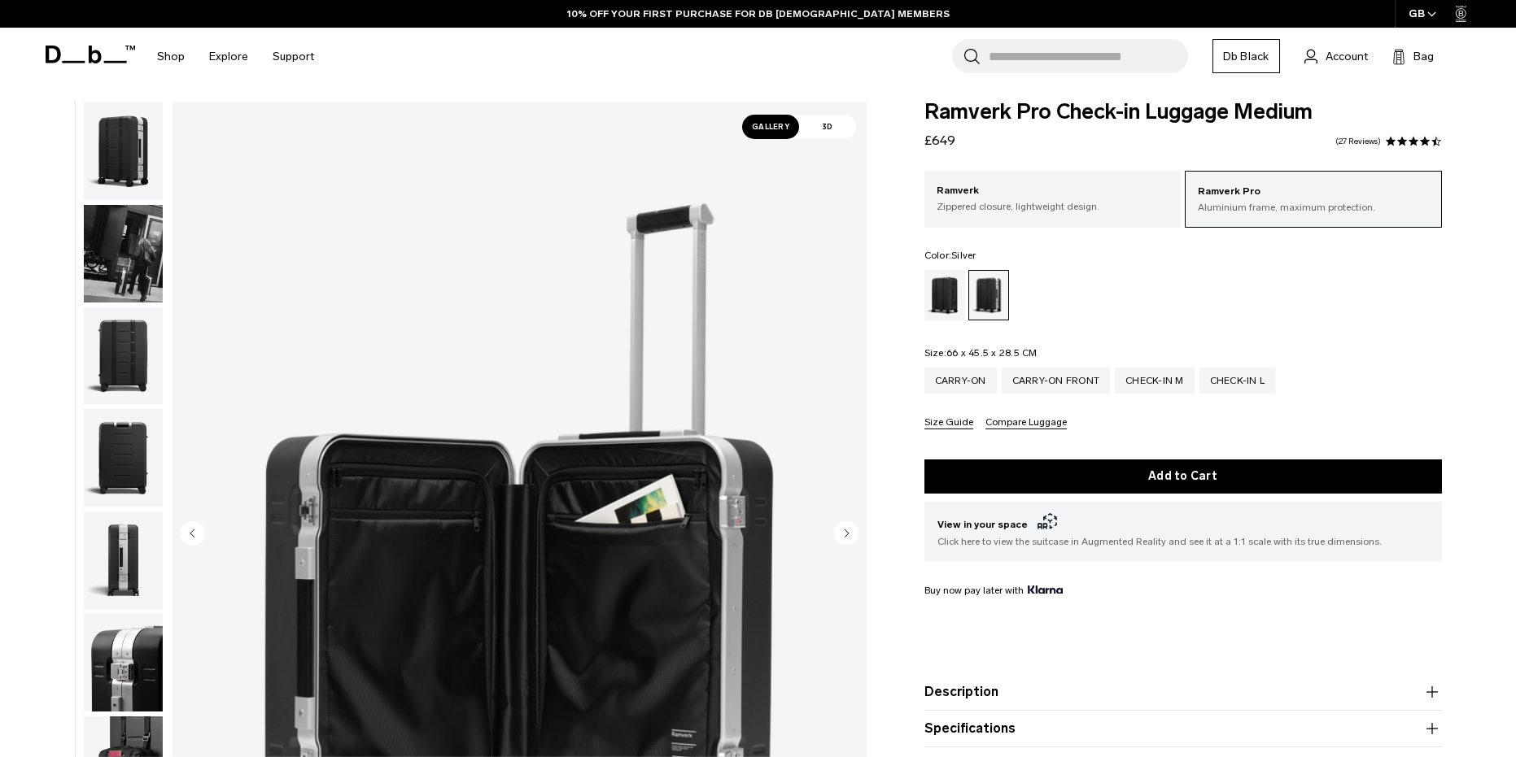
scroll to position [0, 0]
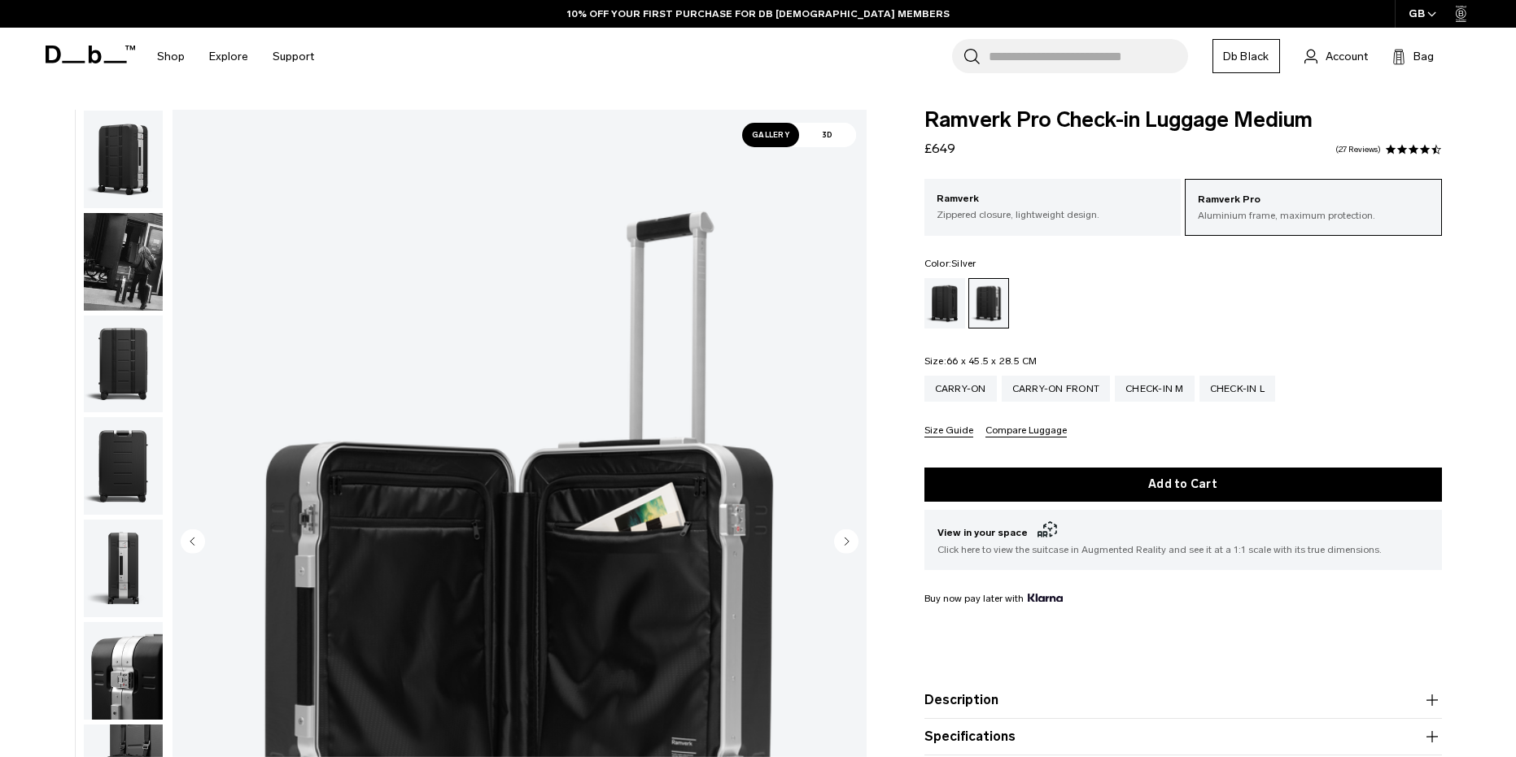
click at [114, 165] on img "button" at bounding box center [123, 160] width 79 height 98
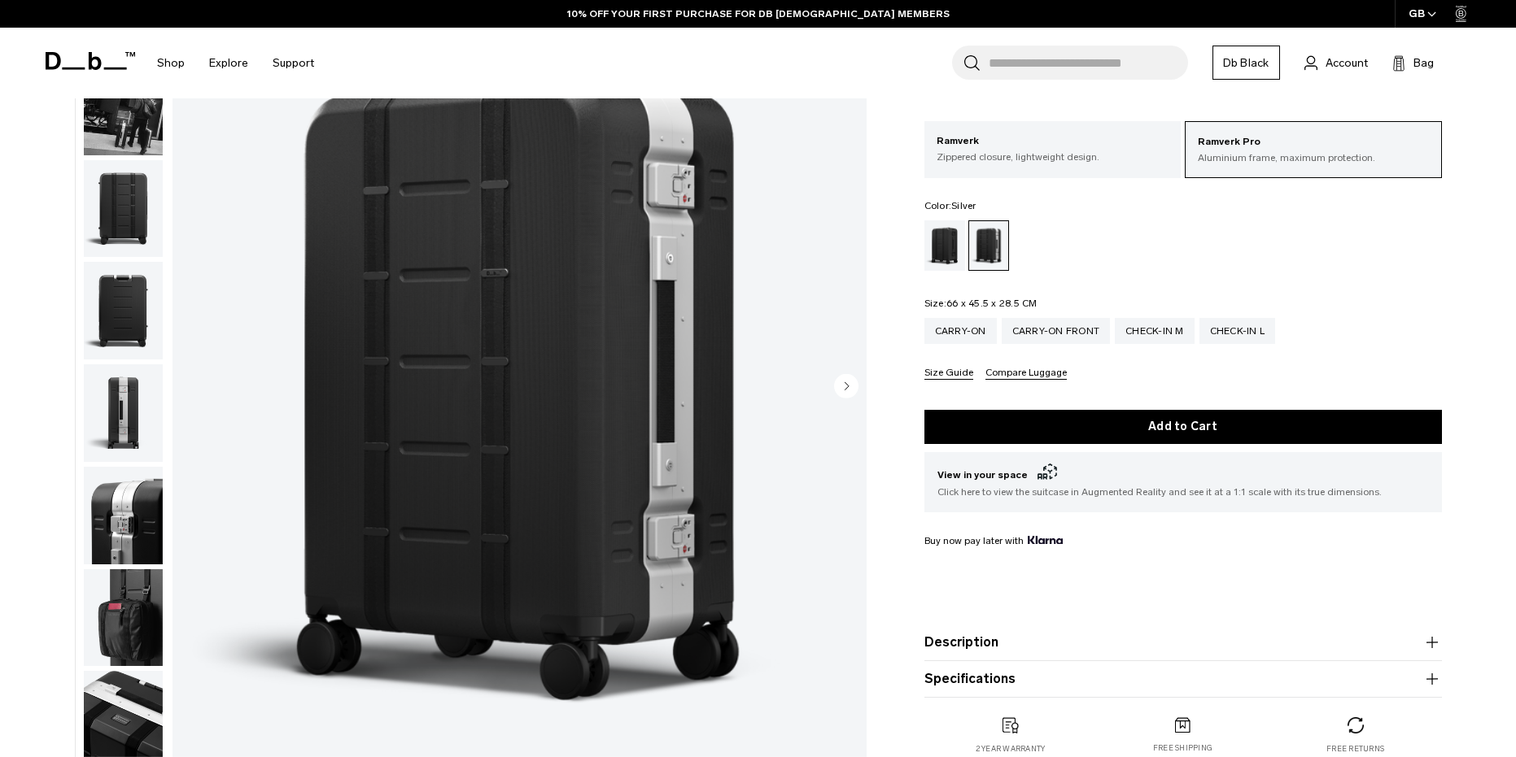
scroll to position [163, 0]
